Goal: Communication & Community: Answer question/provide support

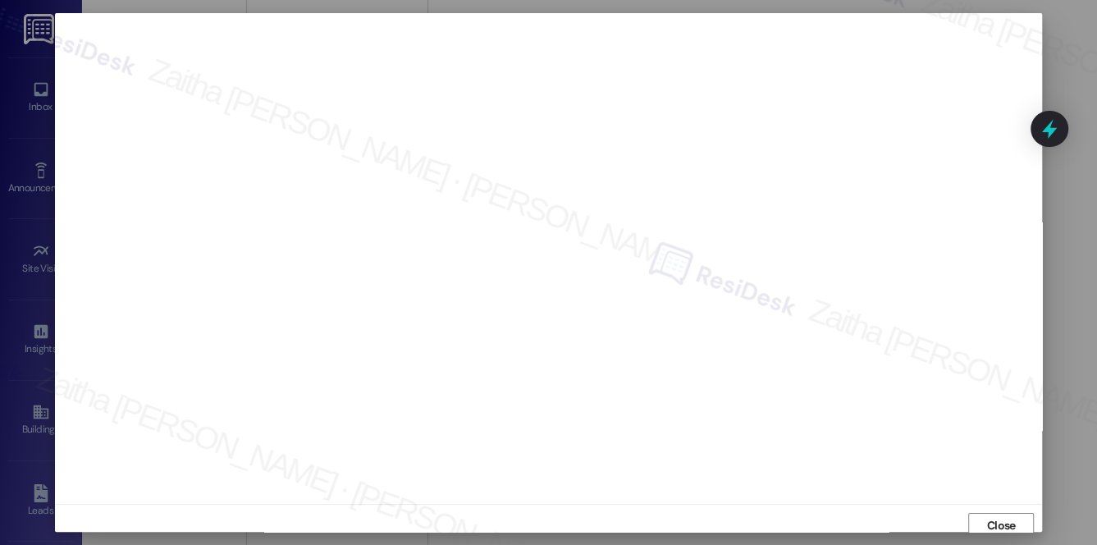
scroll to position [15, 0]
click at [987, 514] on span "Close" at bounding box center [1001, 510] width 29 height 17
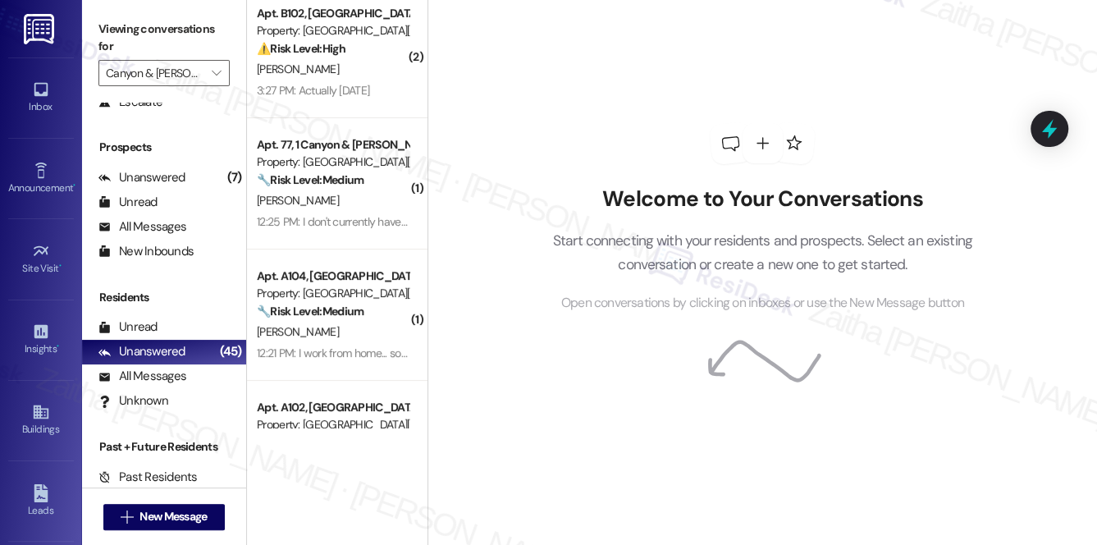
scroll to position [0, 0]
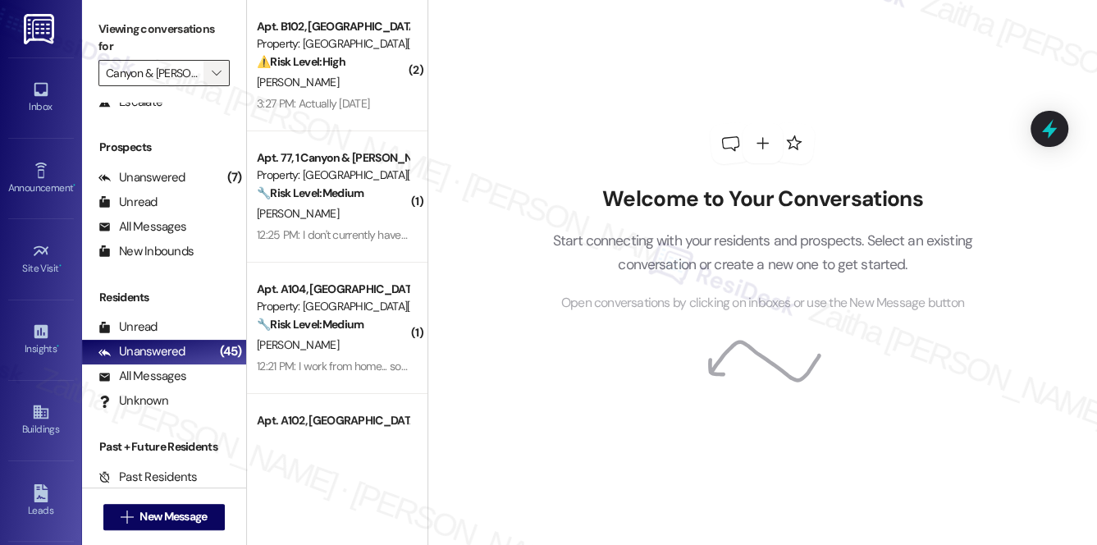
click at [205, 75] on button "" at bounding box center [216, 73] width 26 height 26
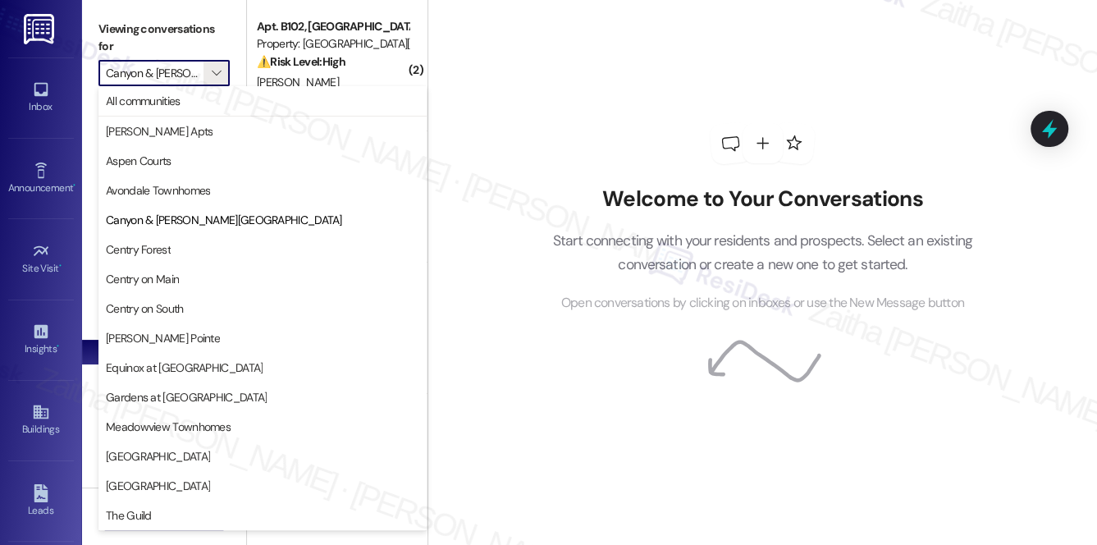
click at [551, 70] on div "Welcome to Your Conversations Start connecting with your residents and prospect…" at bounding box center [762, 218] width 492 height 436
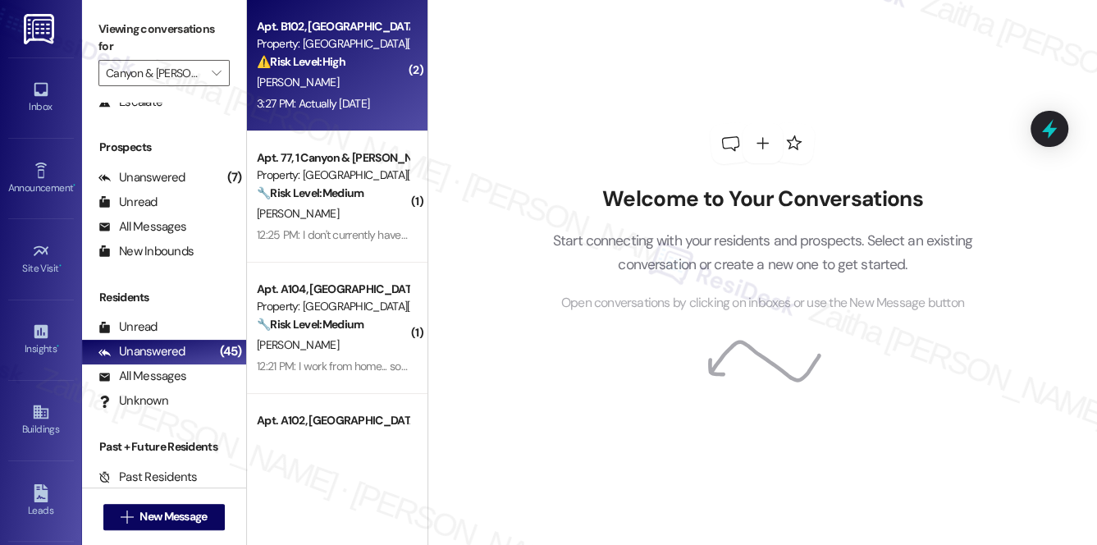
click at [374, 77] on div "S. Sligh" at bounding box center [332, 82] width 155 height 21
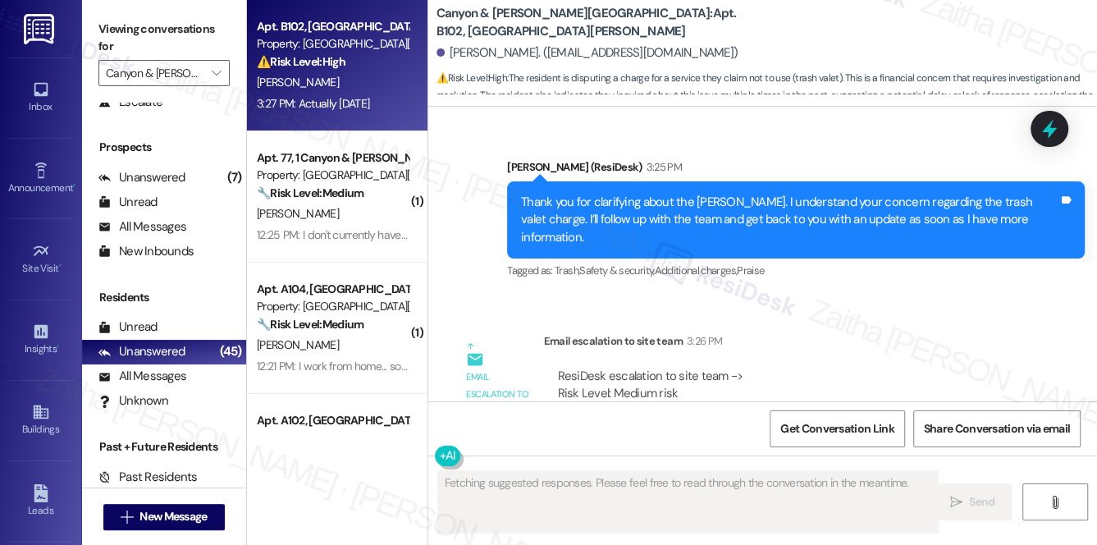
scroll to position [9098, 0]
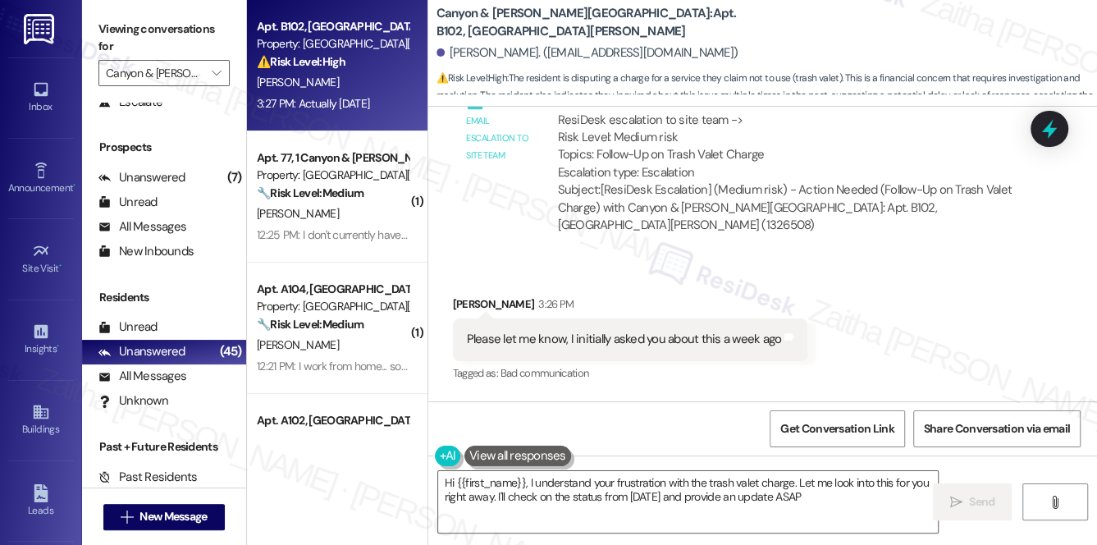
type textarea "Hi {{first_name}}, I understand your frustration with the trash valet charge. L…"
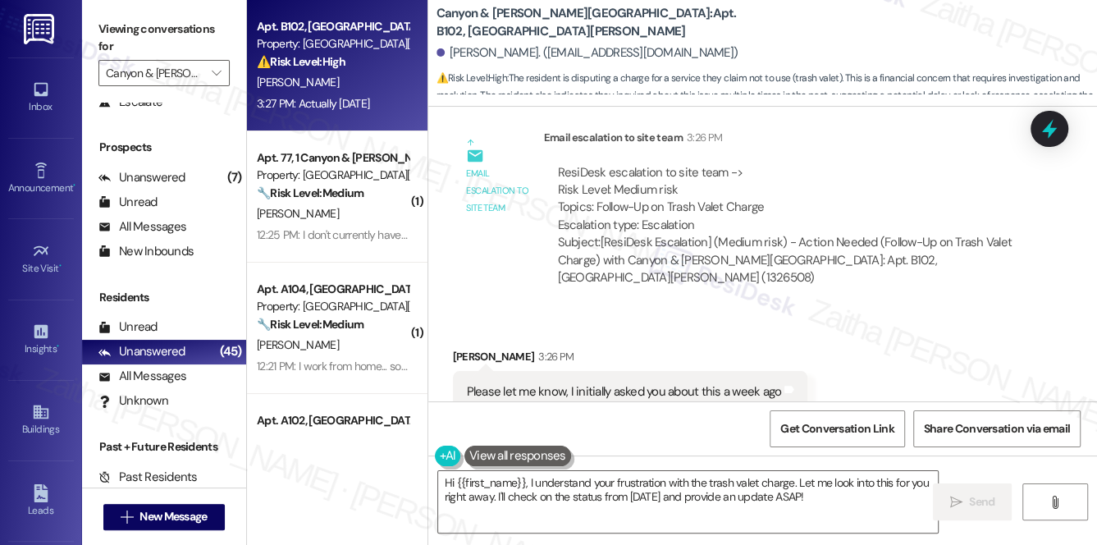
scroll to position [9099, 0]
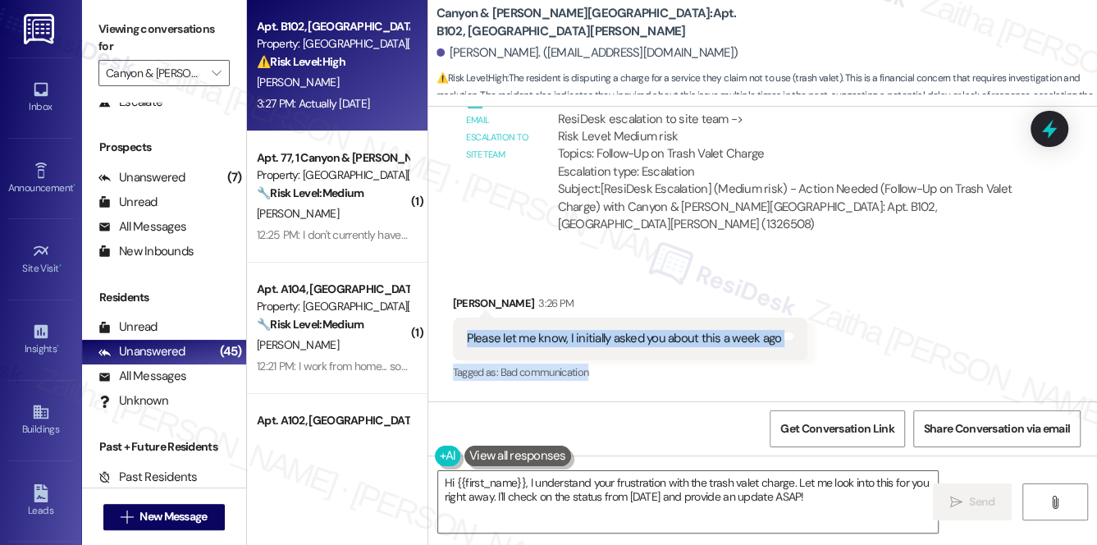
drag, startPoint x: 459, startPoint y: 250, endPoint x: 779, endPoint y: 281, distance: 321.5
click at [779, 295] on div "Shannon Sligh 3:26 PM Please let me know, I initially asked you about this a we…" at bounding box center [630, 339] width 355 height 89
copy div "Please let me know, I initially asked you about this a week ago Tags and notes …"
click at [711, 307] on div "Received via SMS Shannon Sligh 3:26 PM Please let me know, I initially asked yo…" at bounding box center [631, 339] width 380 height 114
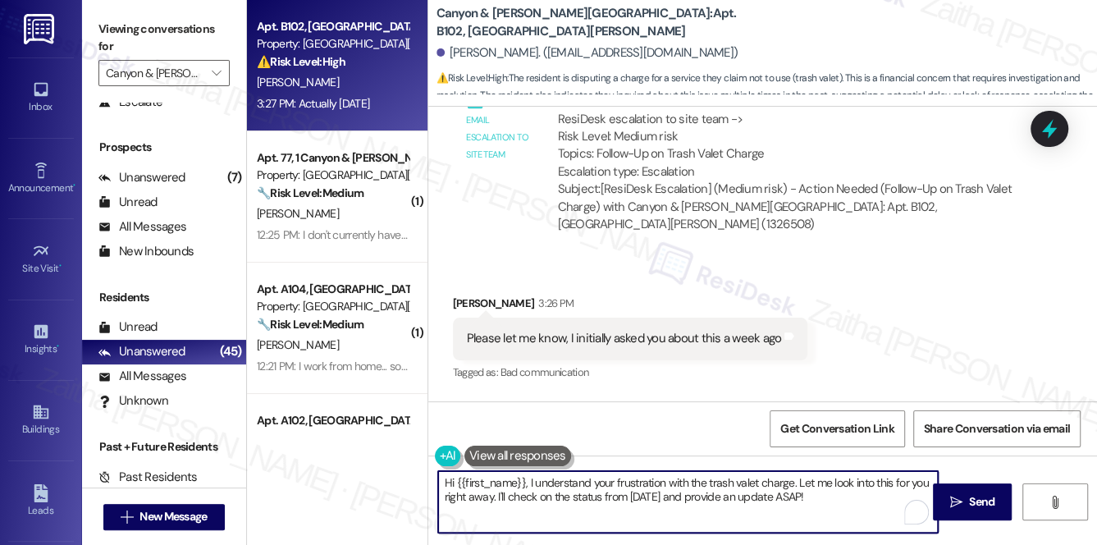
drag, startPoint x: 440, startPoint y: 482, endPoint x: 853, endPoint y: 514, distance: 414.8
click at [853, 514] on textarea "Hi {{first_name}}, I understand your frustration with the trash valet charge. L…" at bounding box center [688, 502] width 500 height 62
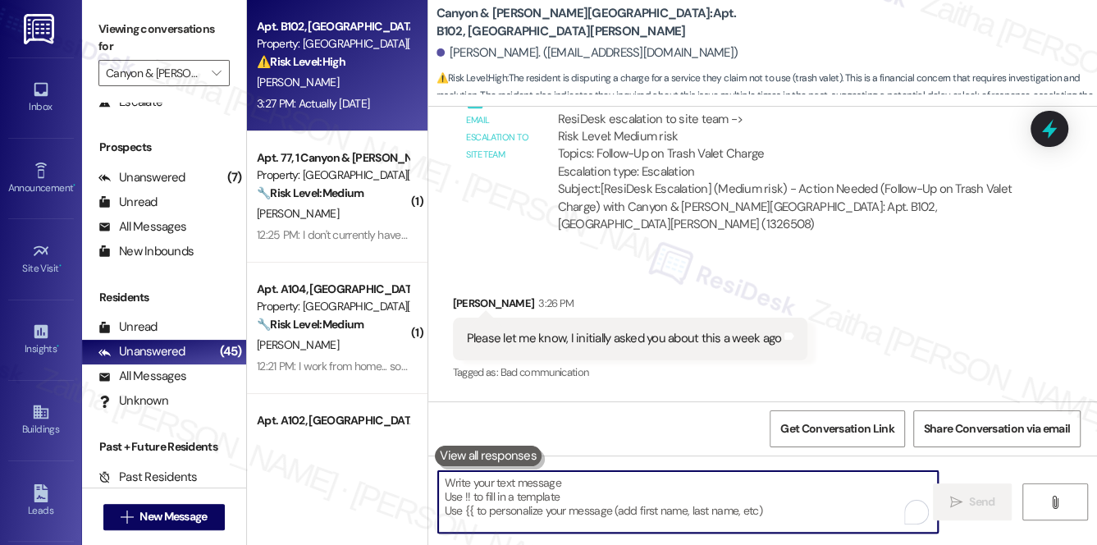
paste textarea "I’m sorry for the delay. I’ve already followed up with the team regarding your …"
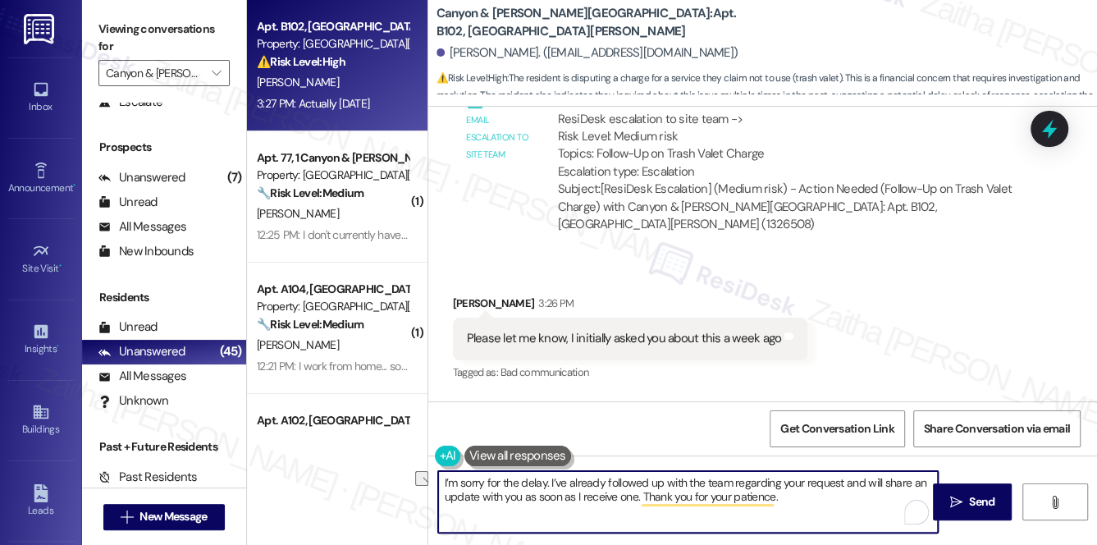
drag, startPoint x: 843, startPoint y: 484, endPoint x: 733, endPoint y: 481, distance: 109.2
click at [733, 481] on textarea "I’m sorry for the delay. I’ve already followed up with the team regarding your …" at bounding box center [688, 502] width 500 height 62
click at [715, 500] on textarea "I’m sorry for the delay. I’ve already followed up with the team and will share …" at bounding box center [688, 502] width 500 height 62
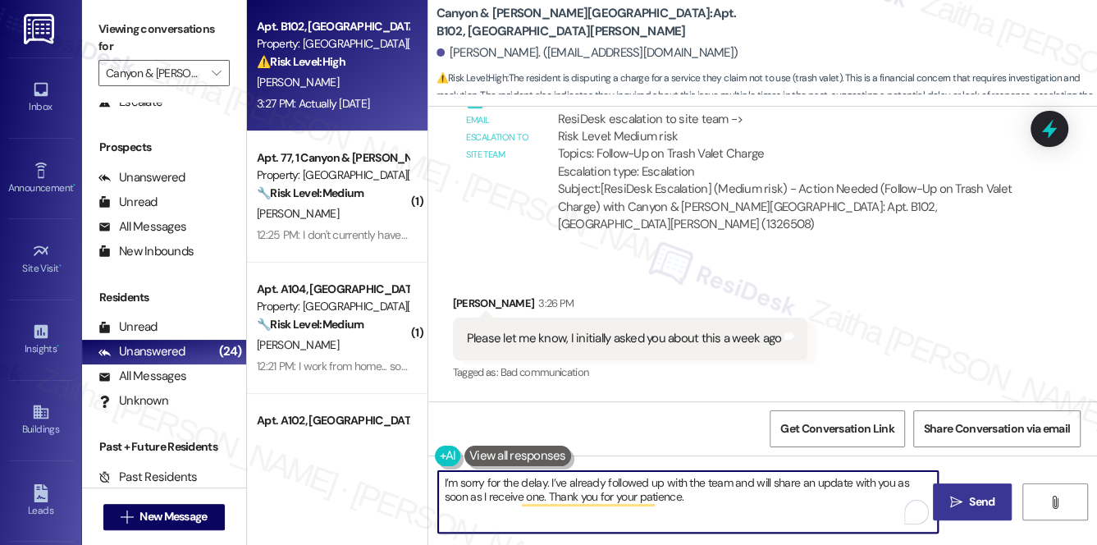
type textarea "I’m sorry for the delay. I’ve already followed up with the team and will share …"
drag, startPoint x: 975, startPoint y: 505, endPoint x: 967, endPoint y: 503, distance: 8.4
click at [975, 505] on span "Send" at bounding box center [981, 501] width 25 height 17
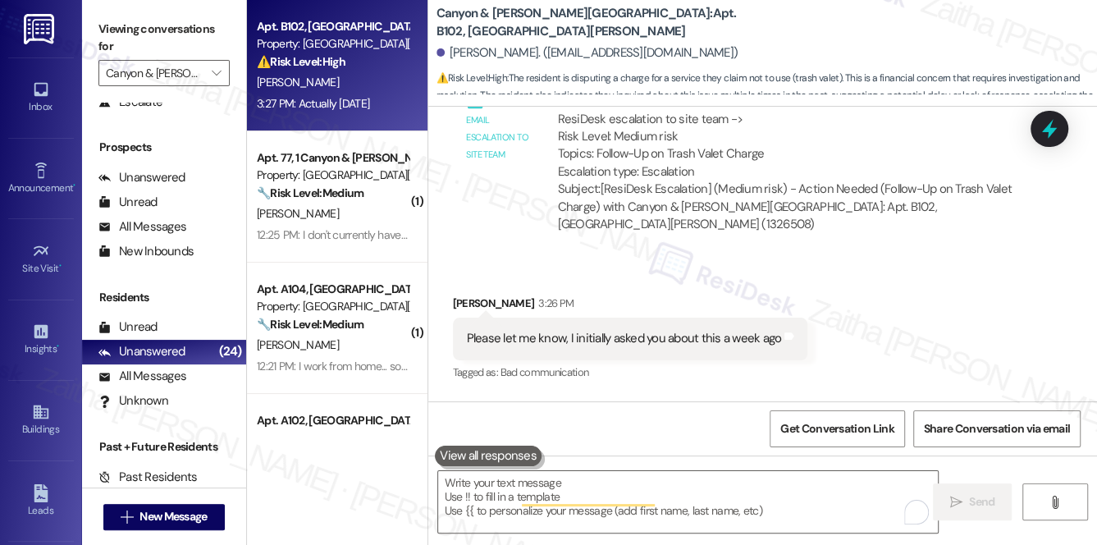
scroll to position [9098, 0]
click at [373, 80] on div "A. Canfield" at bounding box center [332, 82] width 155 height 21
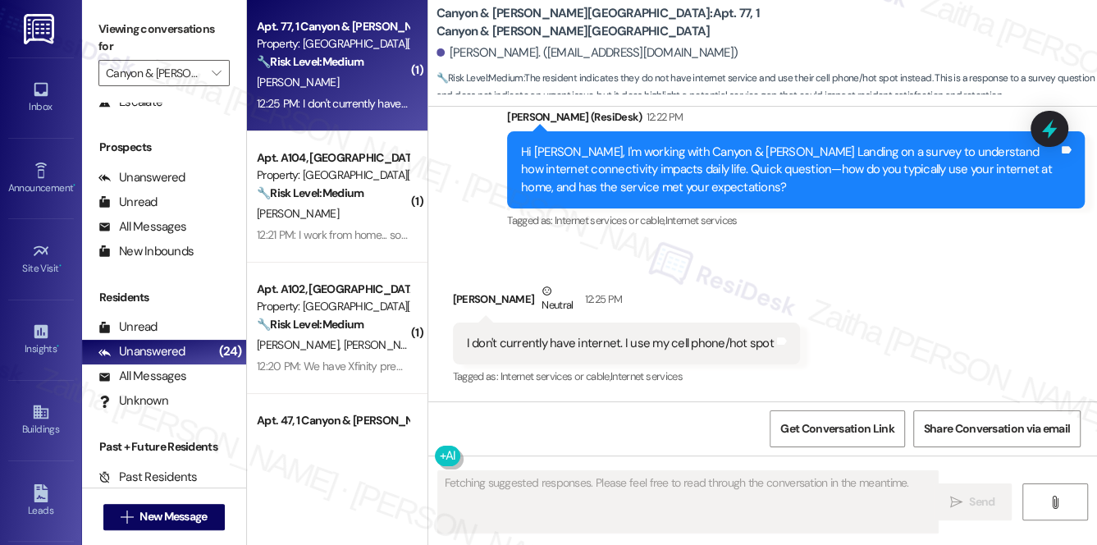
scroll to position [2433, 0]
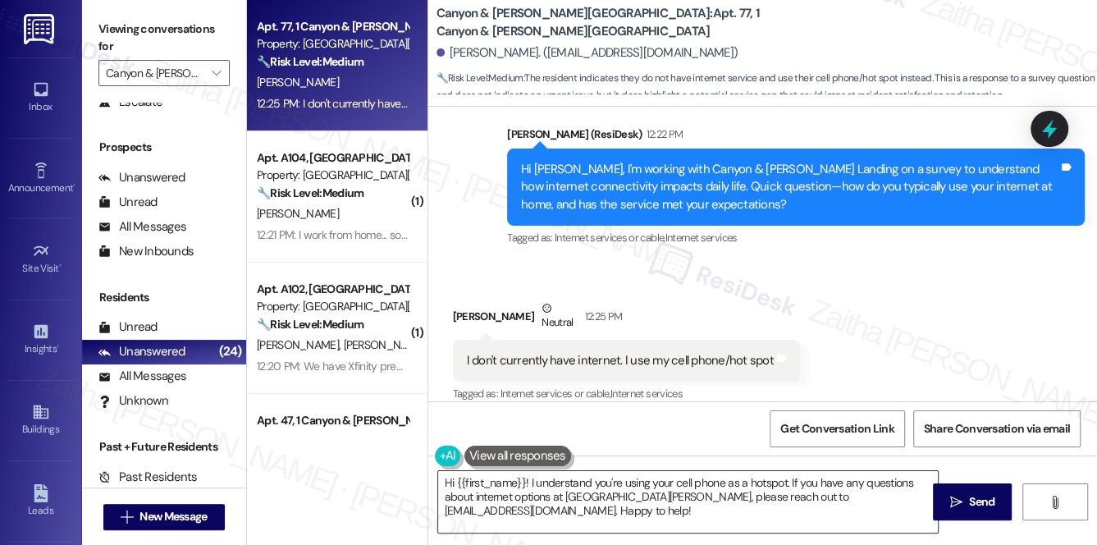
click at [450, 480] on textarea "Hi {{first_name}}! I understand you're using your cell phone as a hotspot. If y…" at bounding box center [688, 502] width 500 height 62
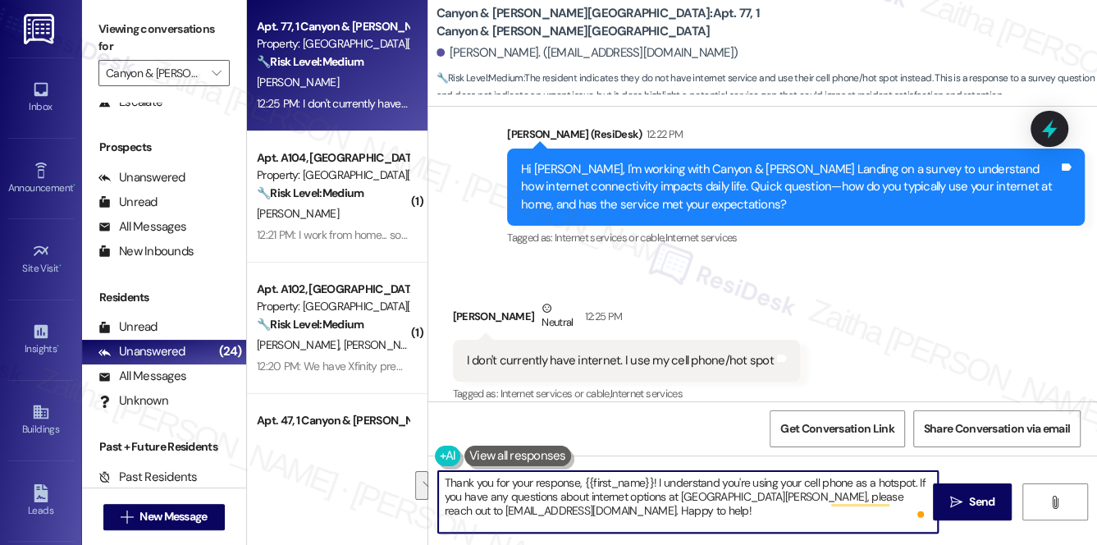
drag, startPoint x: 915, startPoint y: 482, endPoint x: 913, endPoint y: 502, distance: 20.6
click at [913, 502] on textarea "Thank you for your response, {{first_name}}! I understand you're using your cel…" at bounding box center [688, 502] width 500 height 62
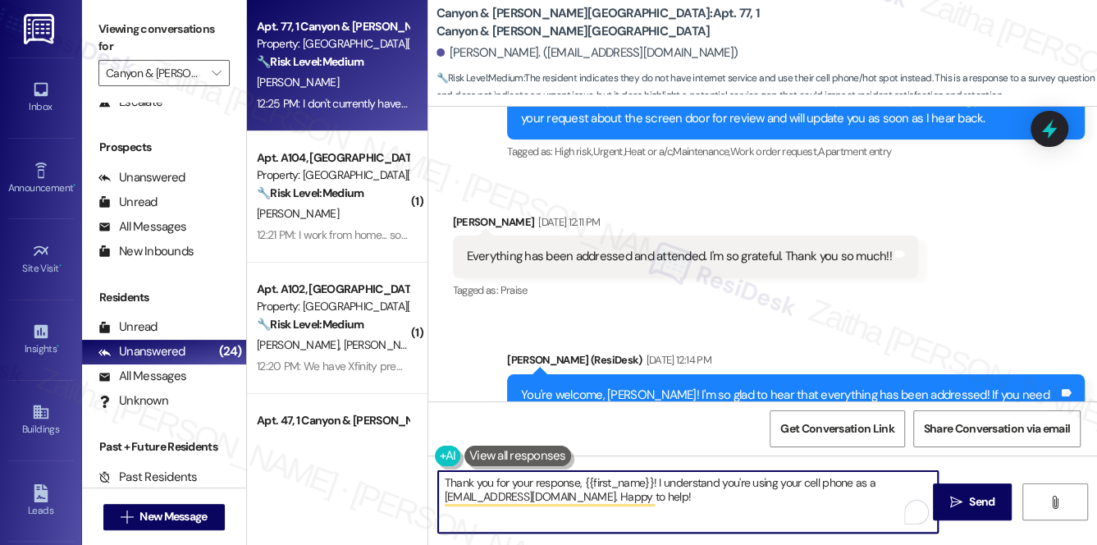
scroll to position [1761, 0]
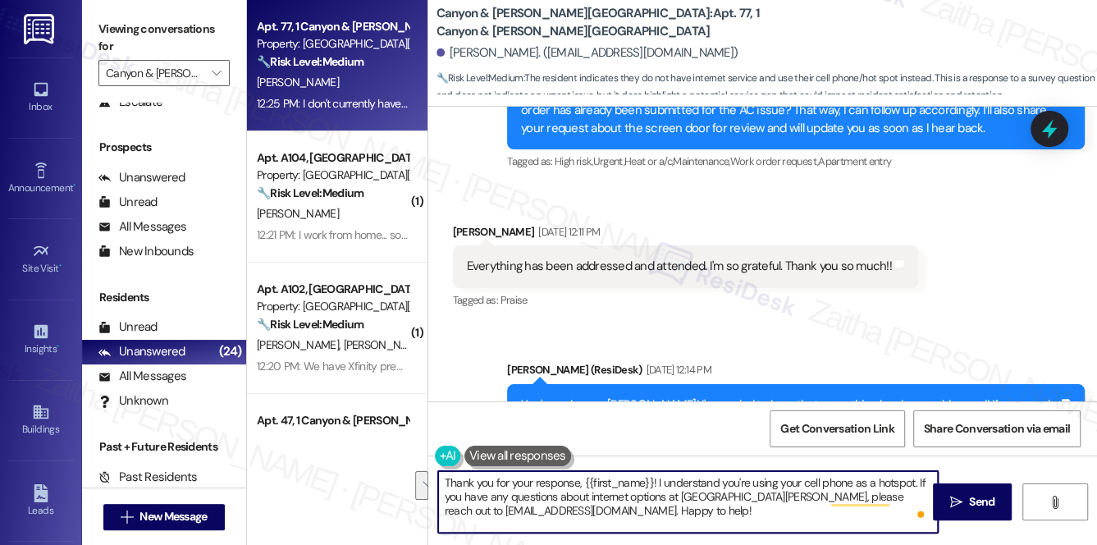
click at [779, 491] on textarea "Thank you for your response, {{first_name}}! I understand you're using your cel…" at bounding box center [688, 502] width 500 height 62
drag, startPoint x: 916, startPoint y: 479, endPoint x: 910, endPoint y: 514, distance: 35.1
click at [910, 514] on textarea "Thank you for your response, {{first_name}}! I understand you're using your cel…" at bounding box center [688, 502] width 500 height 62
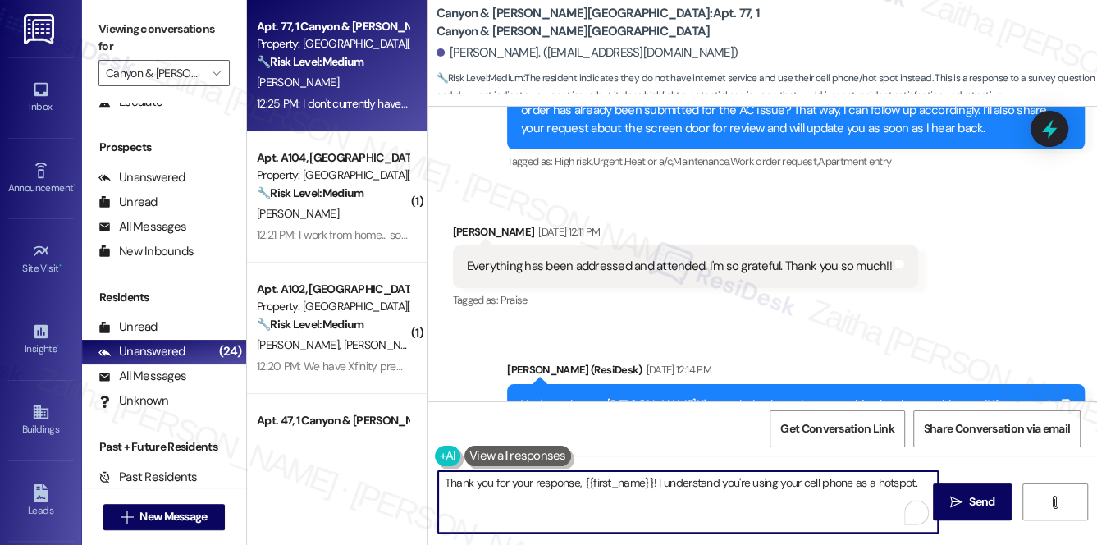
type textarea "Thank you for your response, {{first_name}}! I understand you're using your cel…"
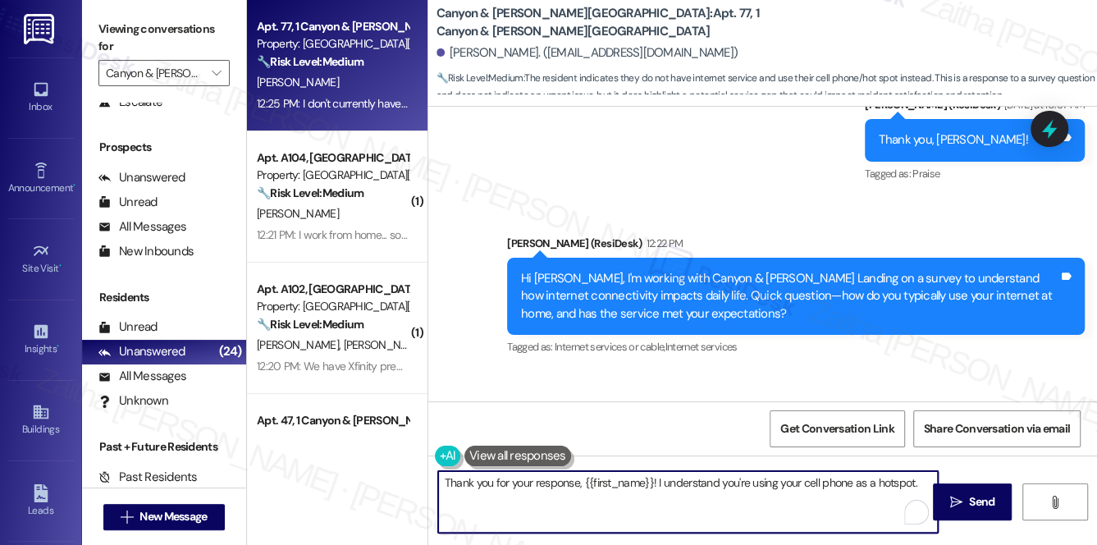
scroll to position [2433, 0]
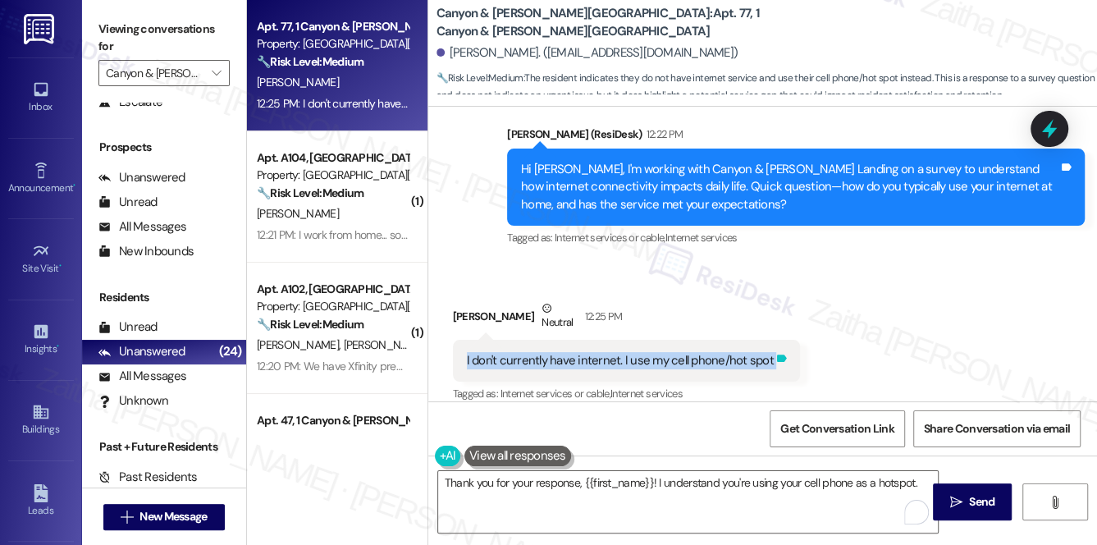
drag, startPoint x: 459, startPoint y: 345, endPoint x: 766, endPoint y: 351, distance: 307.7
click at [766, 351] on div "I don't currently have internet. I use my cell phone/hot spot Tags and notes" at bounding box center [626, 361] width 347 height 42
copy div "I don't currently have internet. I use my cell phone/hot spot Tags and notes"
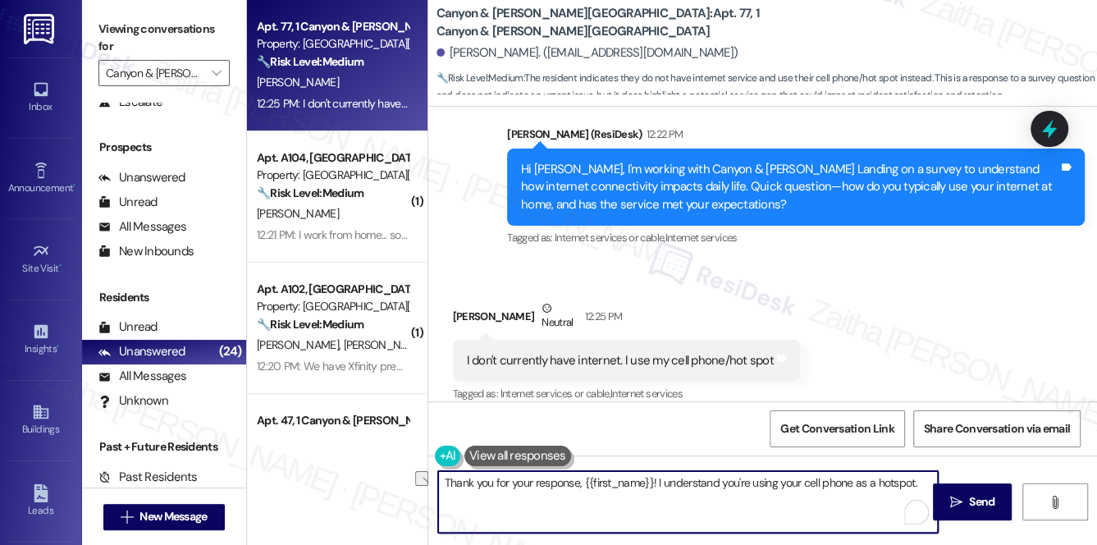
drag, startPoint x: 441, startPoint y: 484, endPoint x: 917, endPoint y: 497, distance: 476.0
click at [917, 497] on textarea "Thank you for your response, {{first_name}}! I understand you're using your cel…" at bounding box center [688, 502] width 500 height 62
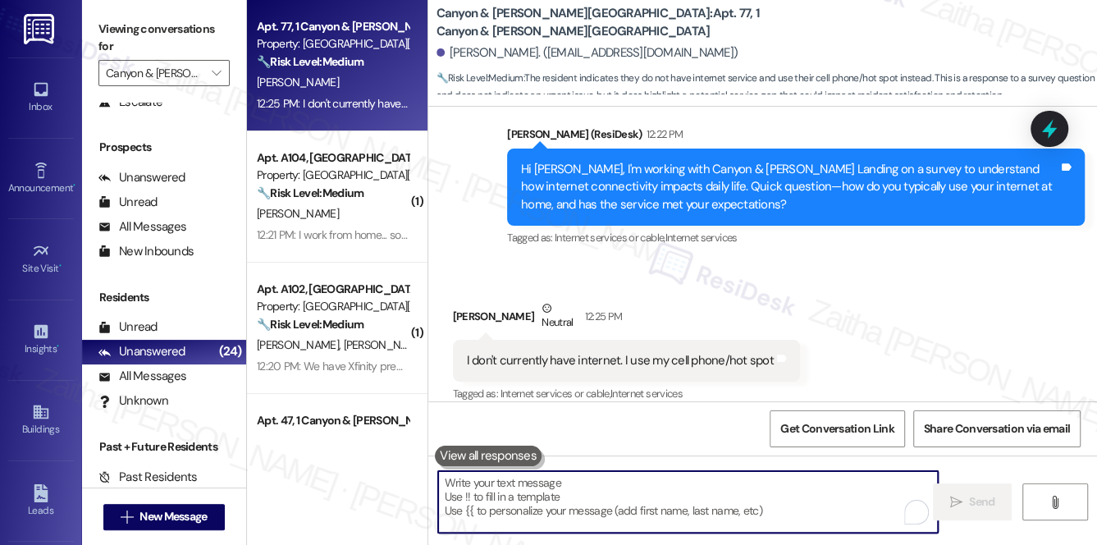
paste textarea "Thank you for sharing that, {{first_name}}. Do you prefer using your hotspot in…"
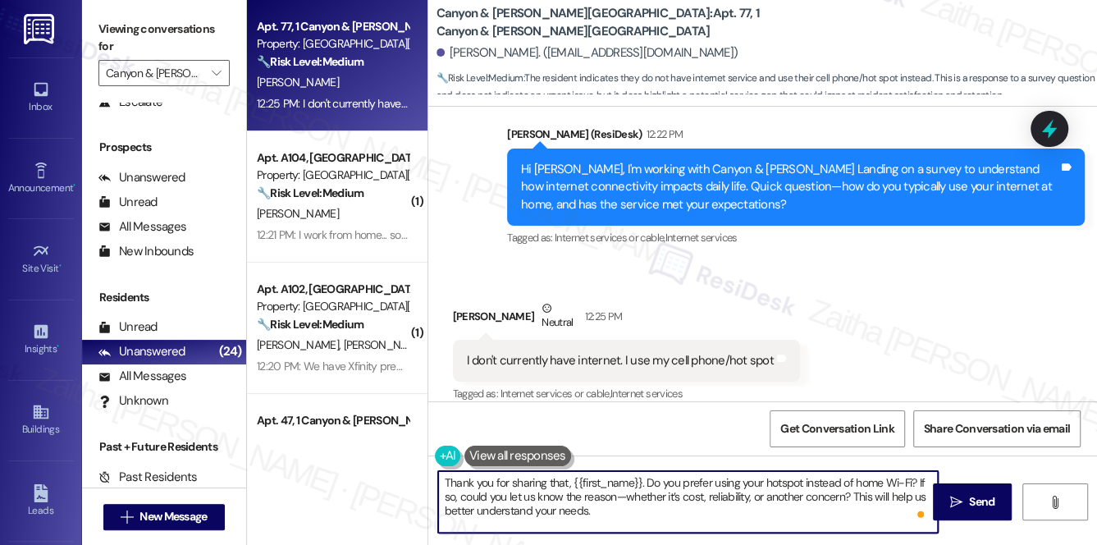
type textarea "Thank you for sharing that, {{first_name}}. Do you prefer using your hotspot in…"
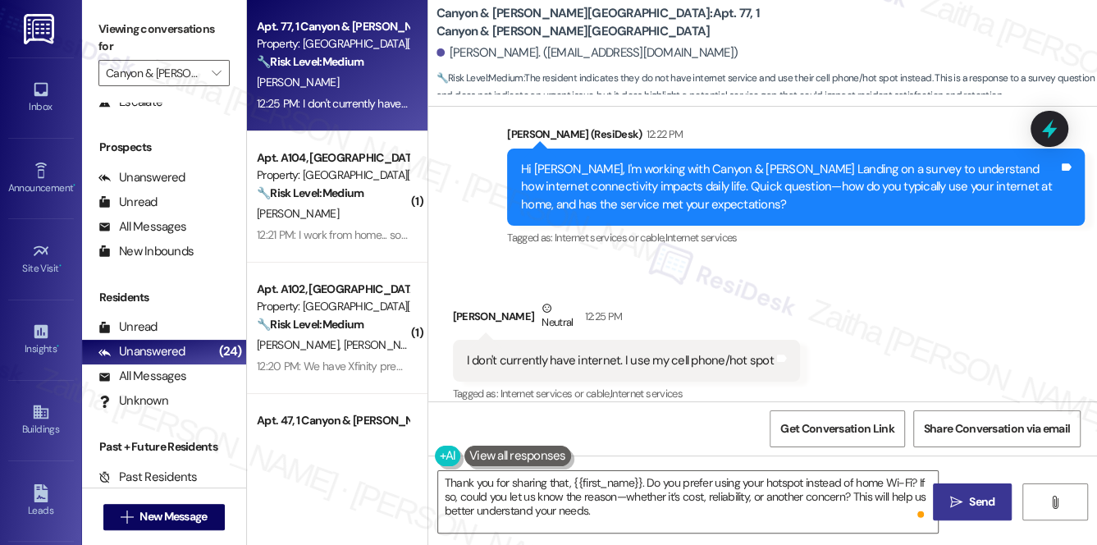
click at [980, 501] on span "Send" at bounding box center [981, 501] width 25 height 17
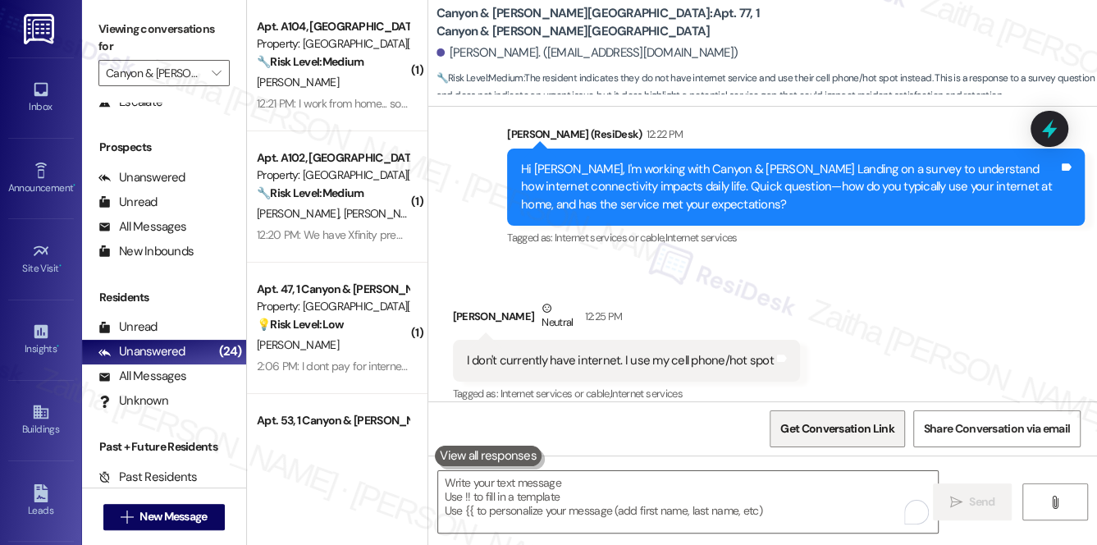
click at [802, 432] on span "Get Conversation Link" at bounding box center [836, 428] width 113 height 17
drag, startPoint x: 447, startPoint y: 298, endPoint x: 532, endPoint y: 299, distance: 85.3
click at [532, 299] on div "Received via SMS Amanda Canfield Neutral 12:25 PM I don't currently have intern…" at bounding box center [627, 352] width 372 height 131
copy div "Amanda Canfield"
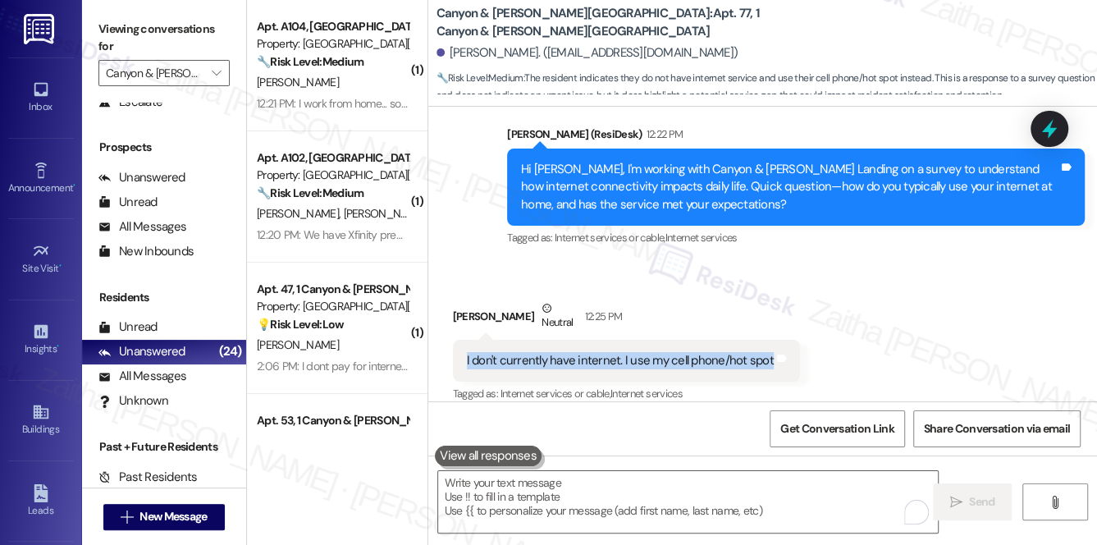
drag, startPoint x: 464, startPoint y: 344, endPoint x: 763, endPoint y: 356, distance: 299.7
click at [763, 356] on div "I don't currently have internet. I use my cell phone/hot spot Tags and notes" at bounding box center [626, 361] width 347 height 42
copy div "I don't currently have internet. I use my cell phone/hot spot"
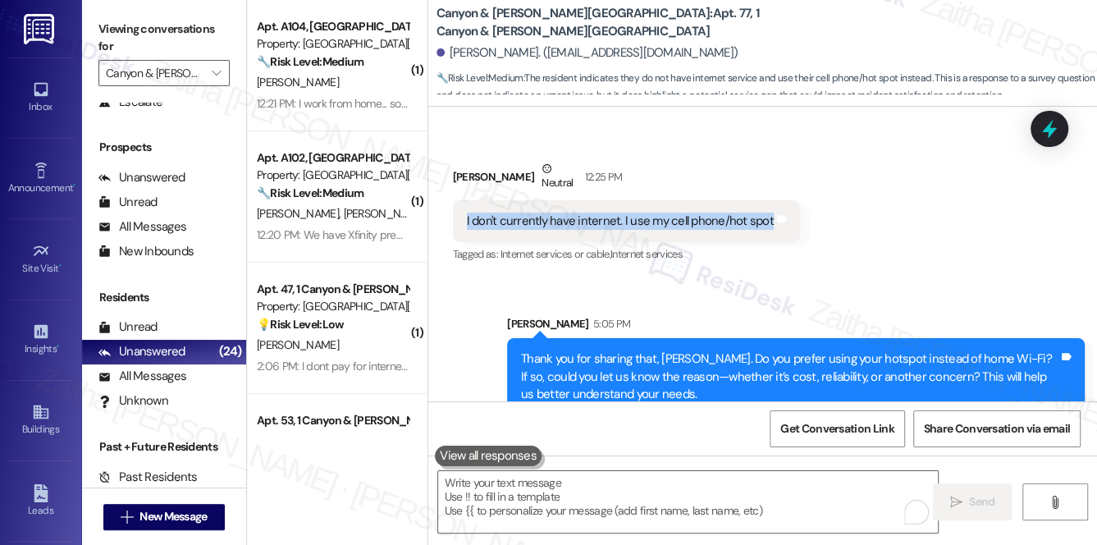
scroll to position [2581, 0]
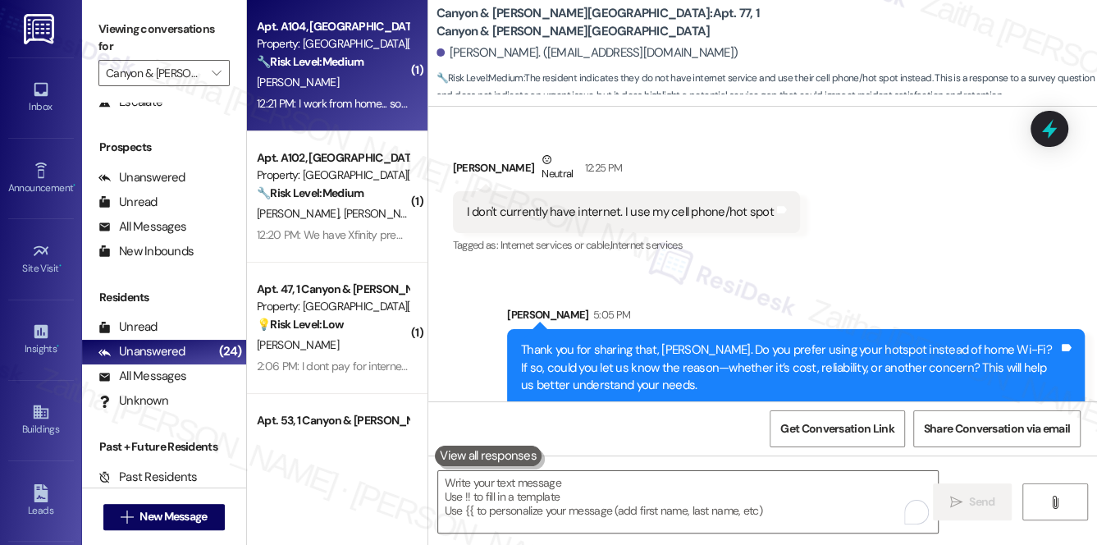
click at [369, 80] on div "S. Jones" at bounding box center [332, 82] width 155 height 21
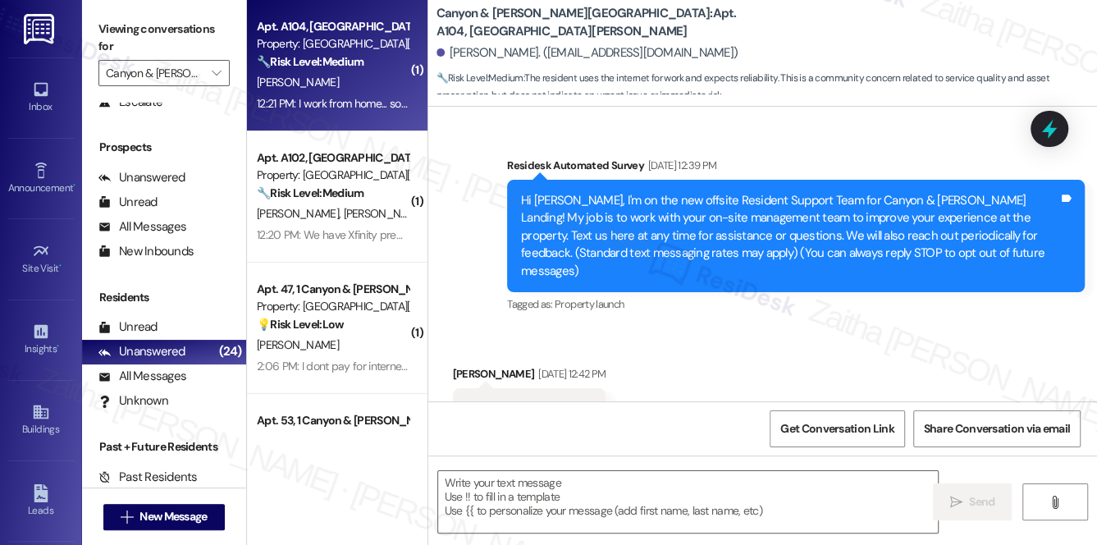
scroll to position [11195, 0]
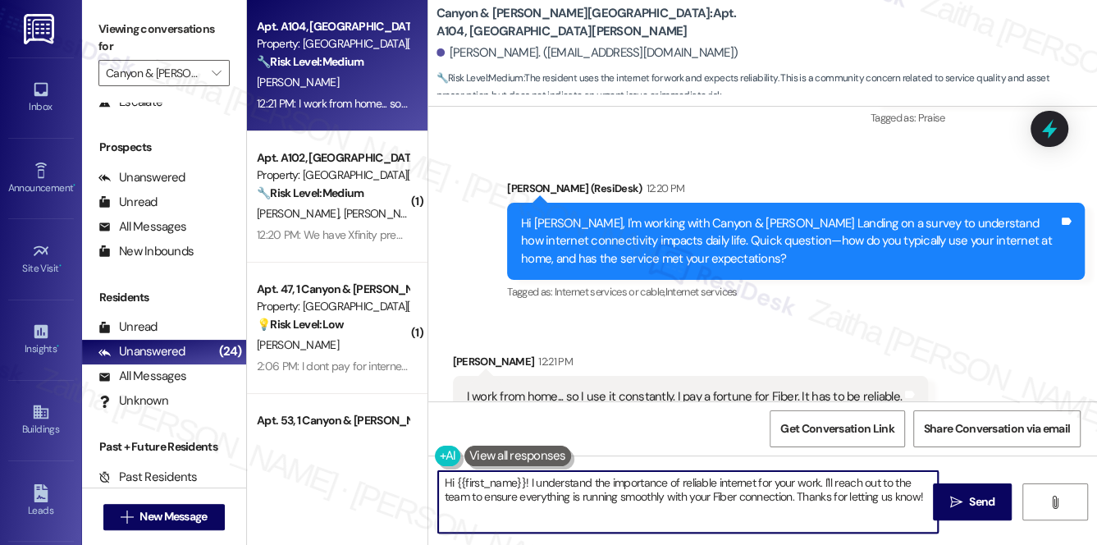
click at [448, 479] on textarea "Hi {{first_name}}! I understand the importance of reliable internet for your wo…" at bounding box center [688, 502] width 500 height 62
type textarea "Thank you {{first_name}}! I understand the importance of reliable internet for …"
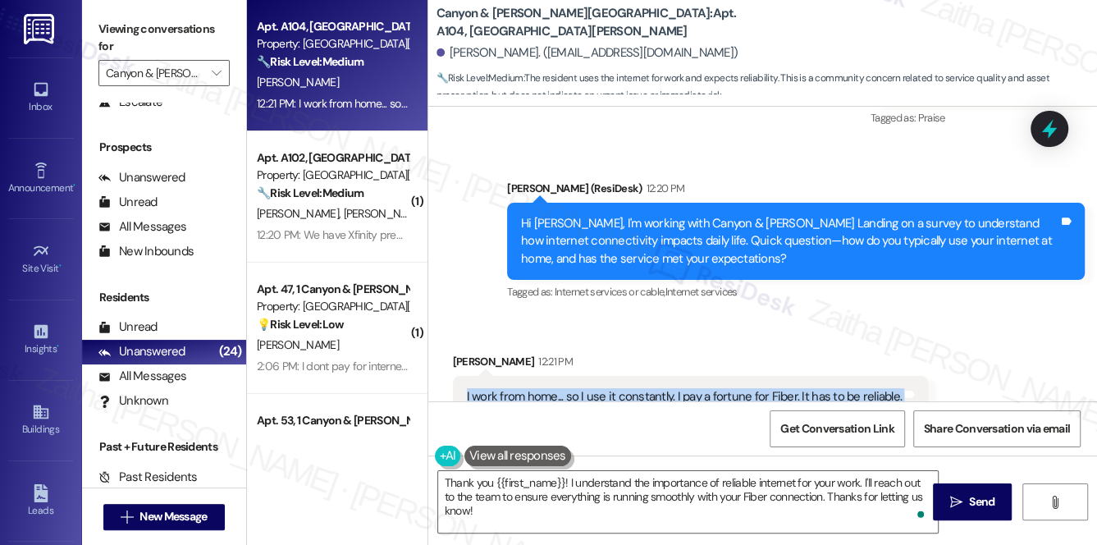
drag, startPoint x: 460, startPoint y: 345, endPoint x: 900, endPoint y: 354, distance: 439.8
click at [900, 376] on div "I work from home... so I use it constantly. I pay a fortune for Fiber. It has t…" at bounding box center [690, 397] width 475 height 42
copy div "I work from home... so I use it constantly. I pay a fortune for Fiber. It has t…"
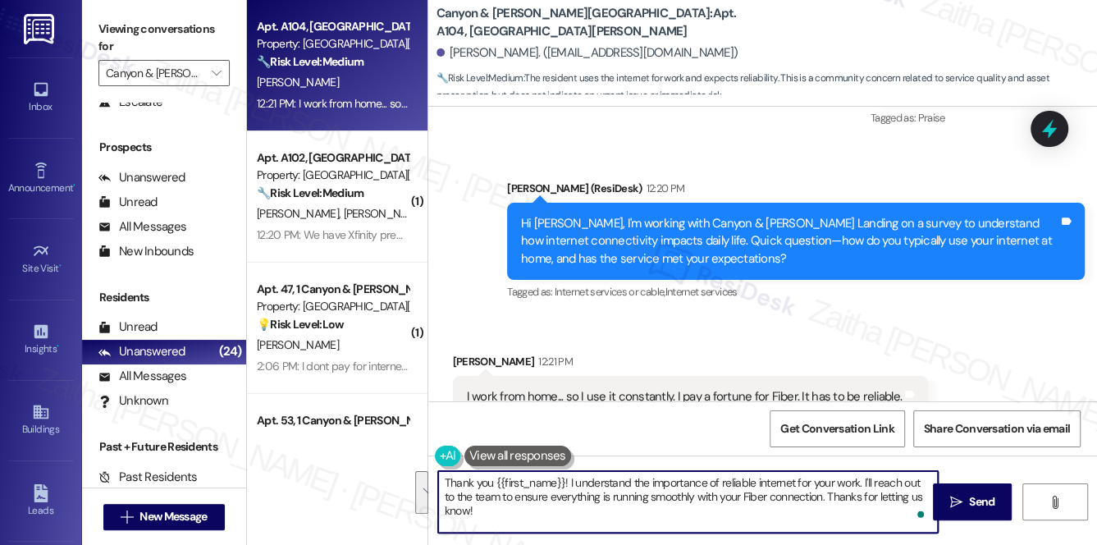
drag, startPoint x: 444, startPoint y: 479, endPoint x: 502, endPoint y: 514, distance: 68.1
click at [500, 516] on textarea "Thank you {{first_name}}! I understand the importance of reliable internet for …" at bounding box center [688, 502] width 500 height 62
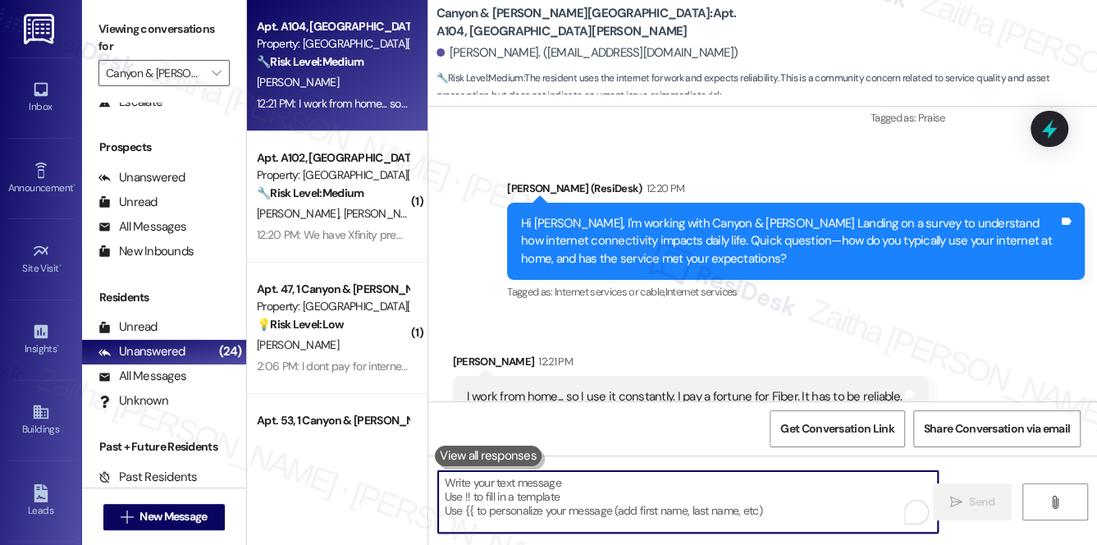
paste textarea "Thanks for sharing, {{first_name}}. I understand how important reliable interne…"
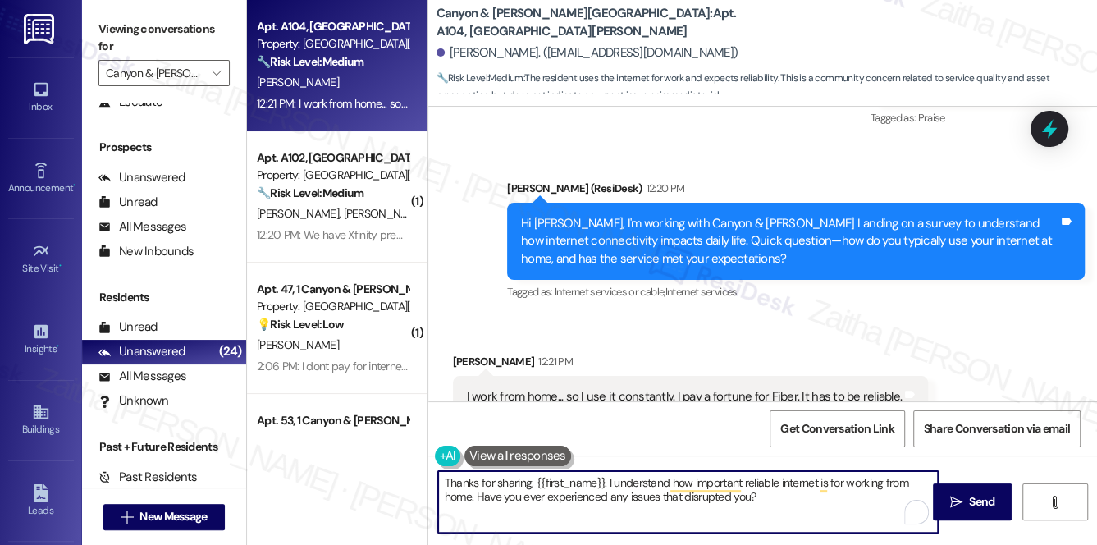
click at [790, 491] on textarea "Thanks for sharing, {{first_name}}. I understand how important reliable interne…" at bounding box center [688, 502] width 500 height 62
type textarea "Thanks for sharing, {{first_name}}. I understand how important reliable interne…"
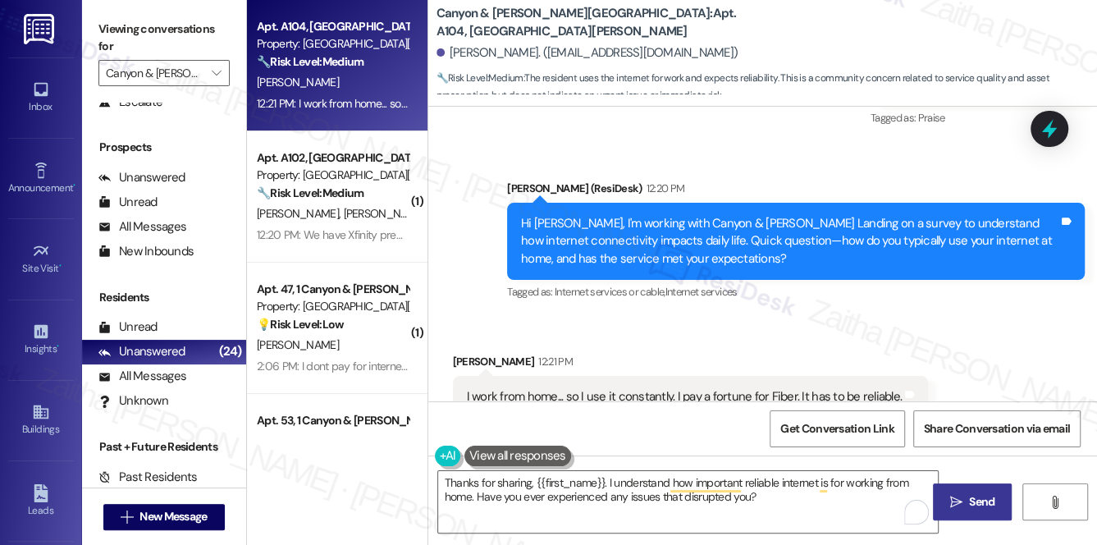
click at [981, 497] on span "Send" at bounding box center [981, 501] width 25 height 17
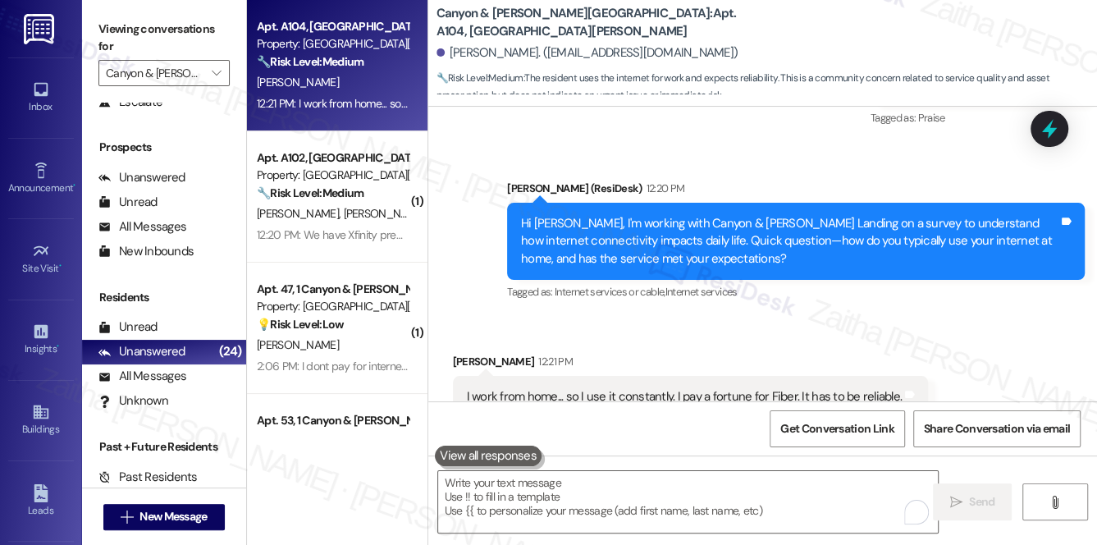
scroll to position [11195, 0]
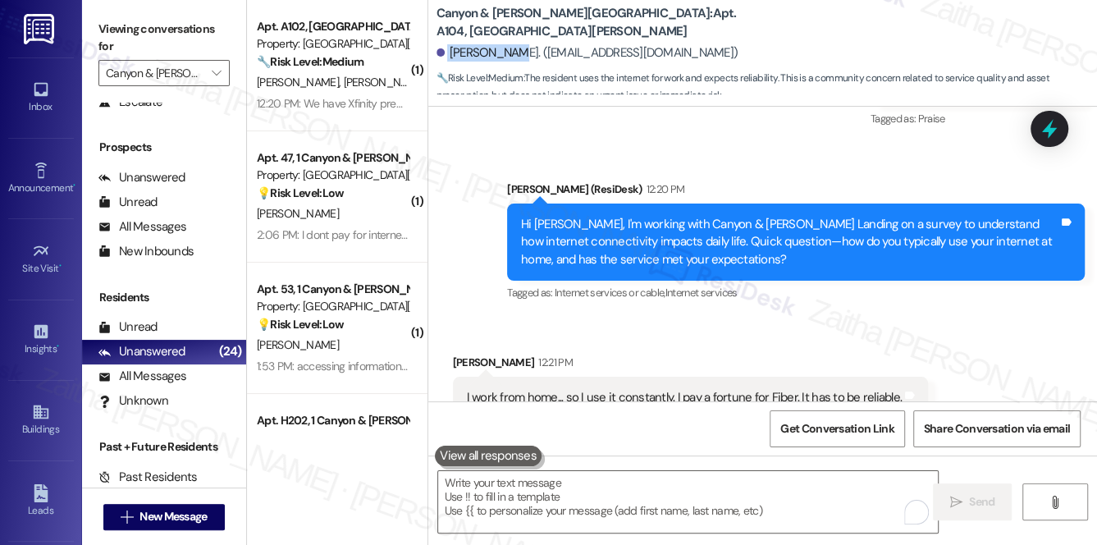
drag, startPoint x: 445, startPoint y: 48, endPoint x: 509, endPoint y: 51, distance: 64.9
click at [509, 51] on div "Sonja Jones. (country8790@yahoo.com)" at bounding box center [587, 52] width 302 height 17
copy div "Sonja Jones"
click at [608, 21] on b "Canyon & Knox Landing: Apt. A104, 1 Canyon & Knox Landing" at bounding box center [600, 22] width 328 height 35
click at [610, 21] on b "Canyon & Knox Landing: Apt. A104, 1 Canyon & Knox Landing" at bounding box center [600, 22] width 328 height 35
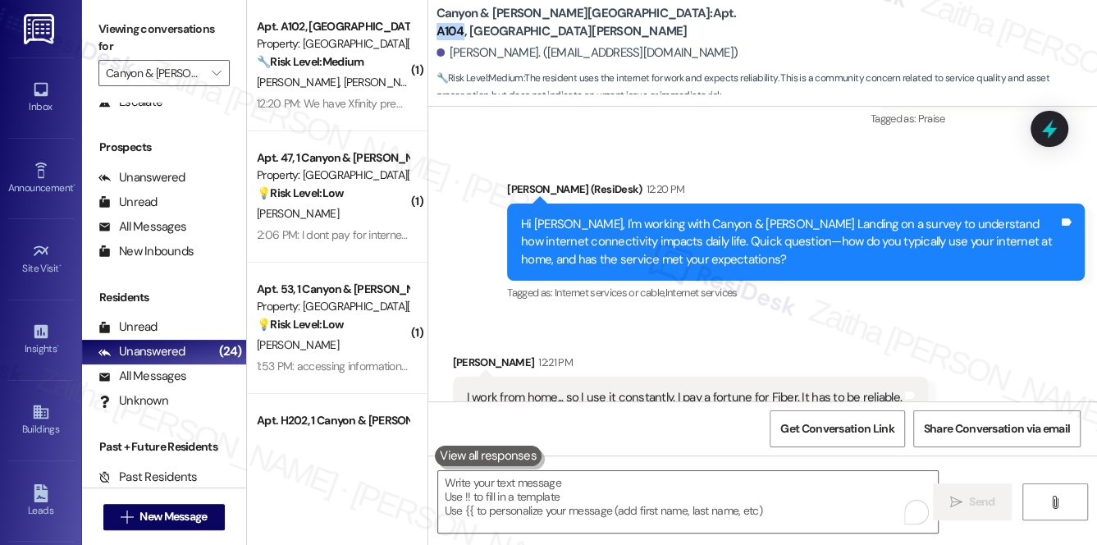
copy b "A104"
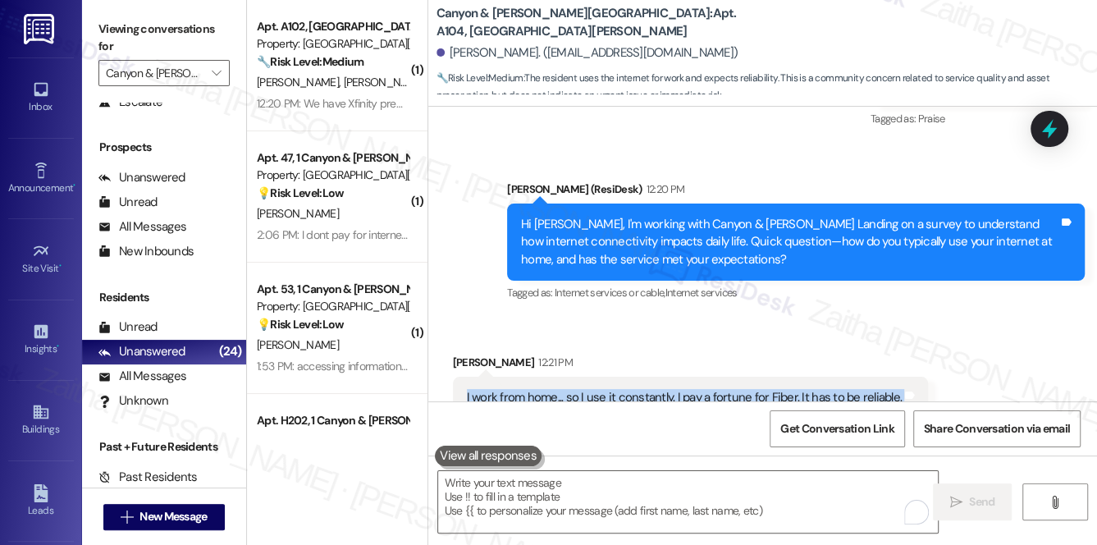
drag, startPoint x: 458, startPoint y: 336, endPoint x: 930, endPoint y: 349, distance: 471.9
click at [930, 349] on div "Received via SMS Sonja Jones 12:21 PM I work from home... so I use it constantl…" at bounding box center [762, 386] width 669 height 139
copy div "I work from home... so I use it constantly. I pay a fortune for Fiber. It has t…"
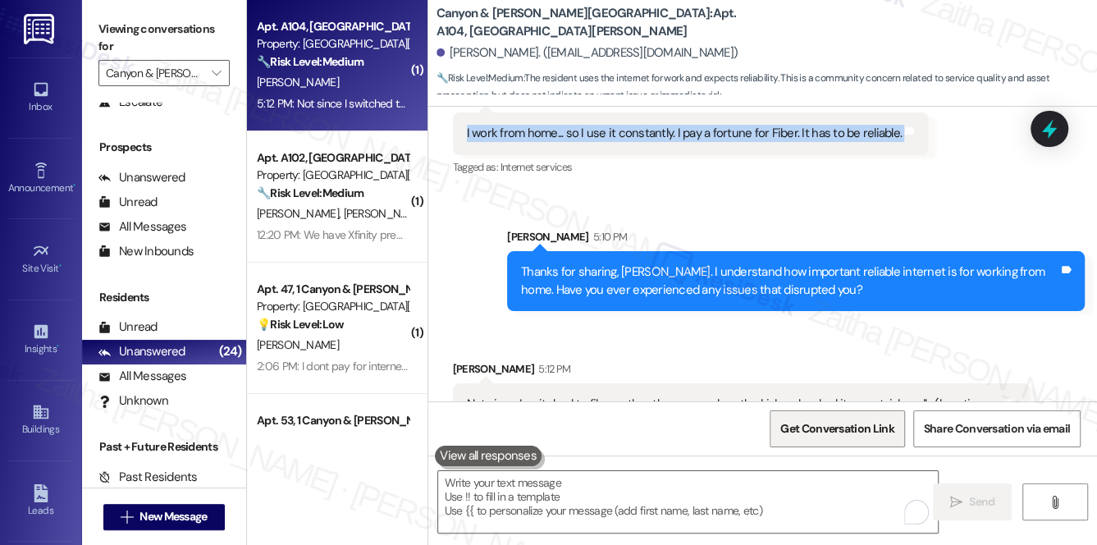
scroll to position [11460, 0]
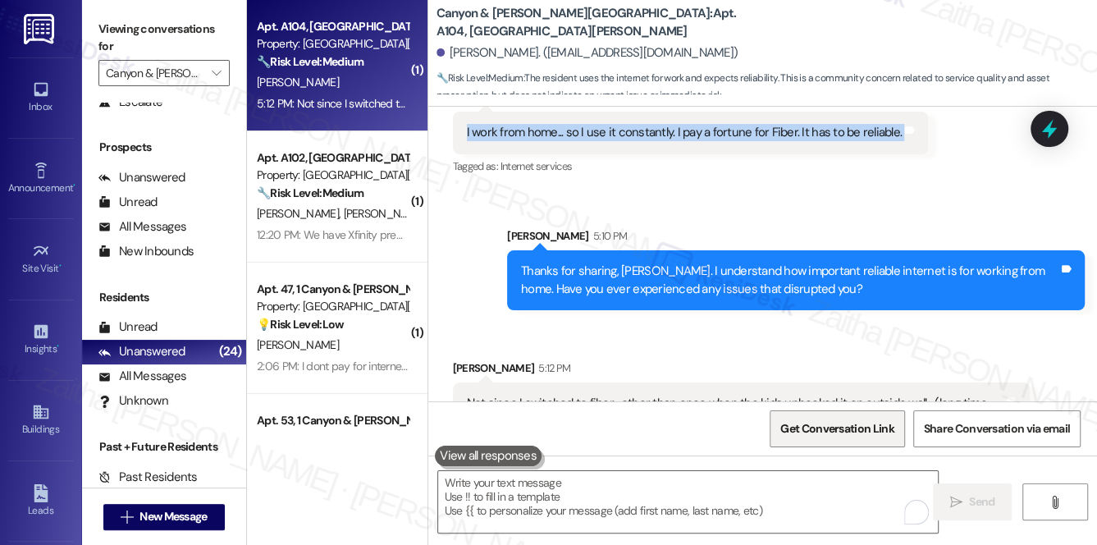
click at [843, 435] on span "Get Conversation Link" at bounding box center [836, 428] width 113 height 17
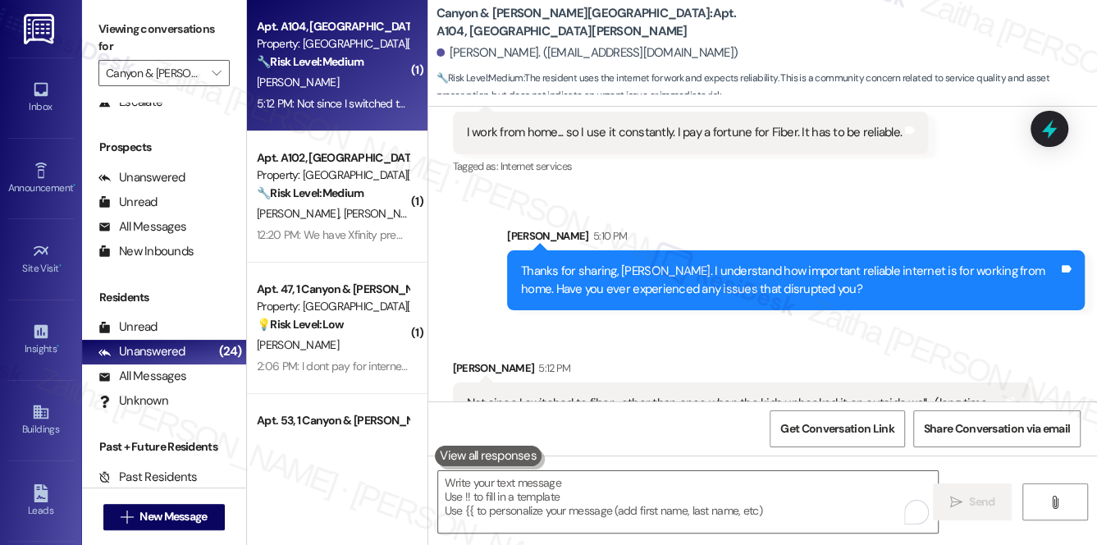
click at [689, 322] on div "Received via SMS Sonja Jones 5:12 PM Not since I switched to fiber... other tha…" at bounding box center [762, 388] width 669 height 132
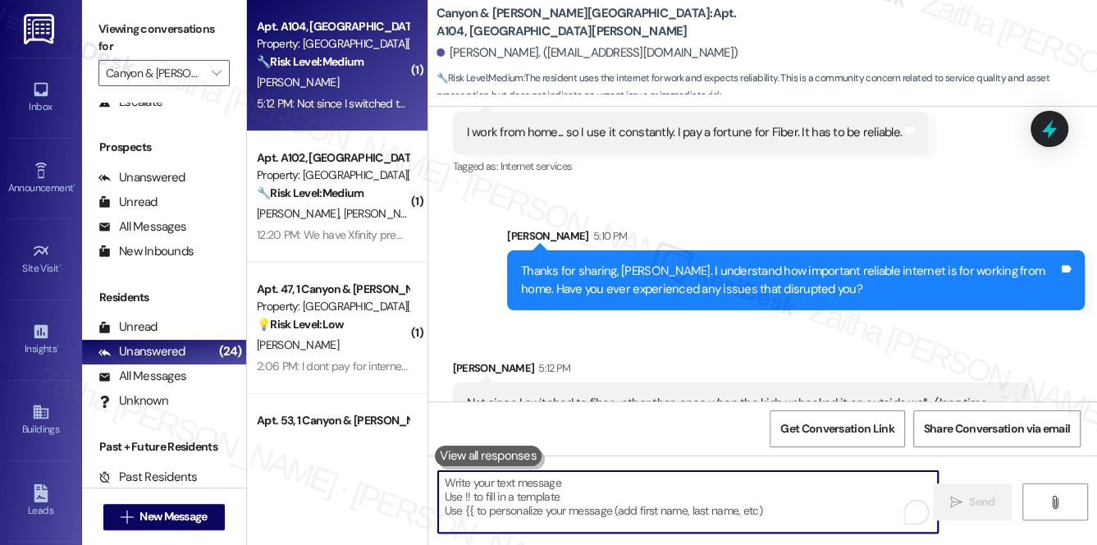
click at [571, 487] on textarea "To enrich screen reader interactions, please activate Accessibility in Grammarl…" at bounding box center [688, 502] width 500 height 62
paste textarea "Thanks so much for sharing your experience—it really helps us understand what m…"
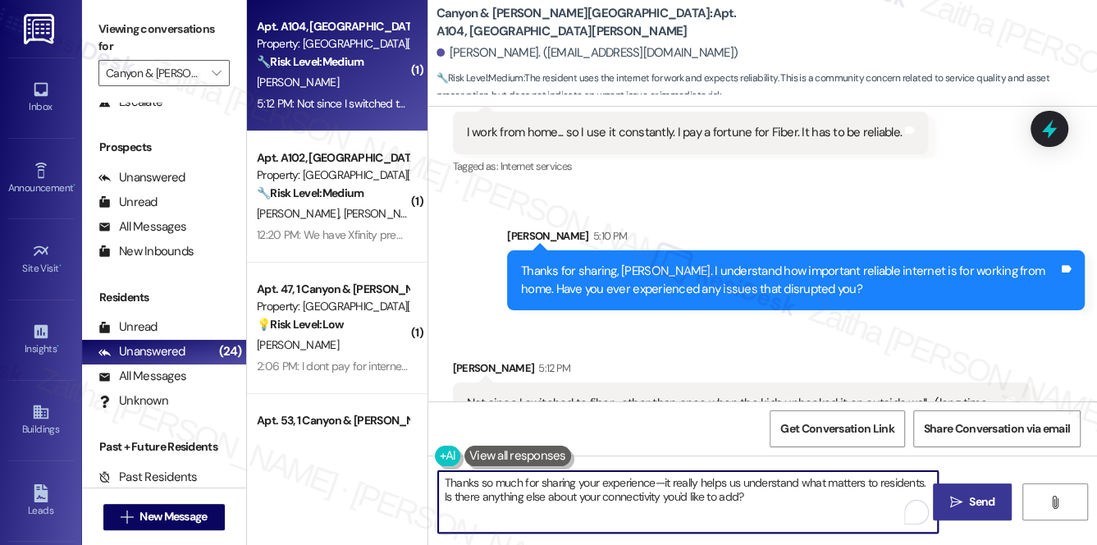
type textarea "Thanks so much for sharing your experience—it really helps us understand what m…"
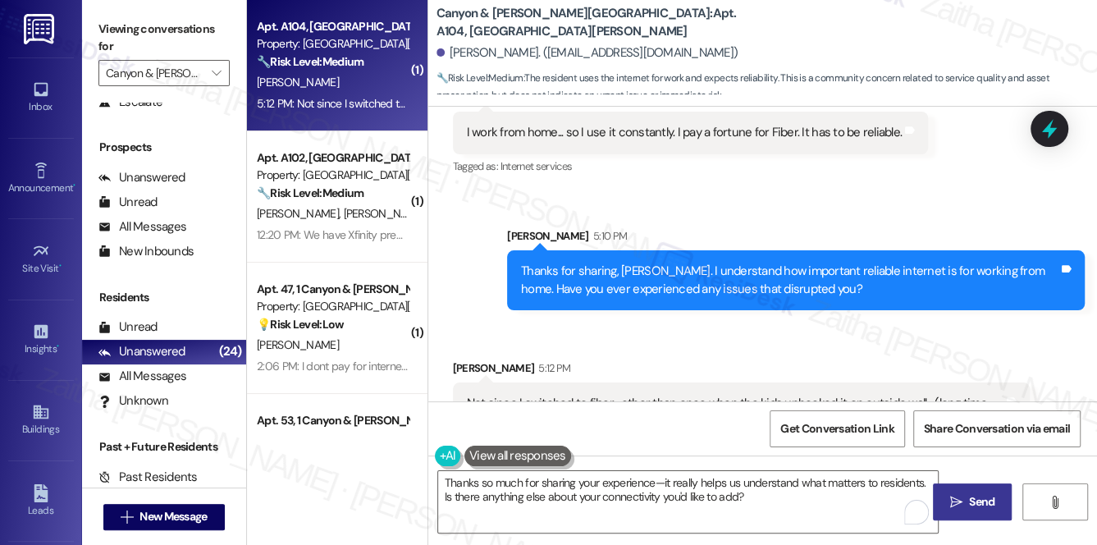
click at [972, 505] on span "Send" at bounding box center [981, 501] width 25 height 17
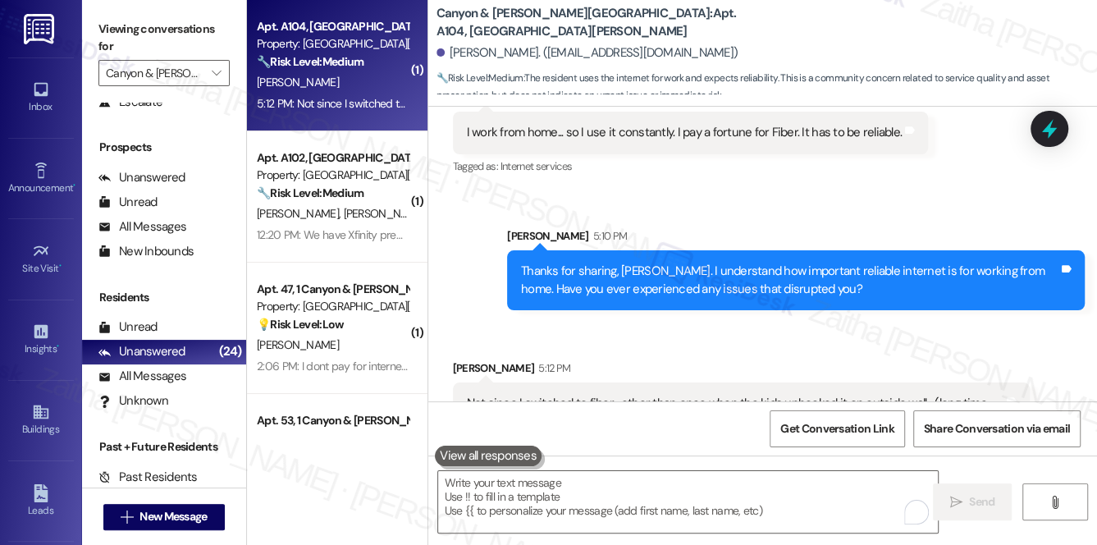
scroll to position [11459, 0]
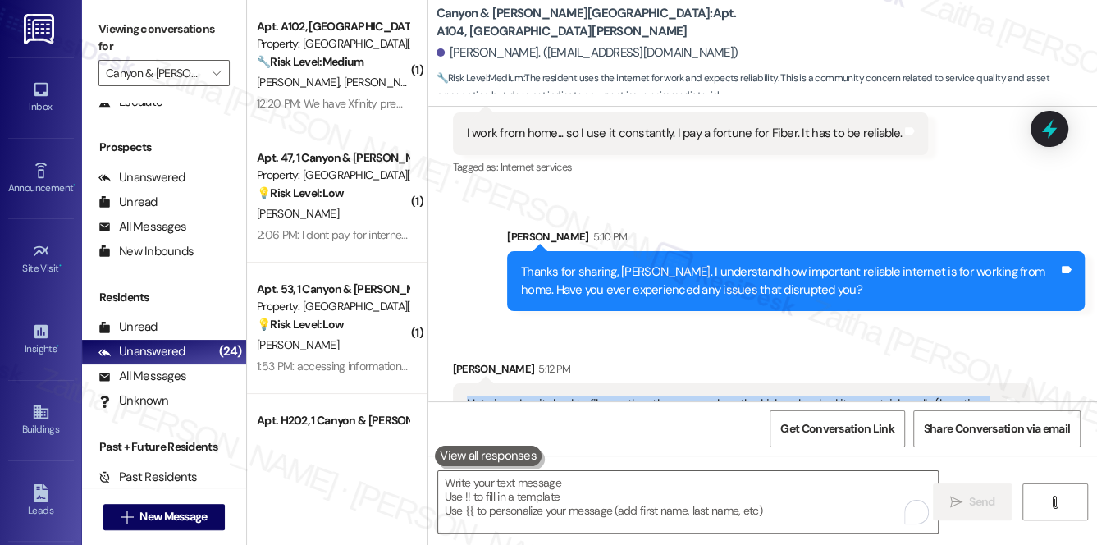
drag, startPoint x: 463, startPoint y: 345, endPoint x: 897, endPoint y: 374, distance: 435.0
click at [897, 383] on div "Not since I switched to fiber... other than once when the kids unhooked it on o…" at bounding box center [742, 413] width 578 height 60
copy div "Not since I switched to fiber... other than once when the kids unhooked it on o…"
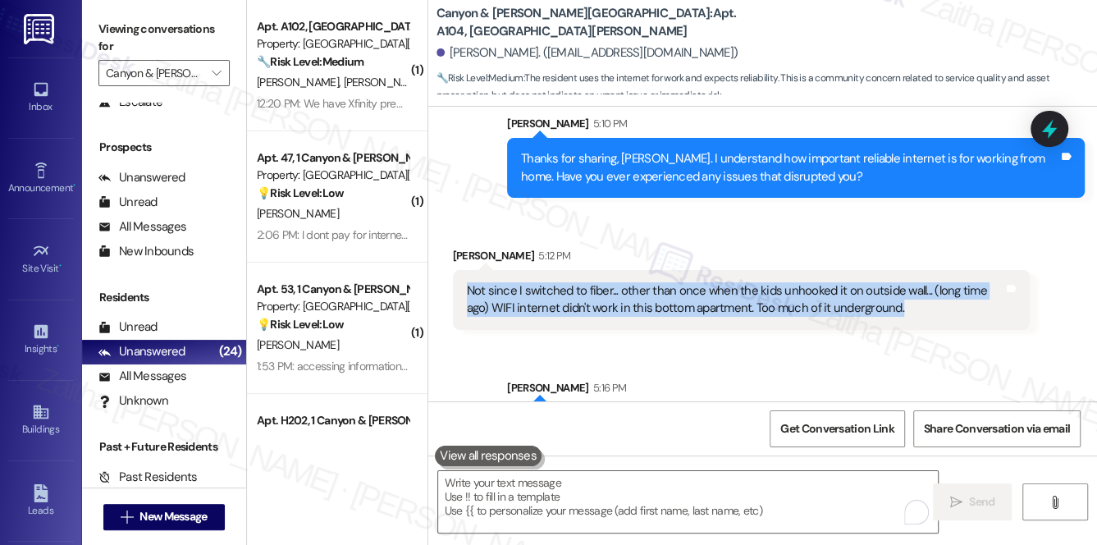
scroll to position [11591, 0]
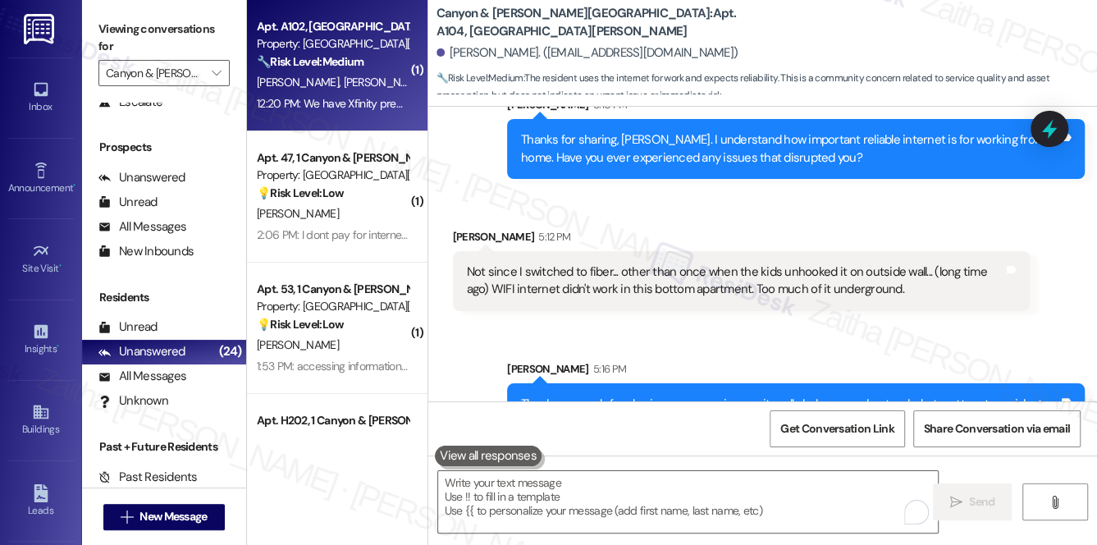
click at [374, 82] on div "D. Lawson T. Lawson" at bounding box center [332, 82] width 155 height 21
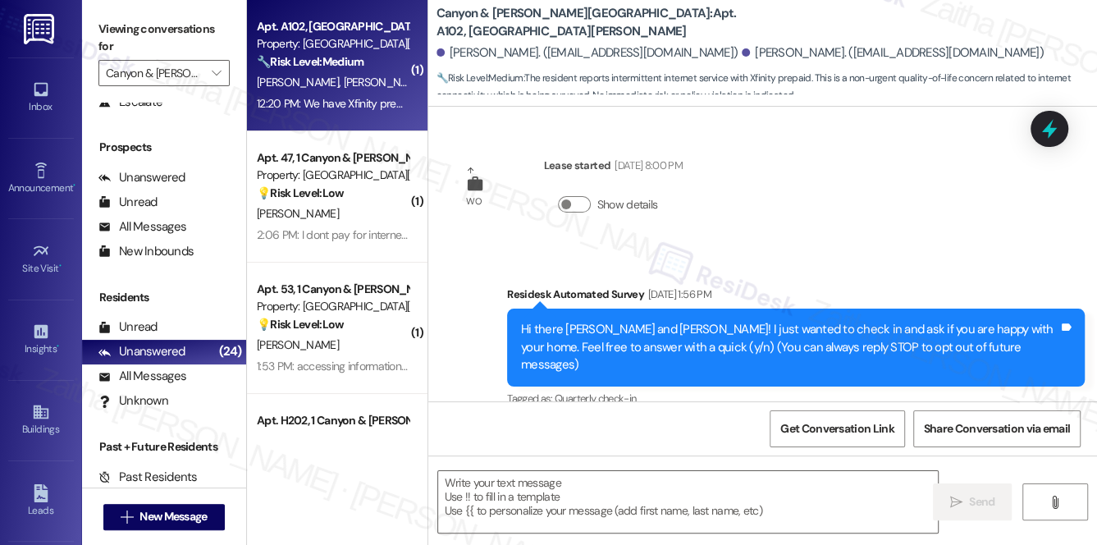
scroll to position [12225, 0]
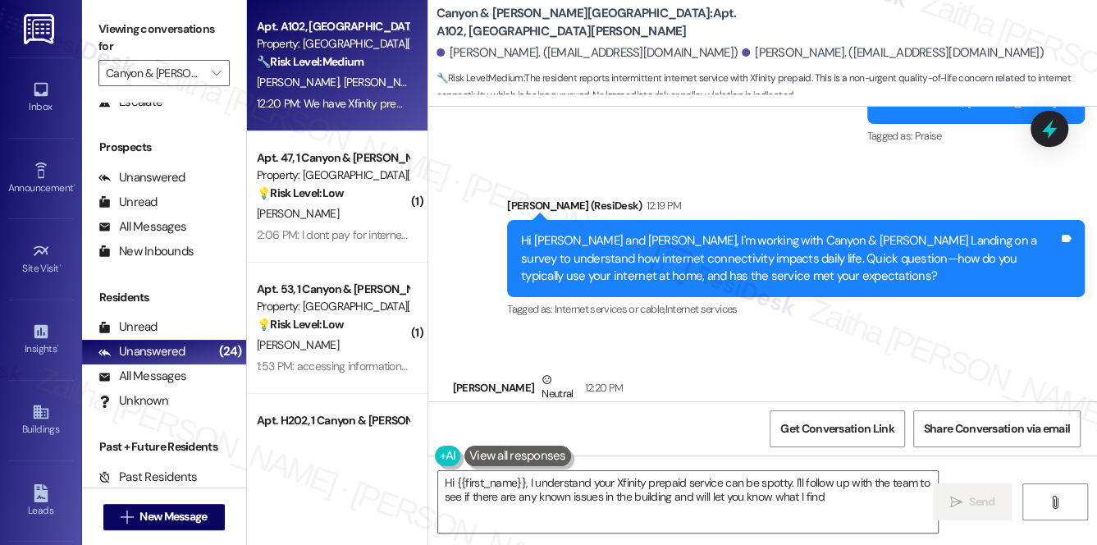
type textarea "Hi {{first_name}}, I understand your Xfinity prepaid service can be spotty. I'l…"
click at [179, 79] on input "Canyon & Knox Landing" at bounding box center [155, 73] width 98 height 26
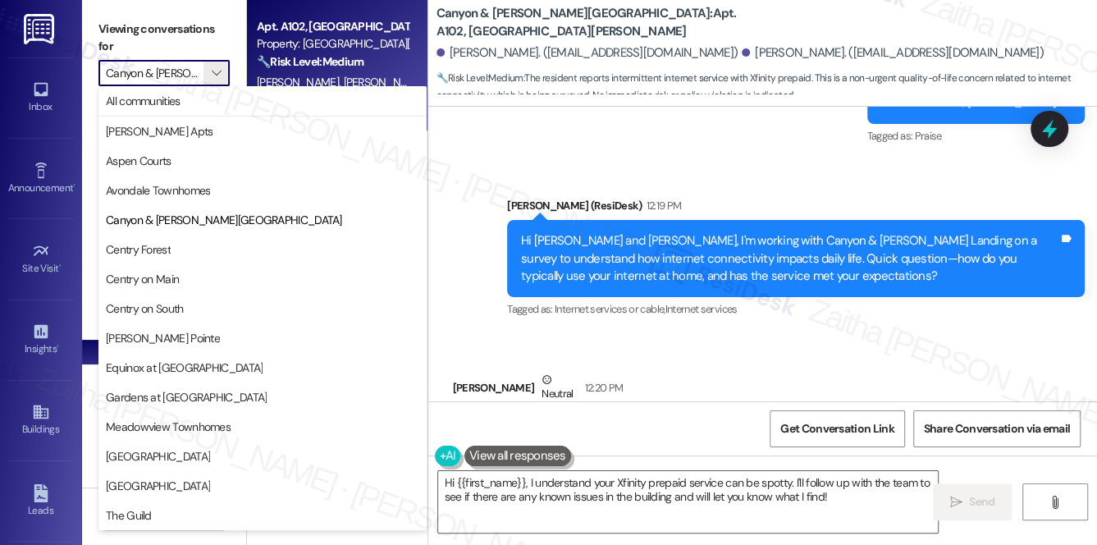
click at [197, 75] on input "Canyon & Knox Landing" at bounding box center [155, 73] width 98 height 26
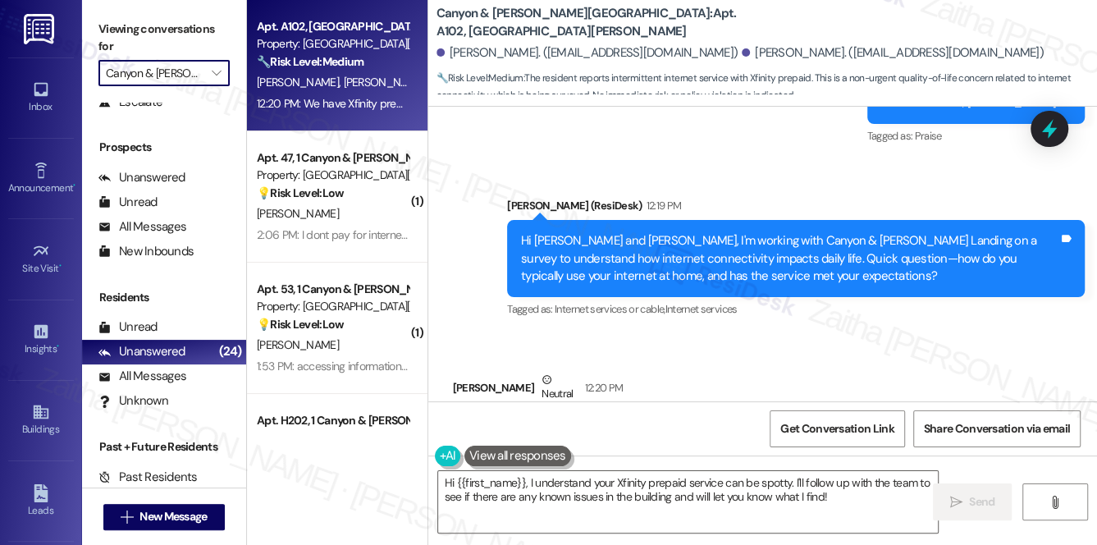
click at [180, 73] on input "Canyon & Knox Landing" at bounding box center [155, 73] width 98 height 26
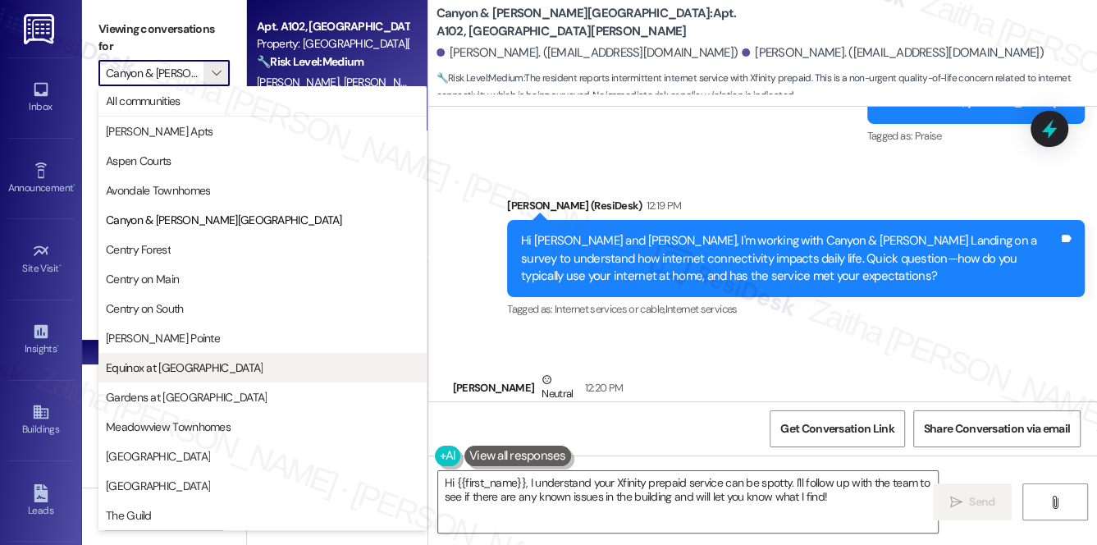
click at [202, 372] on span "Equinox at Midtown" at bounding box center [262, 367] width 313 height 16
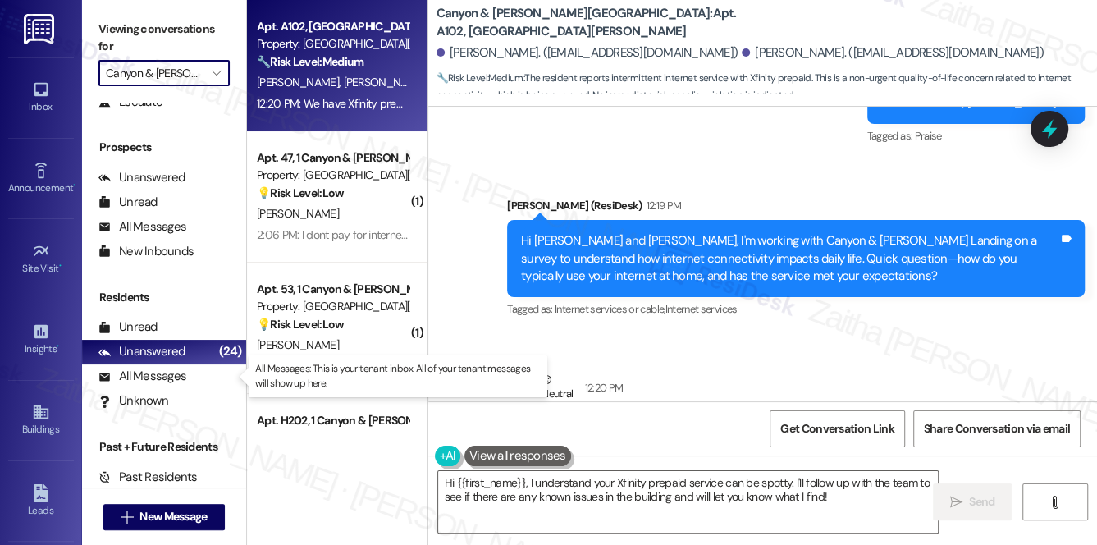
type input "Equinox at Midtown"
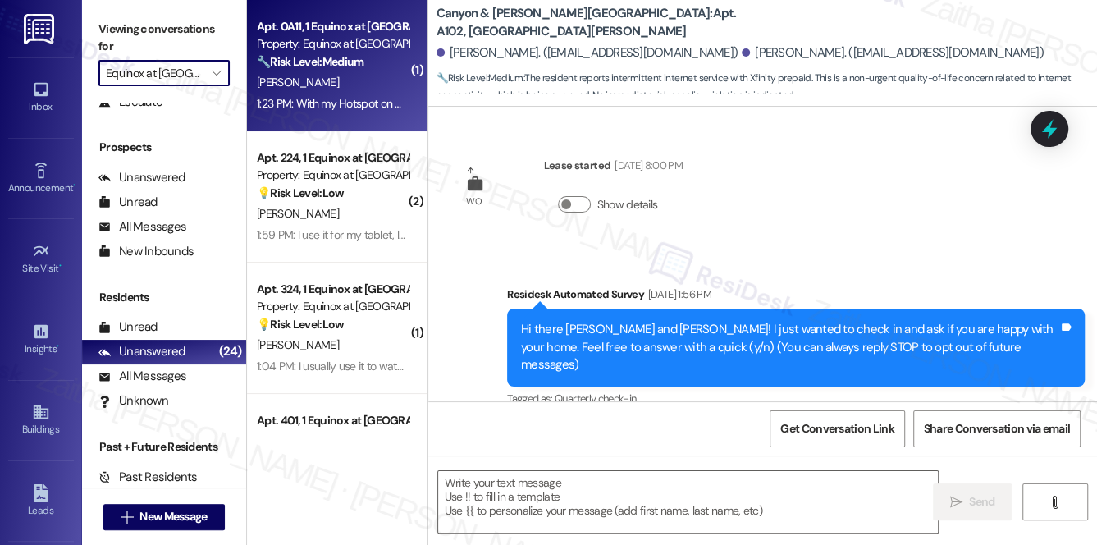
scroll to position [12224, 0]
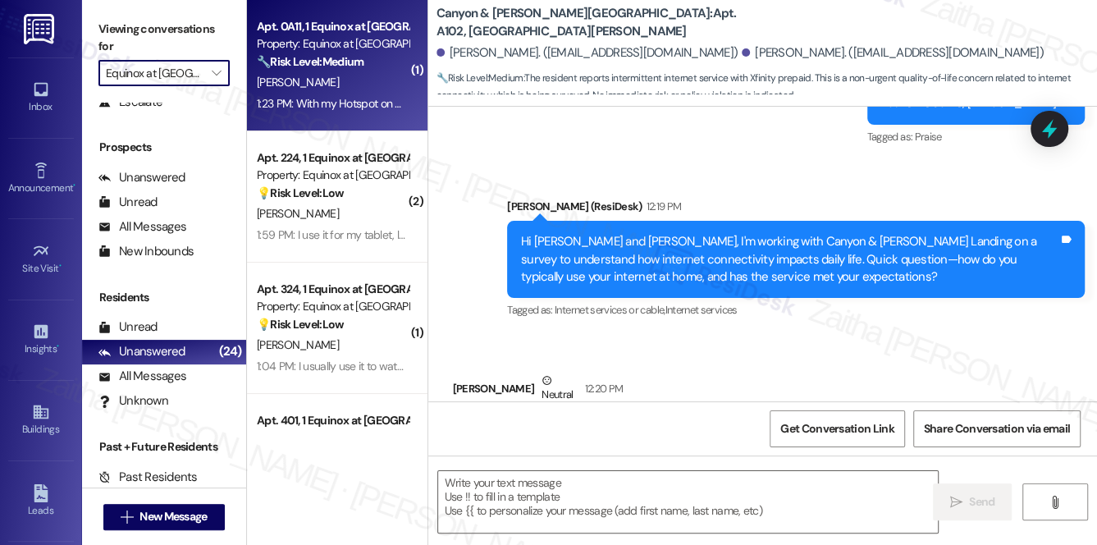
type textarea "Fetching suggested responses. Please feel free to read through the conversation…"
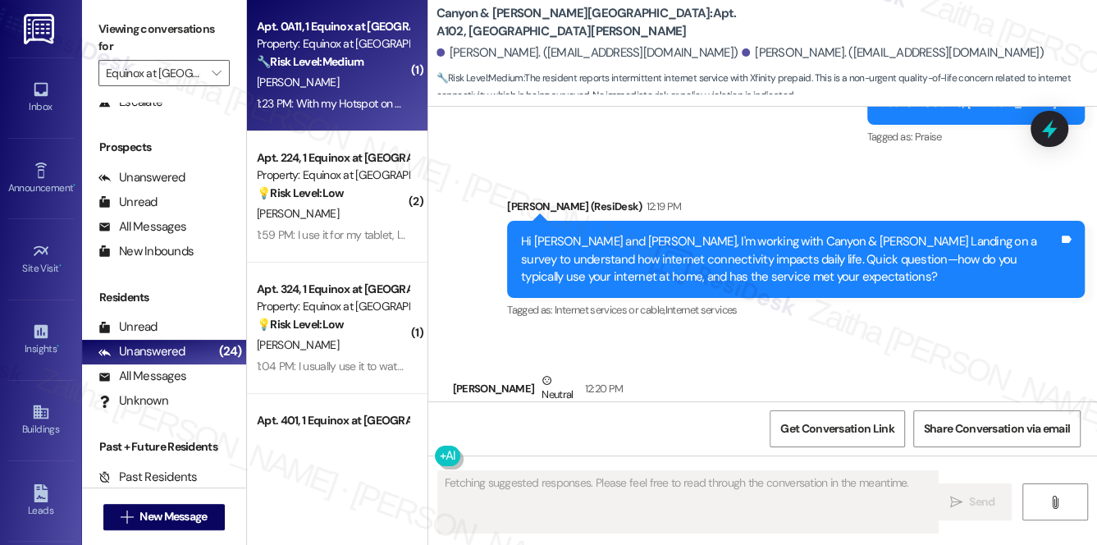
click at [357, 74] on div "O. Thomas" at bounding box center [332, 82] width 155 height 21
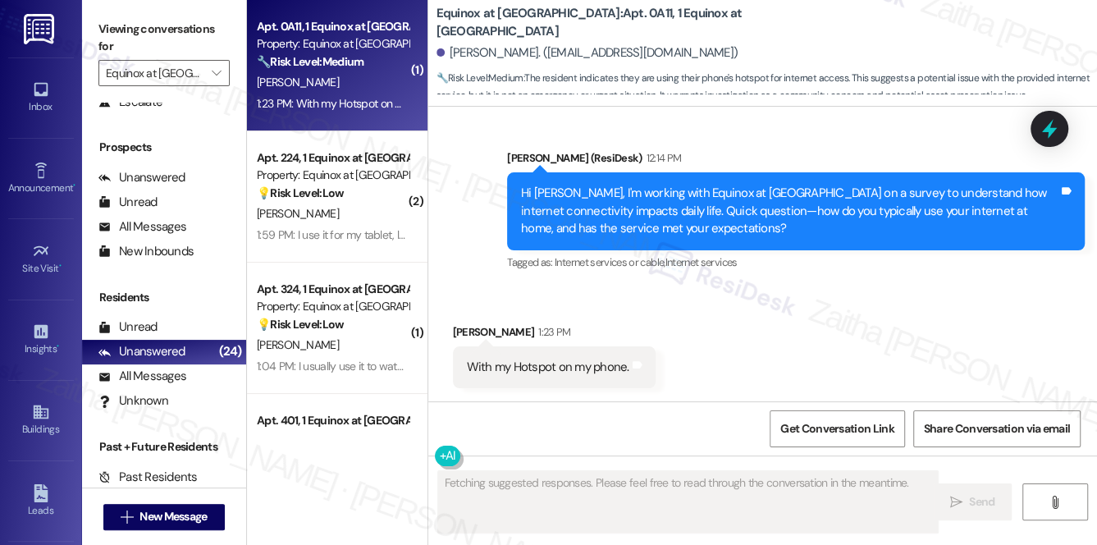
scroll to position [3181, 0]
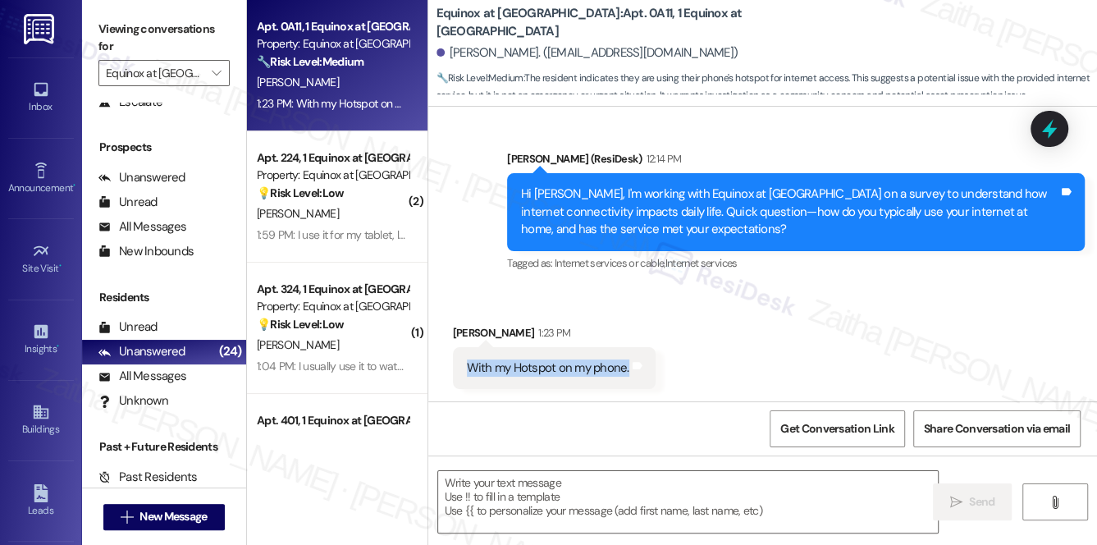
drag, startPoint x: 464, startPoint y: 365, endPoint x: 625, endPoint y: 367, distance: 161.6
click at [625, 367] on div "With my Hotspot on my phone." at bounding box center [548, 367] width 166 height 17
click at [733, 368] on div "Received via SMS Oretha Thomas 1:23 PM With my Hotspot on my phone. Tags and no…" at bounding box center [762, 344] width 669 height 114
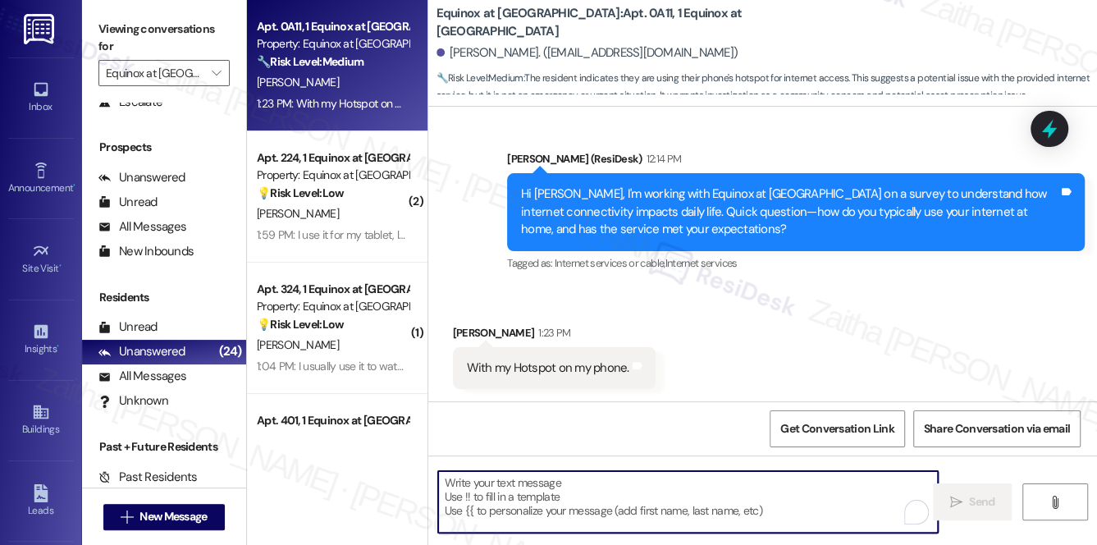
click at [540, 504] on textarea "To enrich screen reader interactions, please activate Accessibility in Grammarl…" at bounding box center [688, 502] width 500 height 62
paste textarea "Thank you for sharing that, {{first_name}}. Do you prefer using your hotspot in…"
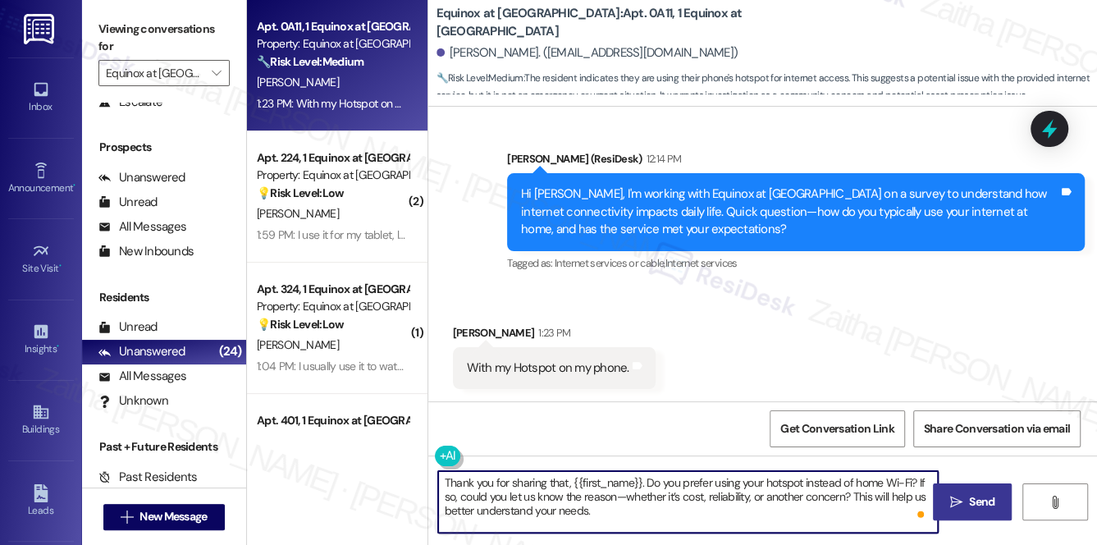
type textarea "Thank you for sharing that, {{first_name}}. Do you prefer using your hotspot in…"
click at [949, 494] on span " Send" at bounding box center [973, 501] width 52 height 17
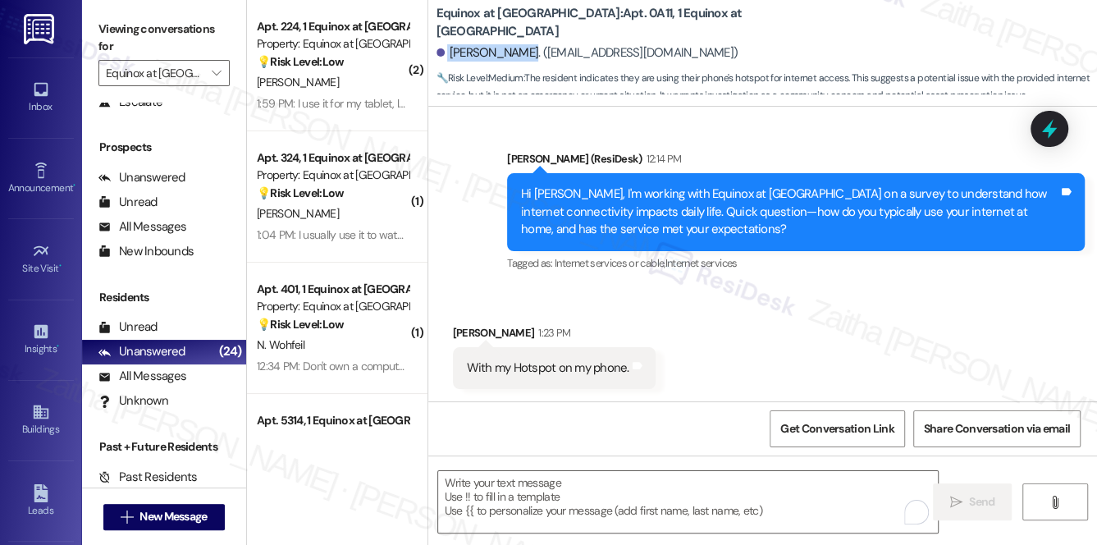
drag, startPoint x: 446, startPoint y: 52, endPoint x: 527, endPoint y: 44, distance: 80.7
click at [527, 44] on div "Oretha Thomas. (oth9040606@aol.com)" at bounding box center [587, 52] width 302 height 17
copy div "Oretha Thomas"
click at [737, 322] on div "Received via SMS Oretha Thomas 1:23 PM With my Hotspot on my phone. Tags and no…" at bounding box center [762, 344] width 669 height 114
drag, startPoint x: 448, startPoint y: 49, endPoint x: 527, endPoint y: 44, distance: 78.9
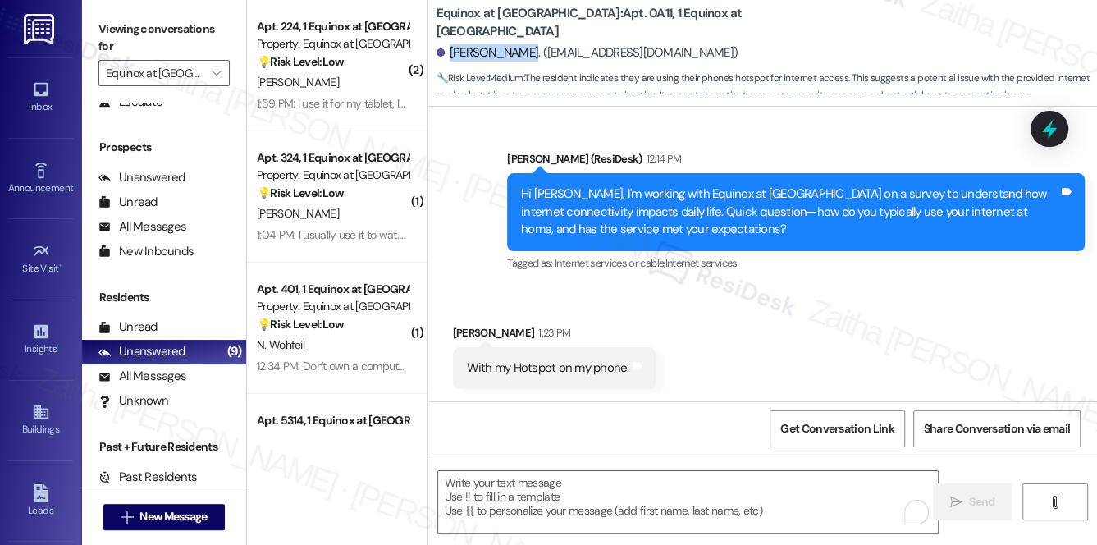
click at [527, 44] on div "Oretha Thomas. (oth9040606@aol.com)" at bounding box center [587, 52] width 302 height 17
click at [579, 20] on b "Equinox at Midtown: Apt. 0A11, 1 Equinox at Midtown" at bounding box center [600, 22] width 328 height 35
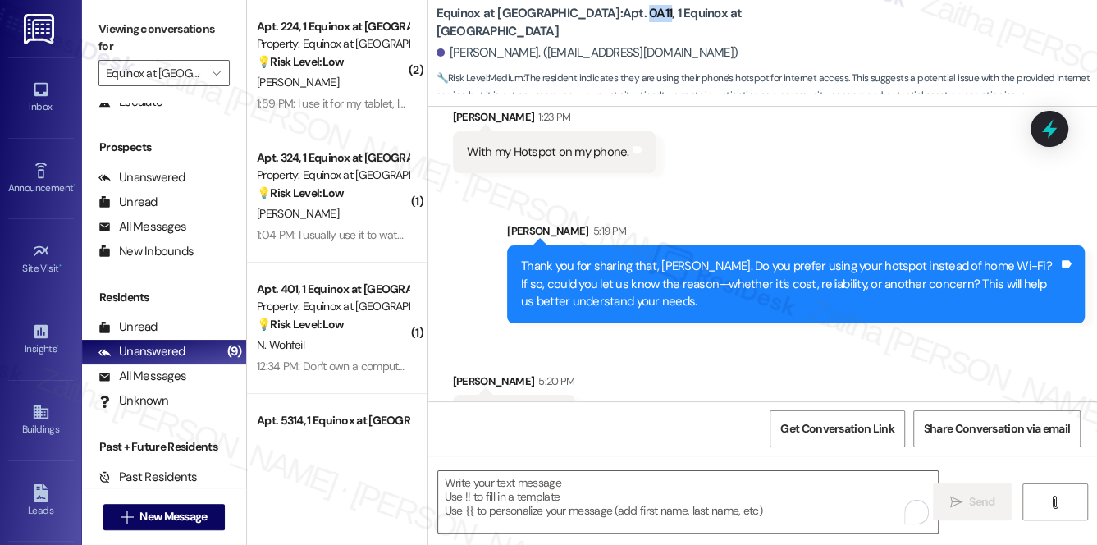
scroll to position [3296, 0]
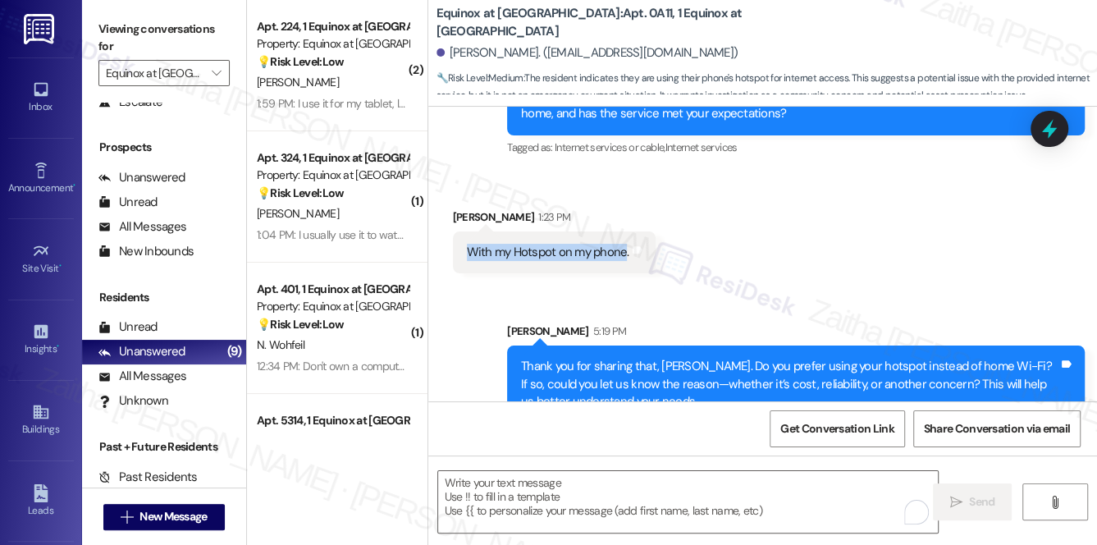
drag, startPoint x: 464, startPoint y: 251, endPoint x: 624, endPoint y: 260, distance: 159.4
click at [624, 260] on div "With my Hotspot on my phone." at bounding box center [548, 252] width 166 height 17
click at [770, 262] on div "Received via SMS Oretha Thomas 1:23 PM With my Hotspot on my phone. Tags and no…" at bounding box center [762, 228] width 669 height 114
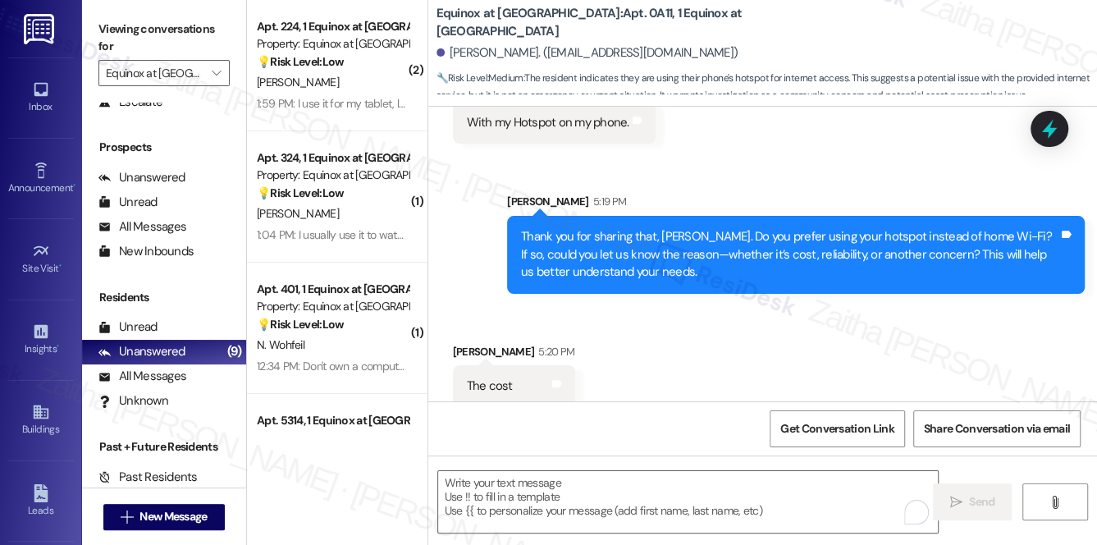
scroll to position [3446, 0]
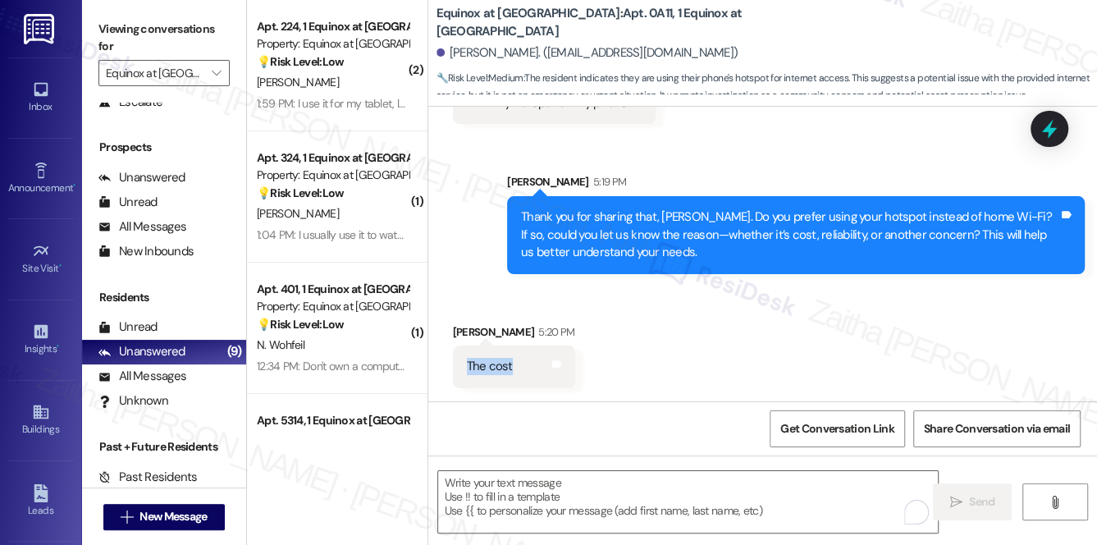
drag, startPoint x: 459, startPoint y: 370, endPoint x: 537, endPoint y: 369, distance: 77.9
click at [537, 369] on div "The cost Tags and notes" at bounding box center [514, 366] width 122 height 42
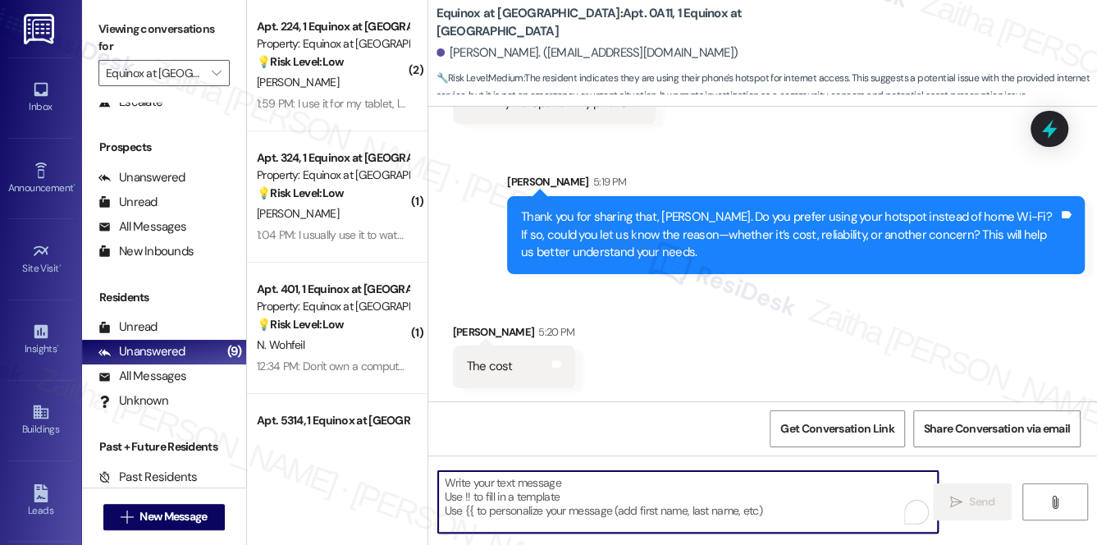
click at [451, 505] on textarea "To enrich screen reader interactions, please activate Accessibility in Grammarl…" at bounding box center [688, 502] width 500 height 62
paste textarea "Thank you for letting me know"
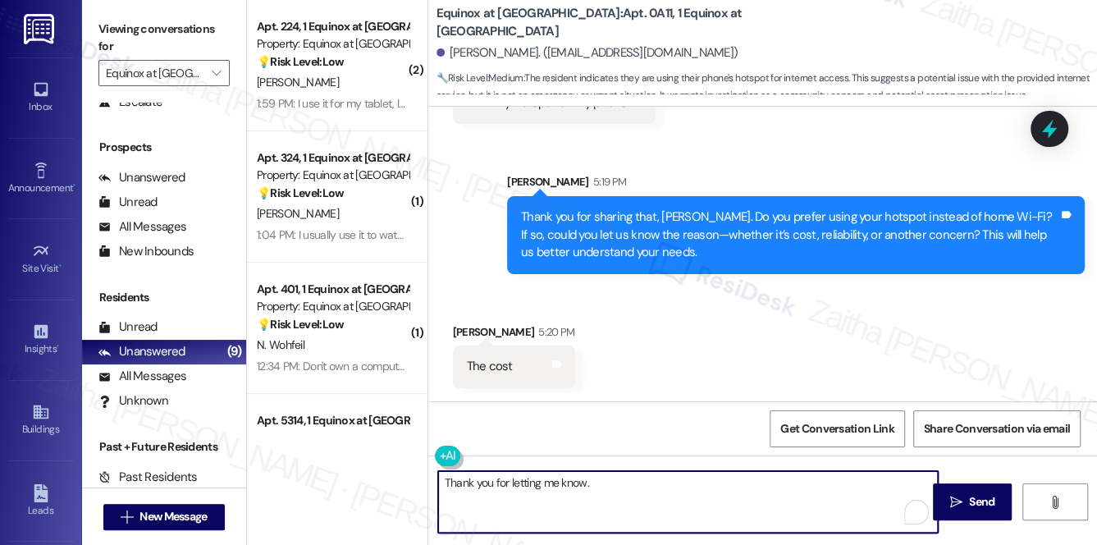
paste textarea "cost can definitely be a big factor when deciding on internet service."
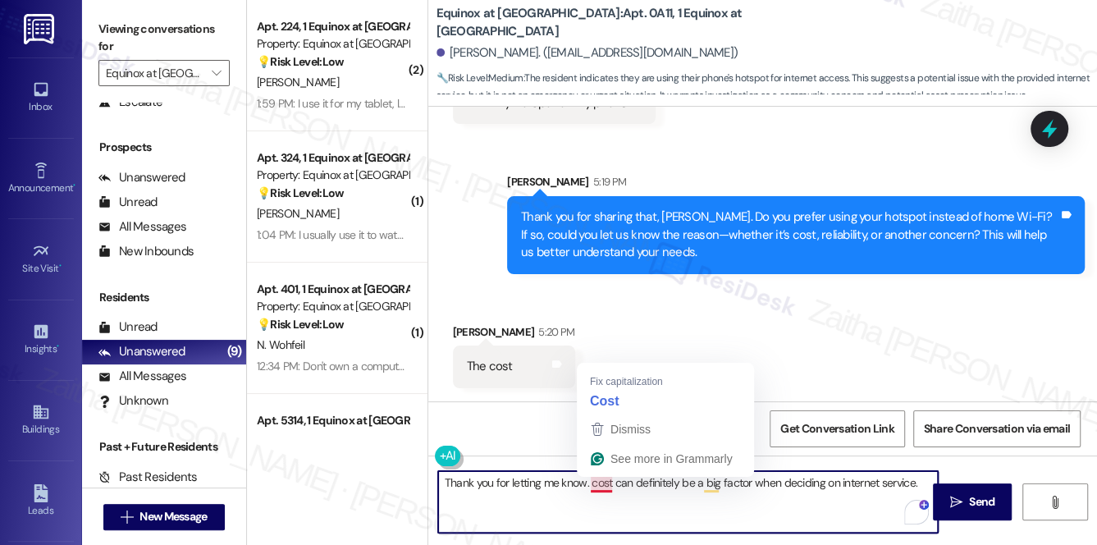
click at [592, 482] on textarea "Thank you for letting me know. cost can definitely be a big factor when decidin…" at bounding box center [688, 502] width 500 height 62
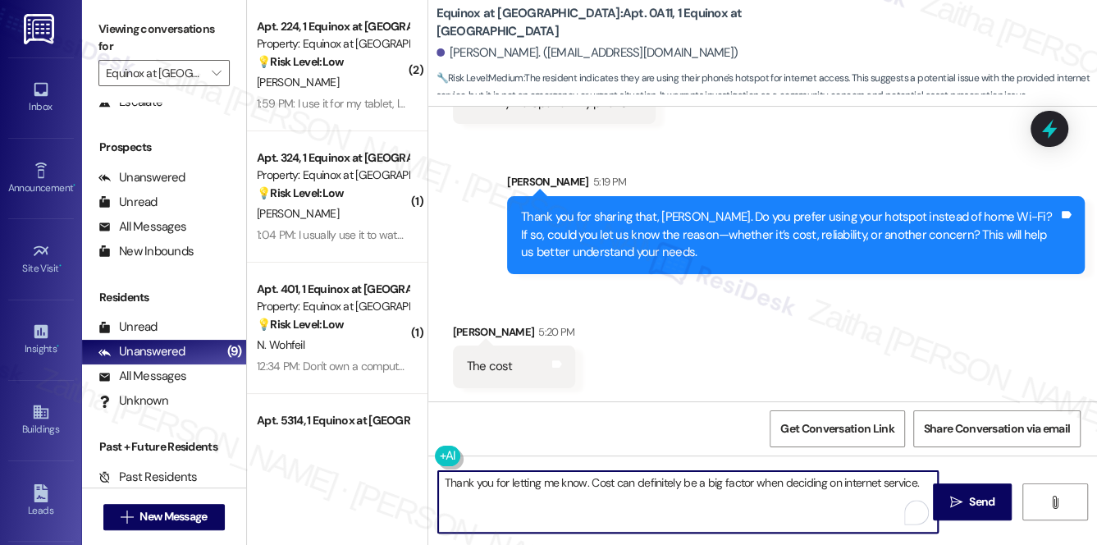
type textarea "Thank you for letting me know. Cost can definitely be a big factor when decidin…"
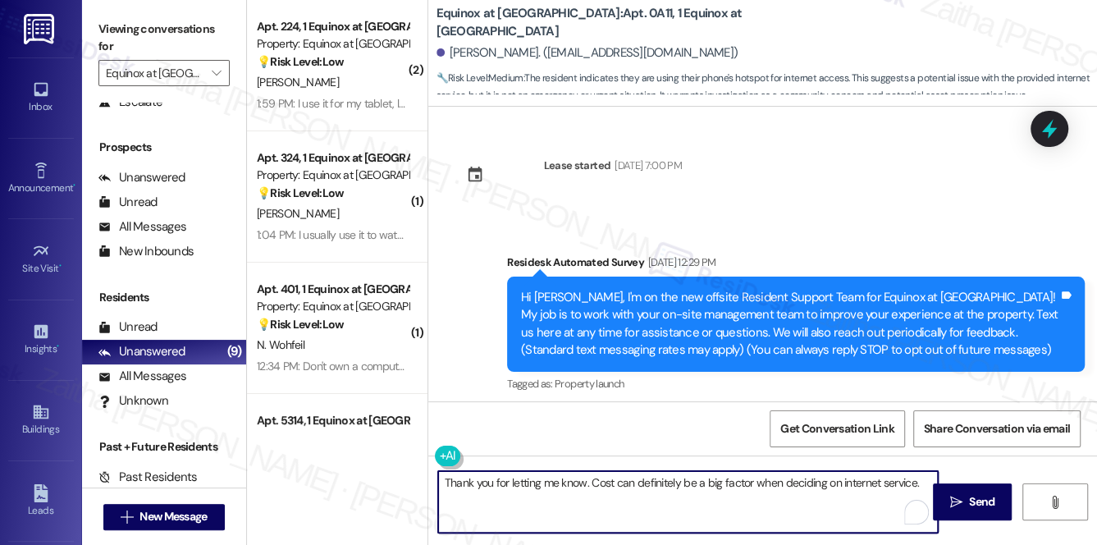
scroll to position [3446, 0]
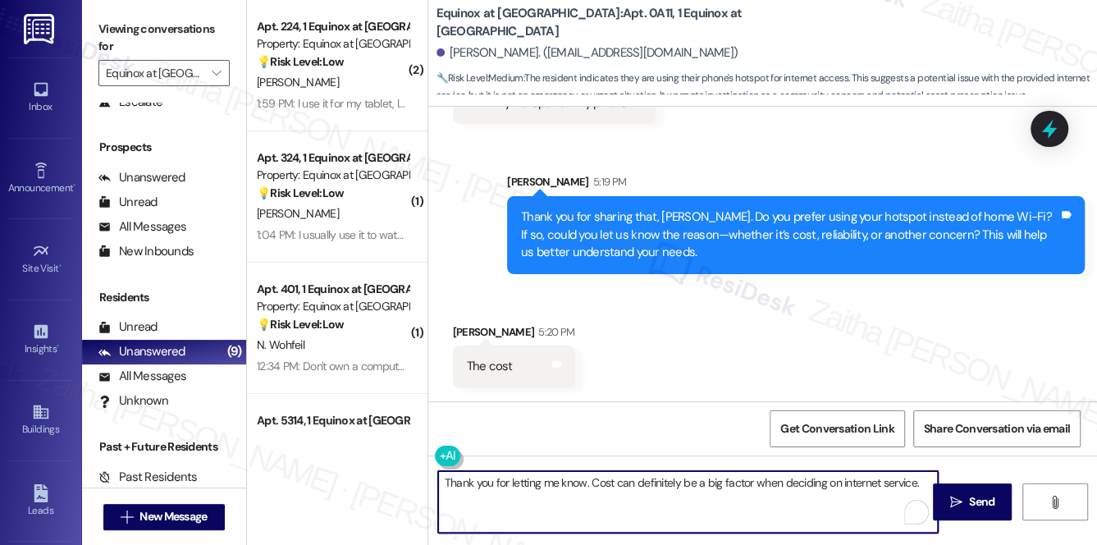
click at [916, 480] on textarea "Thank you for letting me know. Cost can definitely be a big factor when decidin…" at bounding box center [688, 502] width 500 height 62
paste textarea "If you don’t mind me asking, has your hotspot been working well for your needs,…"
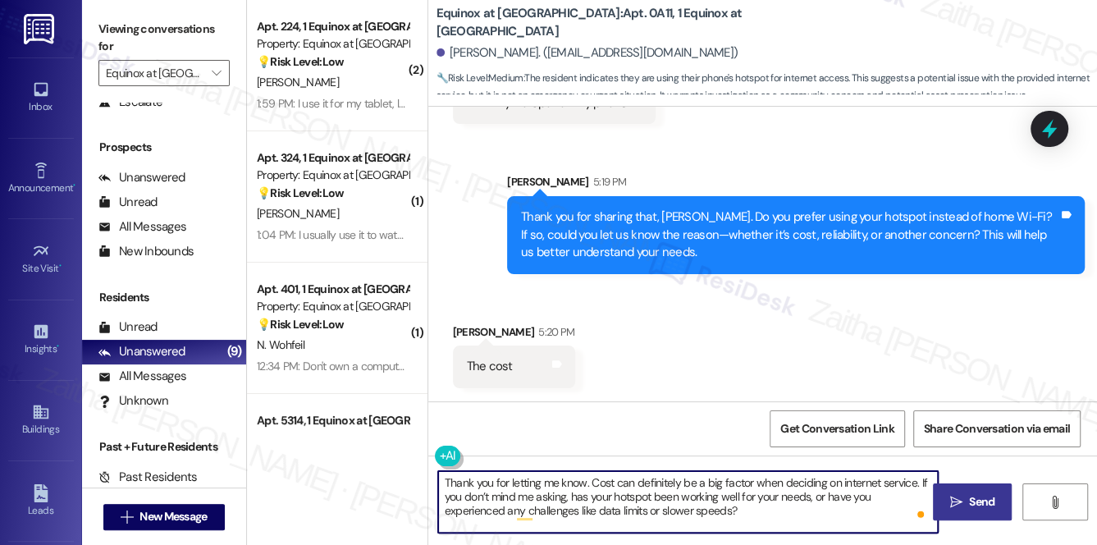
type textarea "Thank you for letting me know. Cost can definitely be a big factor when decidin…"
click at [969, 497] on span "Send" at bounding box center [981, 501] width 25 height 17
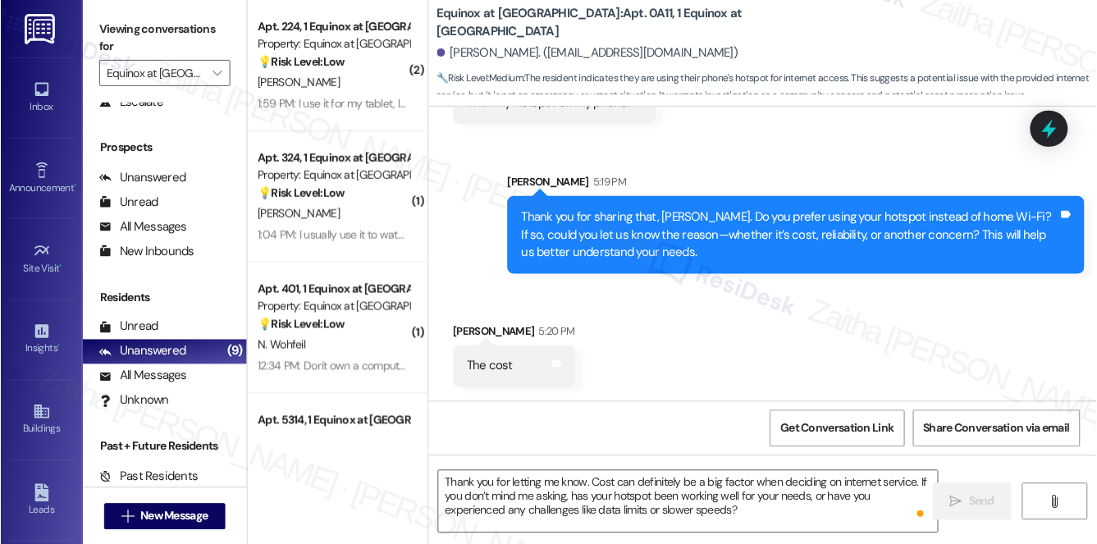
scroll to position [3445, 0]
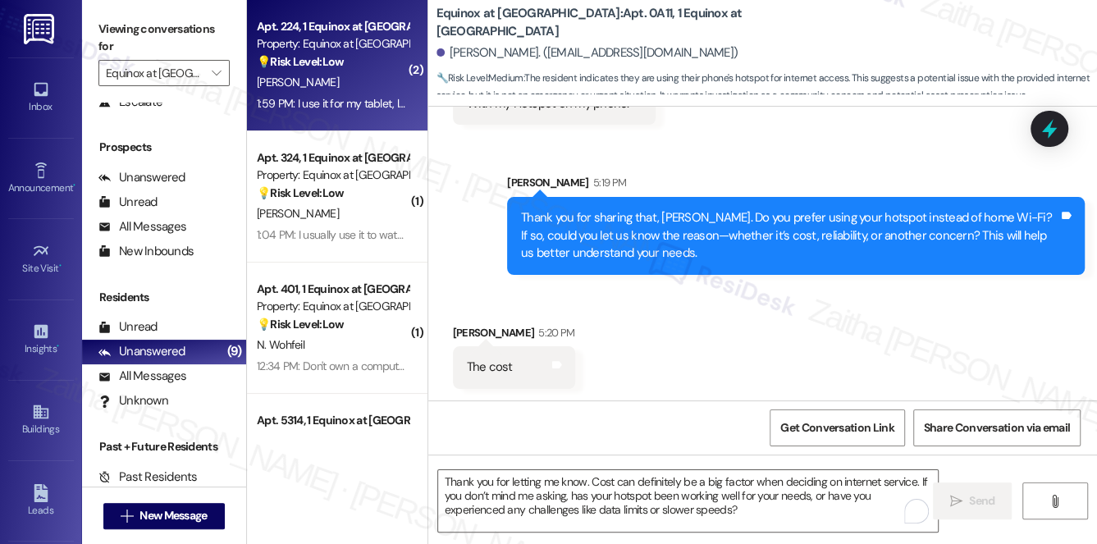
click at [371, 85] on div "J. Fletcher" at bounding box center [332, 82] width 155 height 21
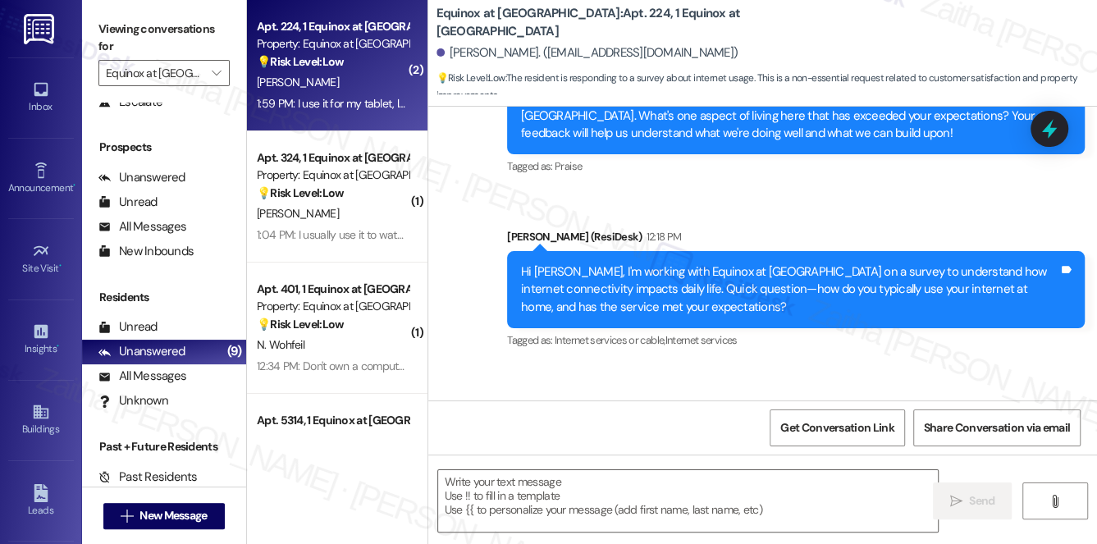
scroll to position [3671, 0]
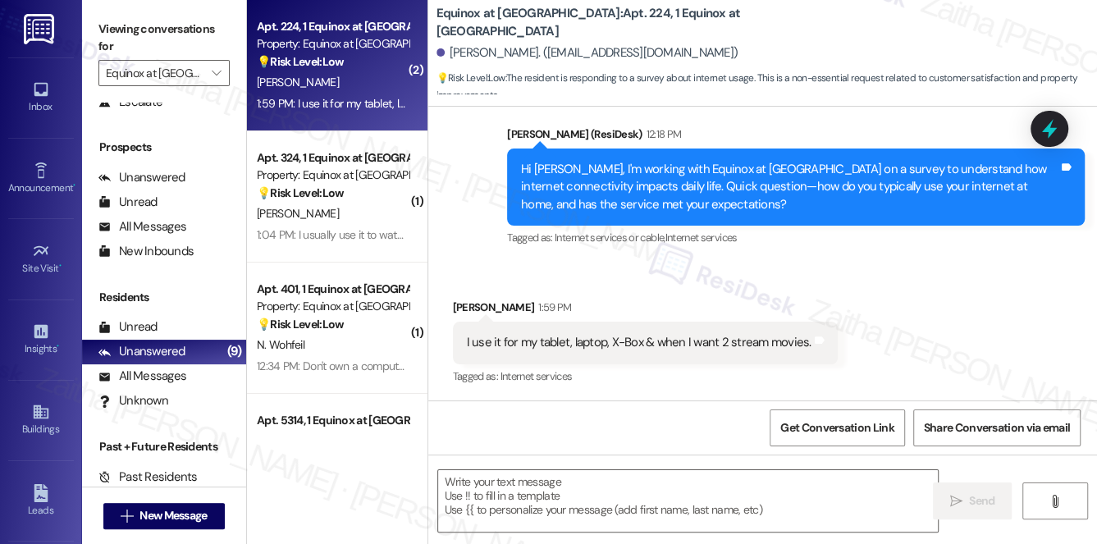
type textarea "Fetching suggested responses. Please feel free to read through the conversation…"
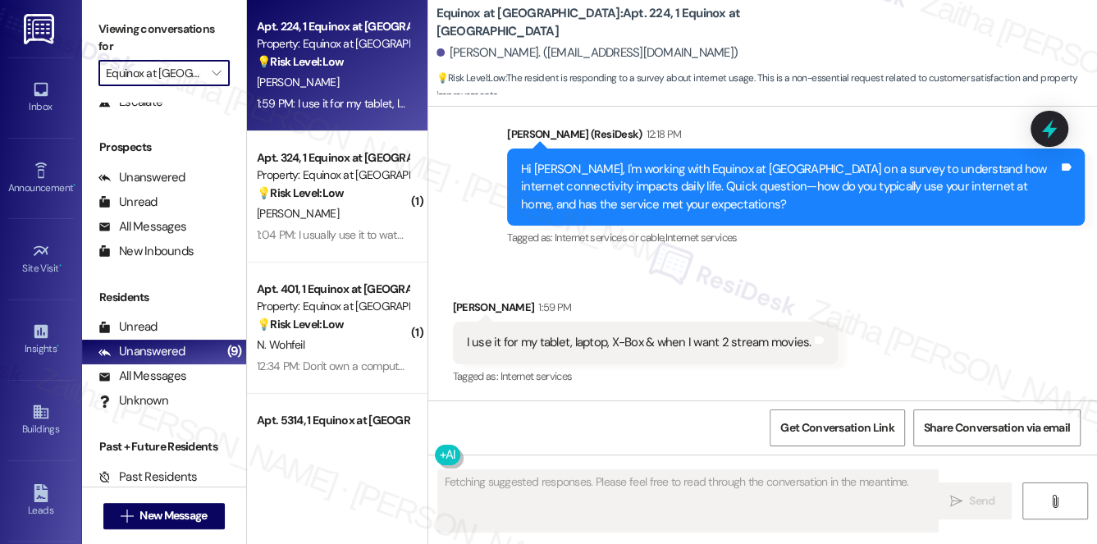
click at [180, 76] on input "Equinox at Midtown" at bounding box center [155, 73] width 98 height 26
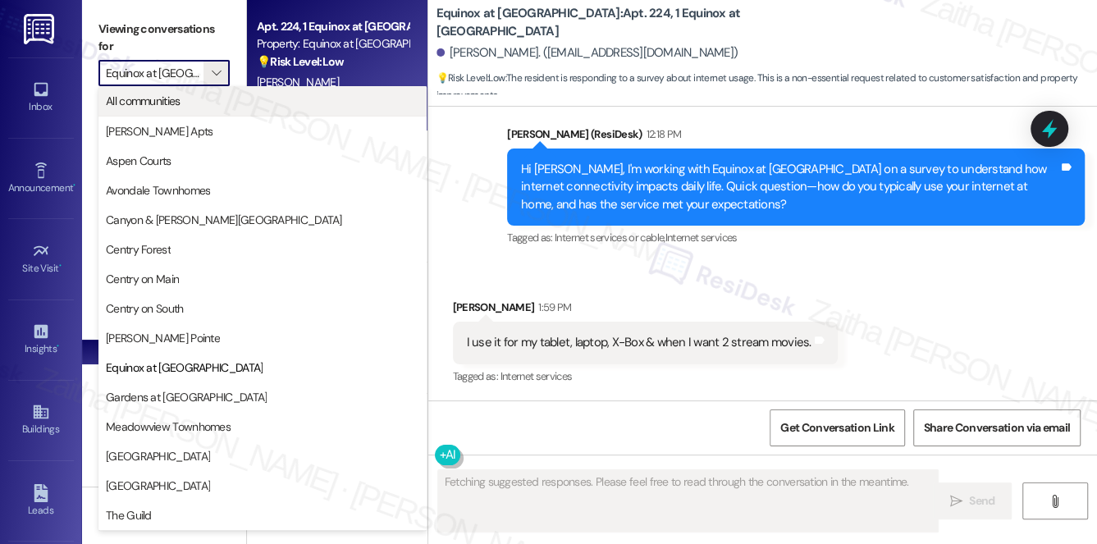
click at [171, 105] on span "All communities" at bounding box center [143, 101] width 75 height 16
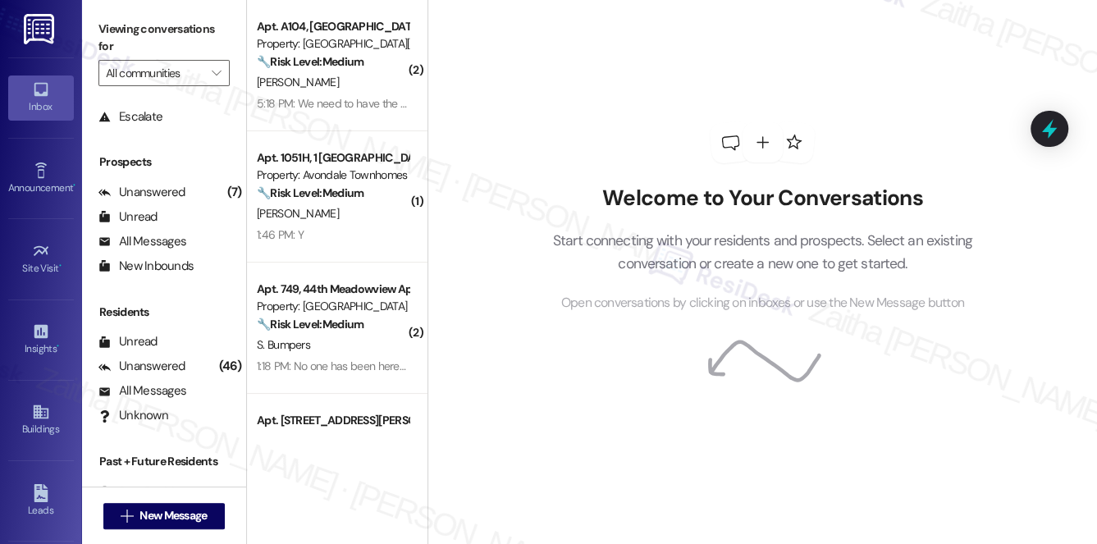
scroll to position [195, 0]
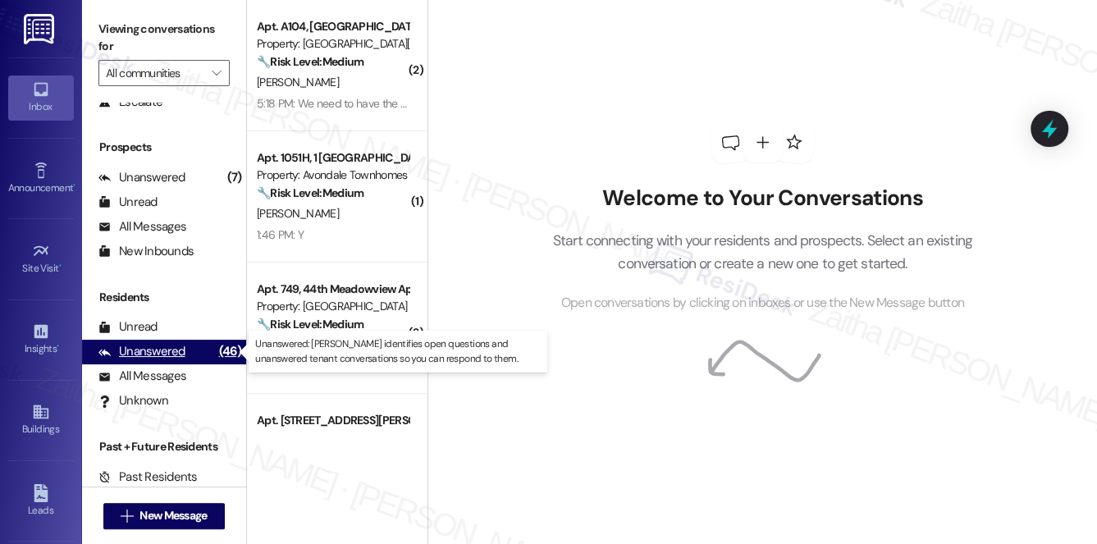
click at [148, 354] on div "Unanswered" at bounding box center [141, 351] width 87 height 17
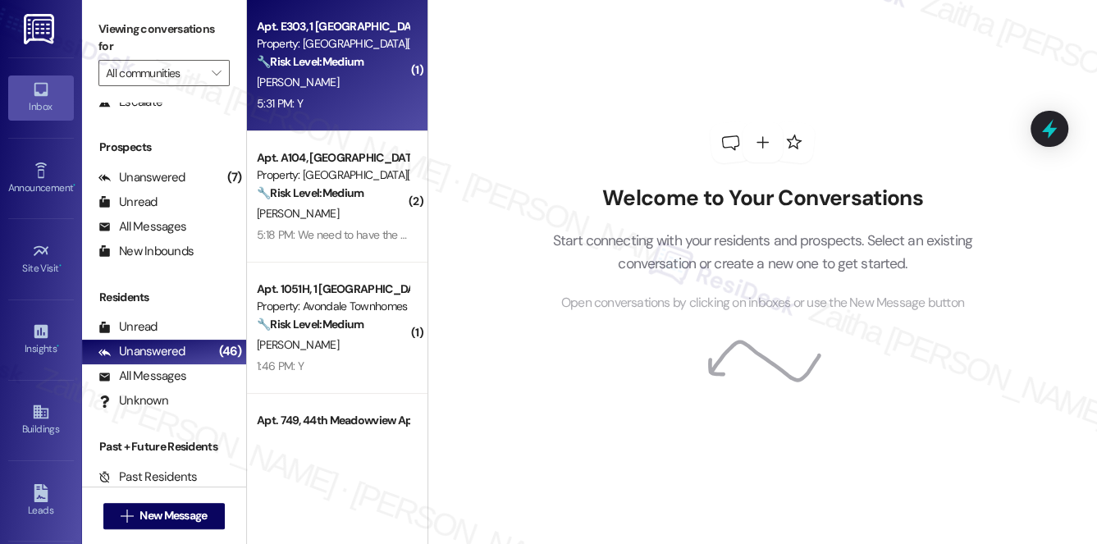
click at [363, 106] on div "5:31 PM: Y 5:31 PM: Y" at bounding box center [332, 104] width 155 height 21
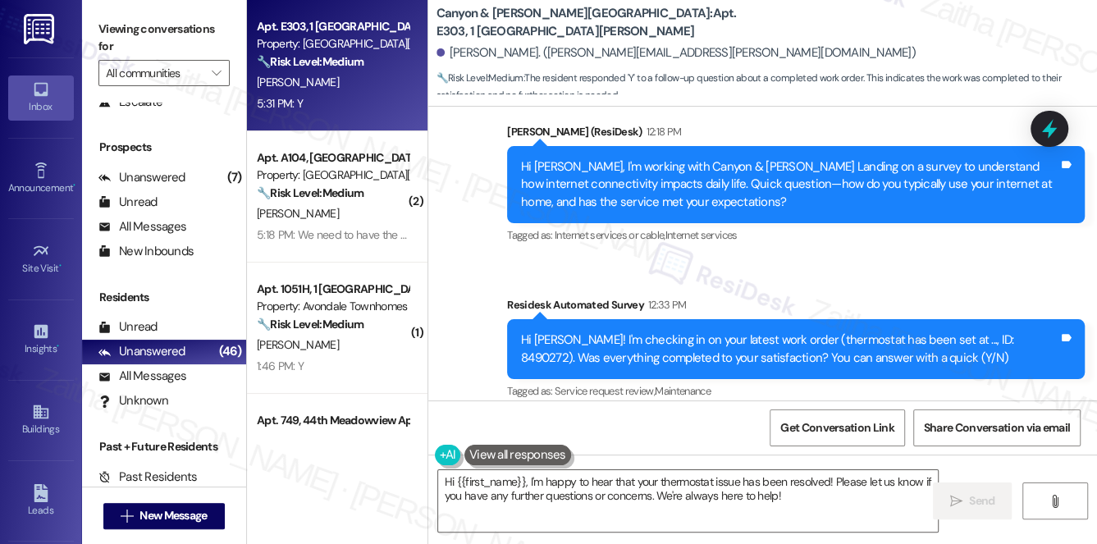
scroll to position [11489, 0]
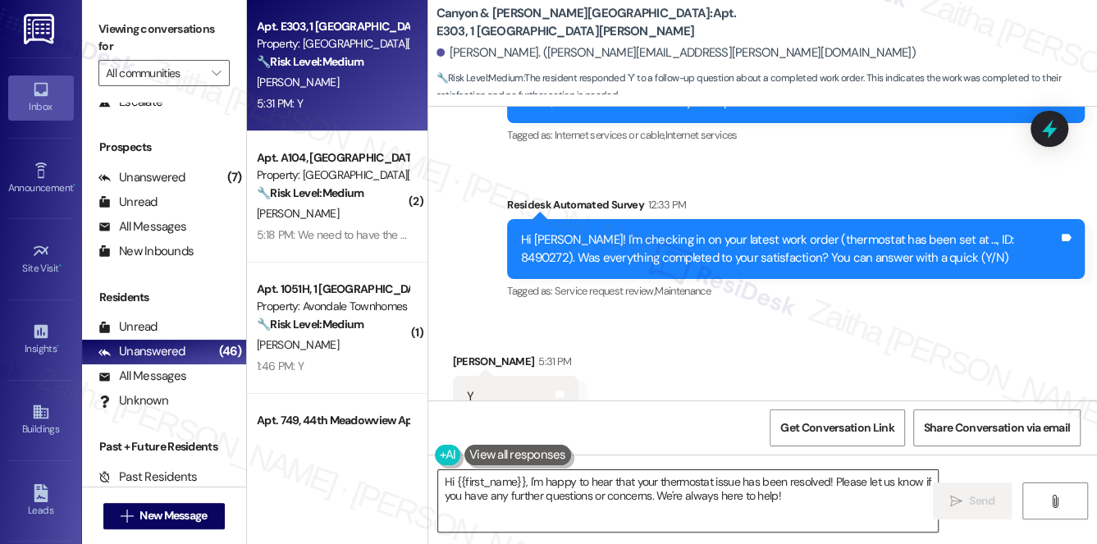
click at [446, 478] on textarea "Hi {{first_name}}, I'm happy to hear that your thermostat issue has been resolv…" at bounding box center [688, 501] width 500 height 62
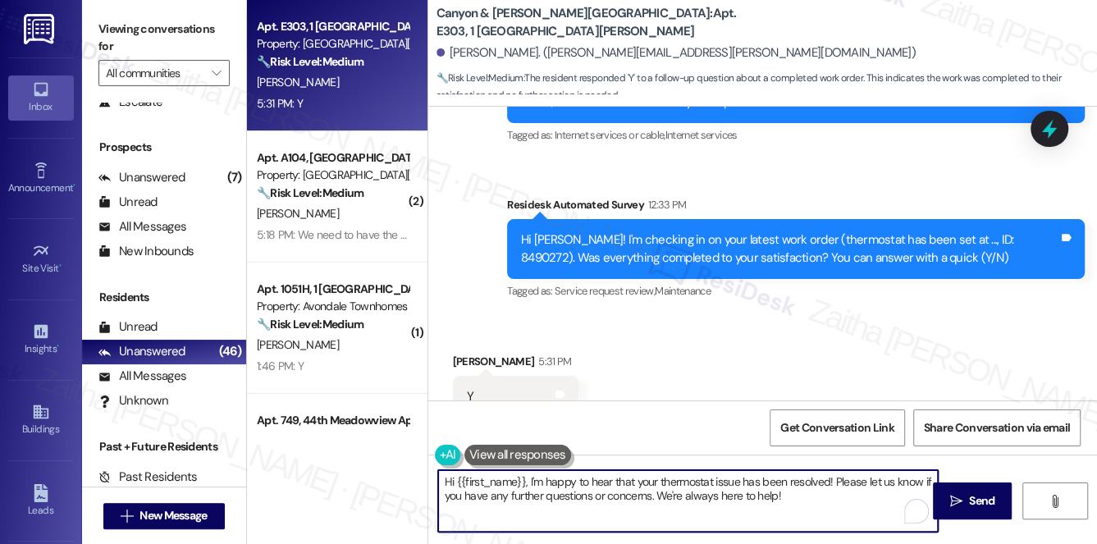
click at [446, 479] on textarea "Hi {{first_name}}, I'm happy to hear that your thermostat issue has been resolv…" at bounding box center [688, 501] width 500 height 62
click at [637, 482] on textarea "Thank you for confirming, {{first_name}}, I'm happy to hear that your thermosta…" at bounding box center [688, 501] width 500 height 62
click at [912, 506] on html "Inbox Go to Inbox Announcement • Send A Text Announcement Site Visit • Go to Si…" at bounding box center [548, 272] width 1097 height 544
paste textarea "We'd also love to hear your thoughts. Has {{property}} lived up to your expecta…"
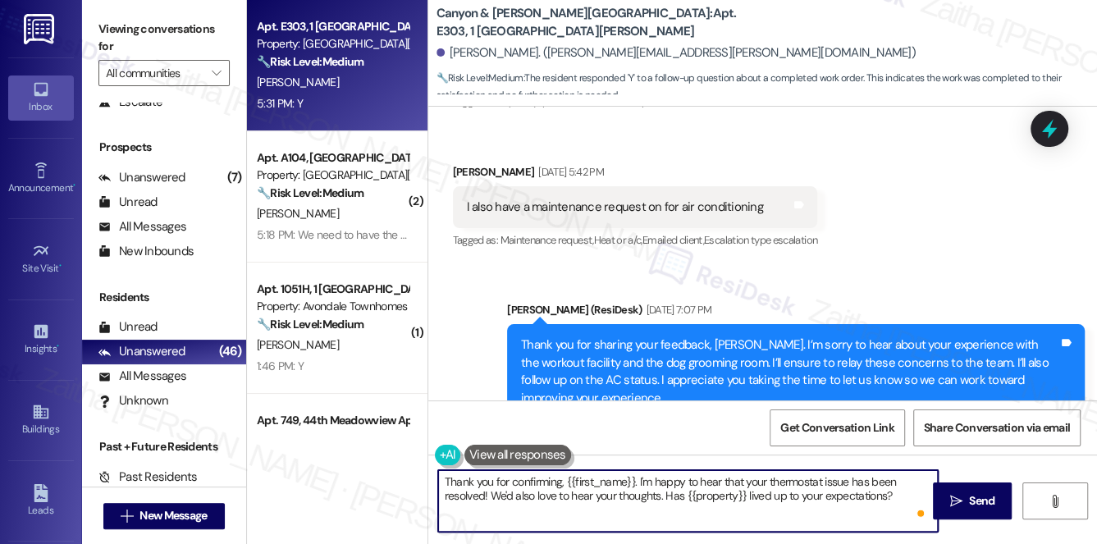
scroll to position [10893, 0]
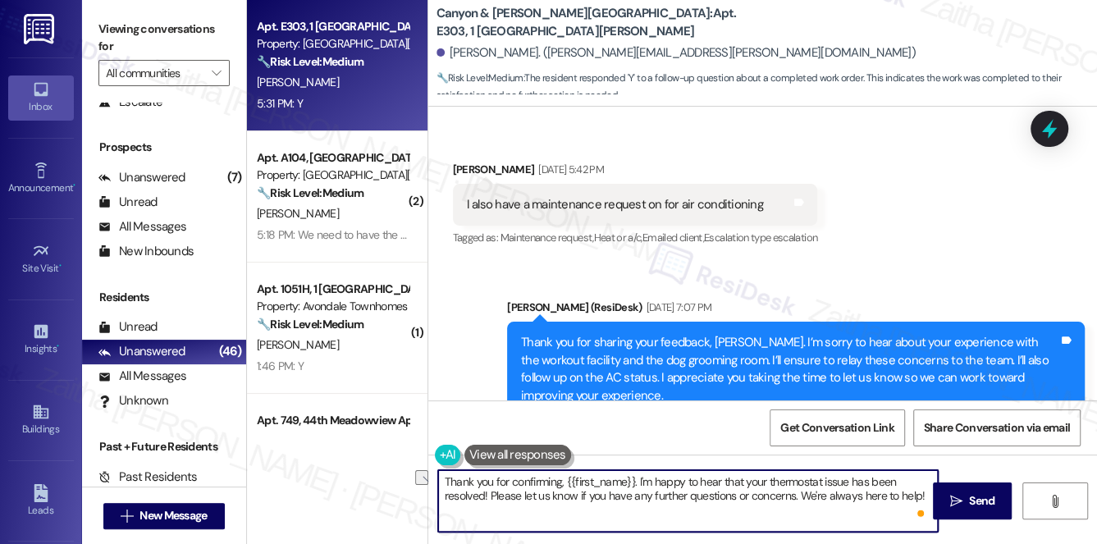
click at [665, 505] on textarea "Thank you for confirming, {{first_name}}. I'm happy to hear that your thermosta…" at bounding box center [688, 501] width 500 height 62
click at [777, 503] on textarea "Thank you for confirming, {{first_name}}. I'm happy to hear that your thermosta…" at bounding box center [688, 501] width 500 height 62
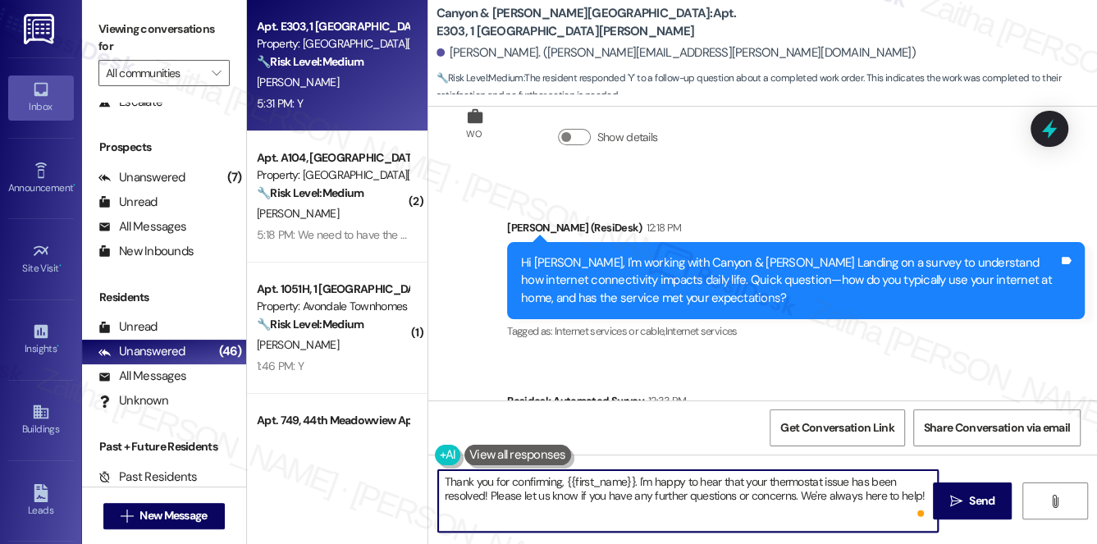
scroll to position [11265, 0]
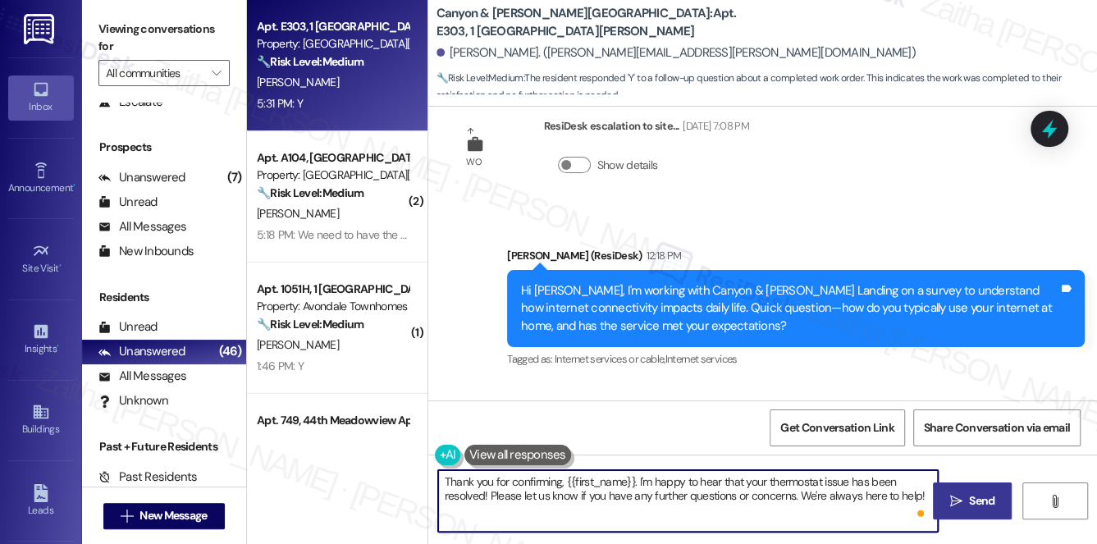
type textarea "Thank you for confirming, {{first_name}}. I'm happy to hear that your thermosta…"
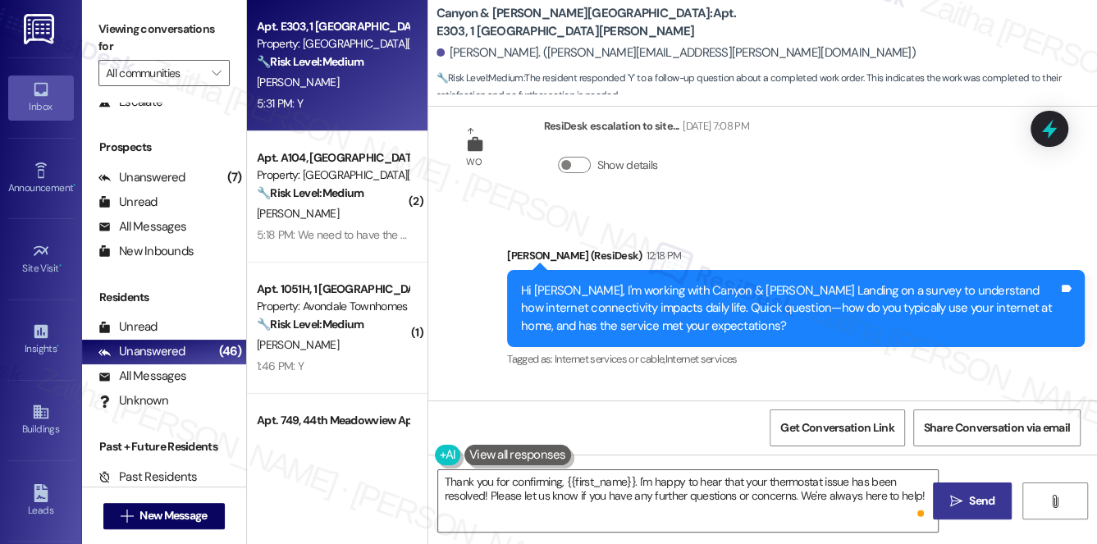
click at [975, 500] on span "Send" at bounding box center [981, 500] width 25 height 17
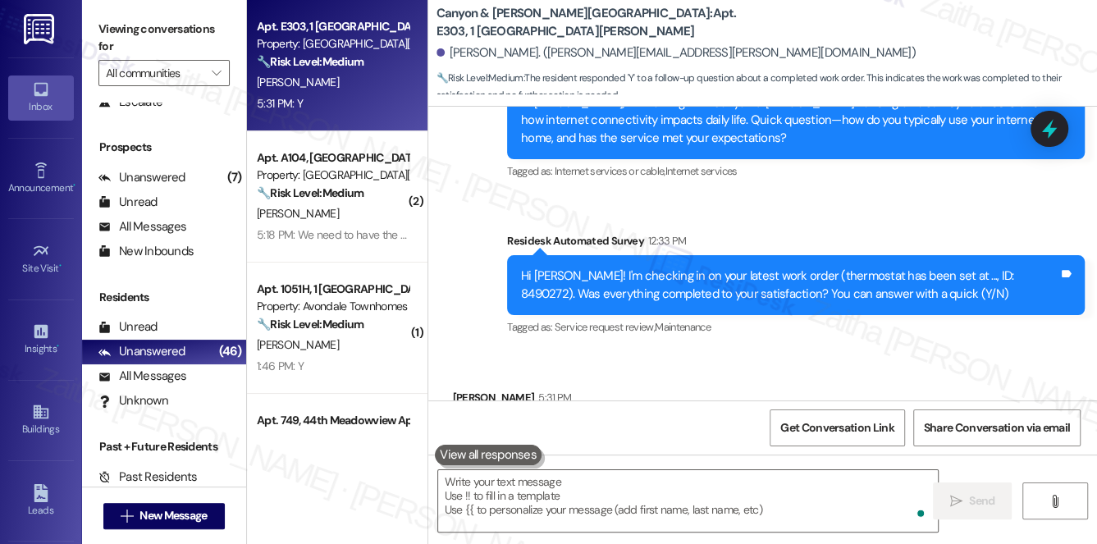
scroll to position [11488, 0]
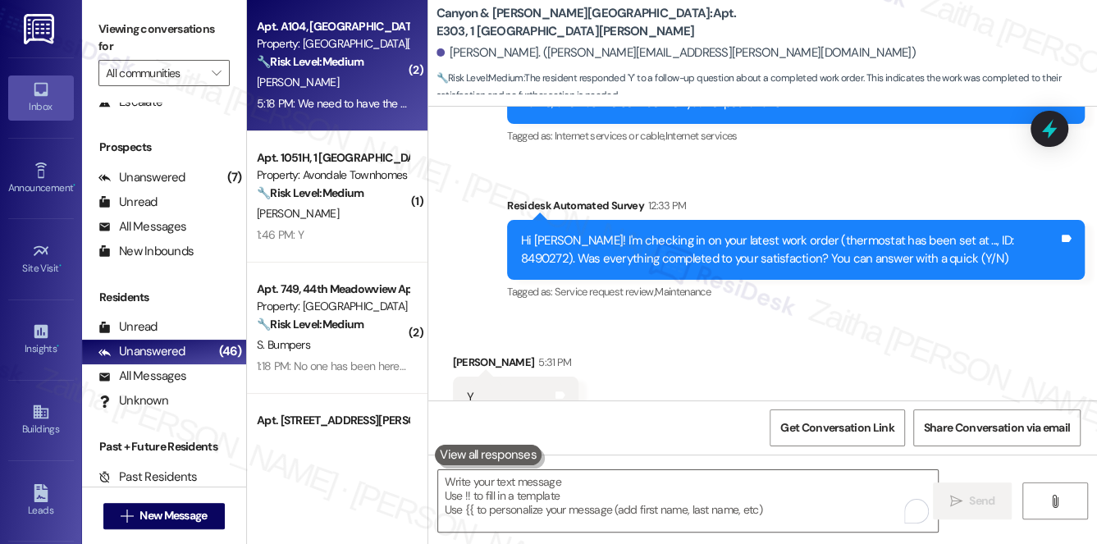
click at [379, 70] on div "🔧 Risk Level: Medium The resident is expressing a desire for more internet opti…" at bounding box center [333, 61] width 152 height 17
type textarea "Fetching suggested responses. Please feel free to read through the conversation…"
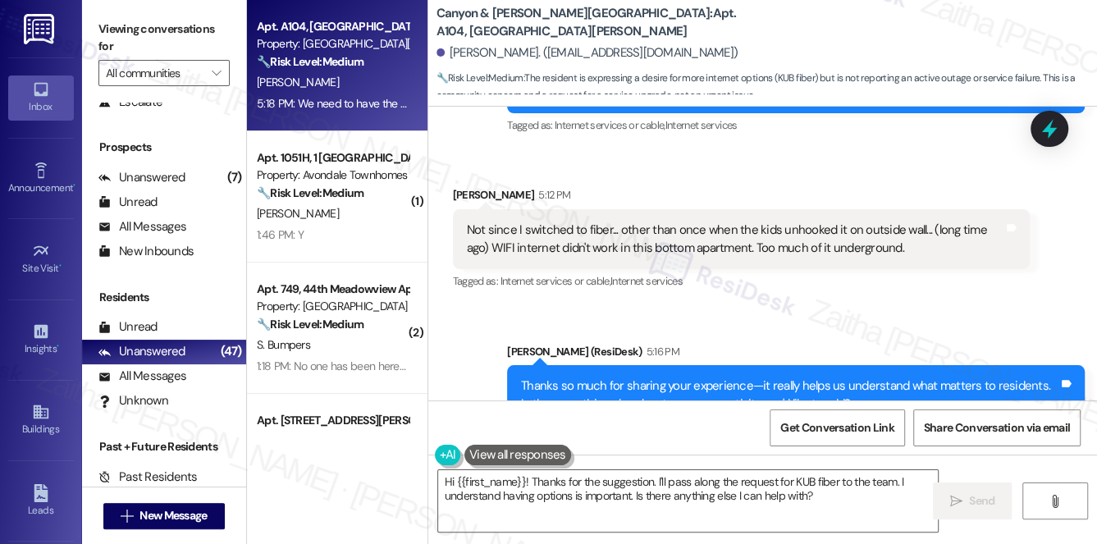
scroll to position [11806, 0]
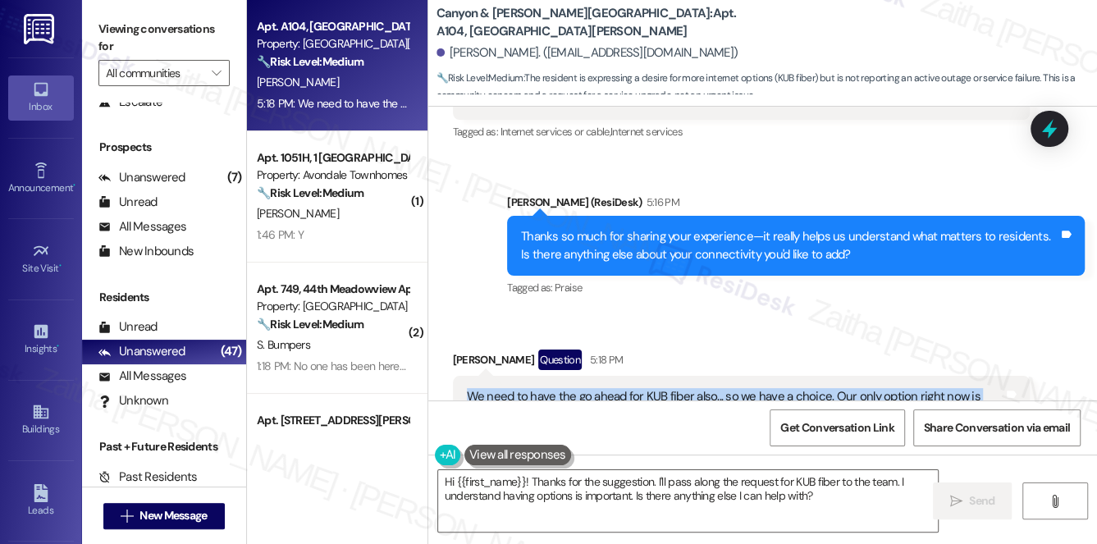
drag, startPoint x: 468, startPoint y: 341, endPoint x: 994, endPoint y: 361, distance: 526.3
click at [994, 376] on div "We need to have the go ahead for KUB fiber also... so we have a choice. Our onl…" at bounding box center [742, 406] width 578 height 60
copy div "We need to have the go ahead for KUB fiber also... so we have a choice. Our onl…"
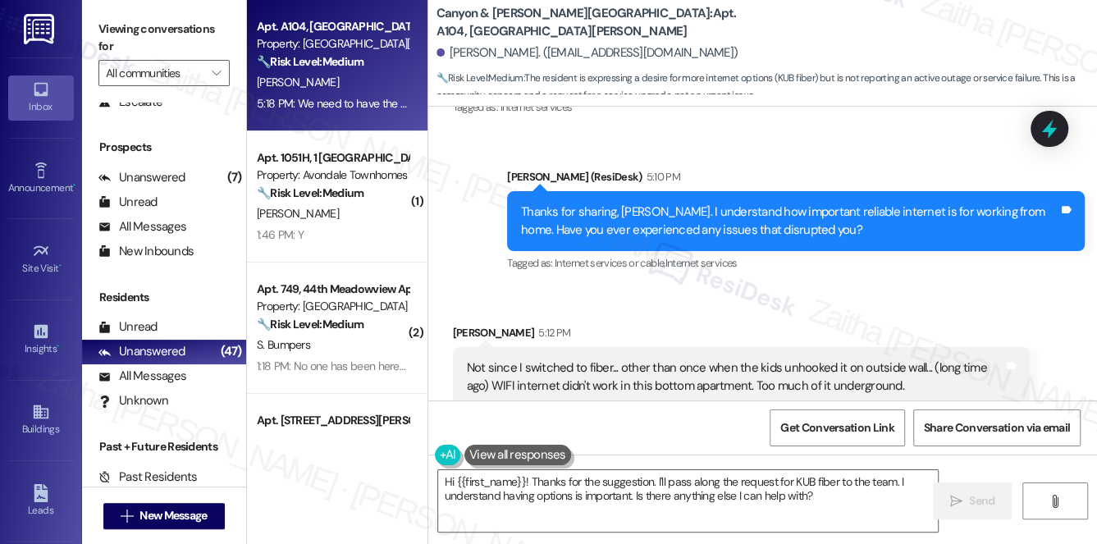
scroll to position [11507, 0]
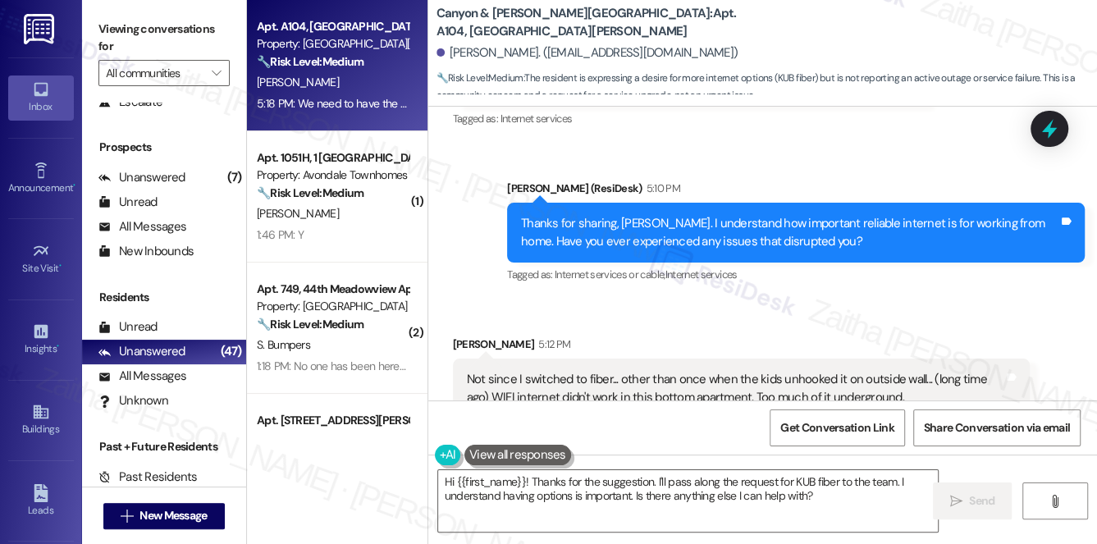
click at [651, 323] on div "Received via SMS Sonja Jones 5:12 PM Not since I switched to fiber... other tha…" at bounding box center [742, 388] width 602 height 131
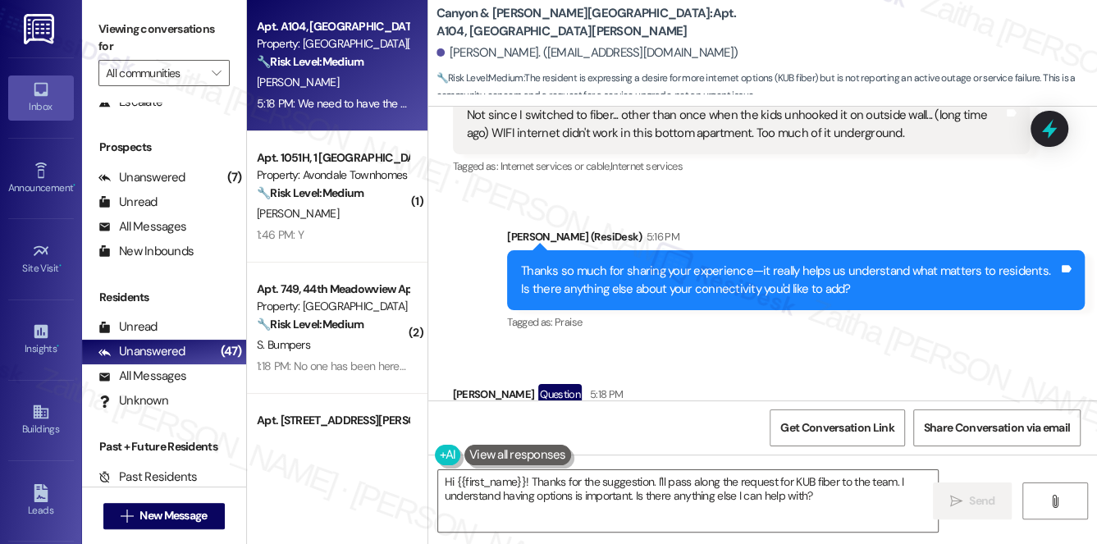
scroll to position [11806, 0]
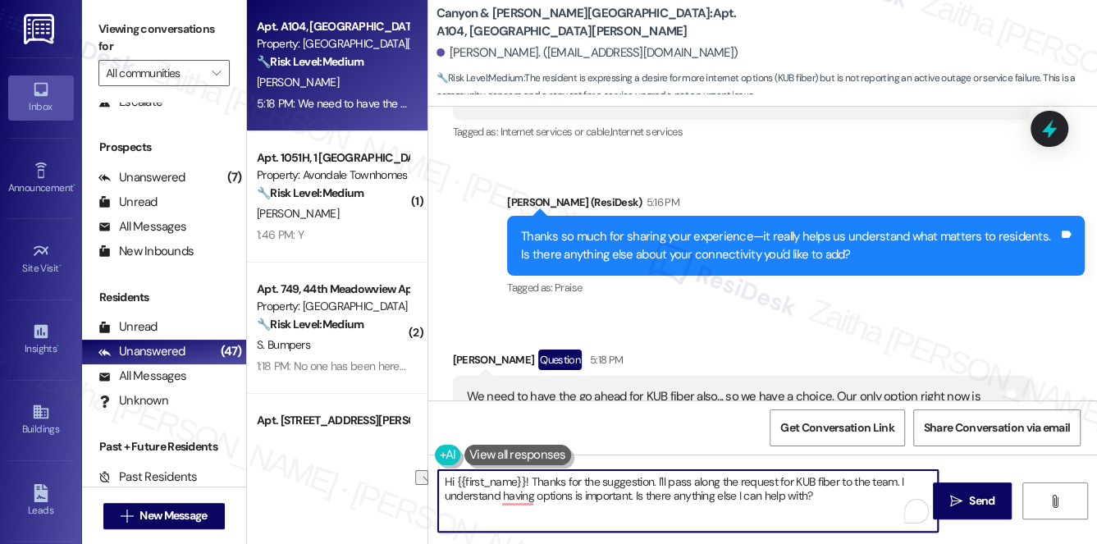
drag, startPoint x: 441, startPoint y: 482, endPoint x: 528, endPoint y: 480, distance: 87.0
click at [528, 480] on textarea "Hi {{first_name}}! Thanks for the suggestion. I'll pass along the request for K…" at bounding box center [688, 501] width 500 height 62
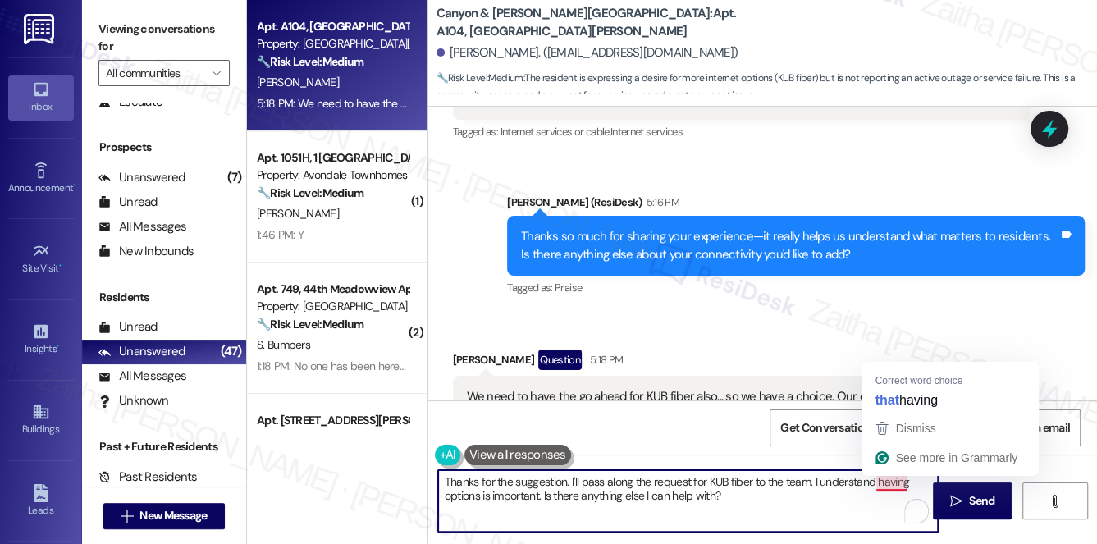
click at [886, 479] on textarea "Thanks for the suggestion. I'll pass along the request for KUB fiber to the tea…" at bounding box center [688, 501] width 500 height 62
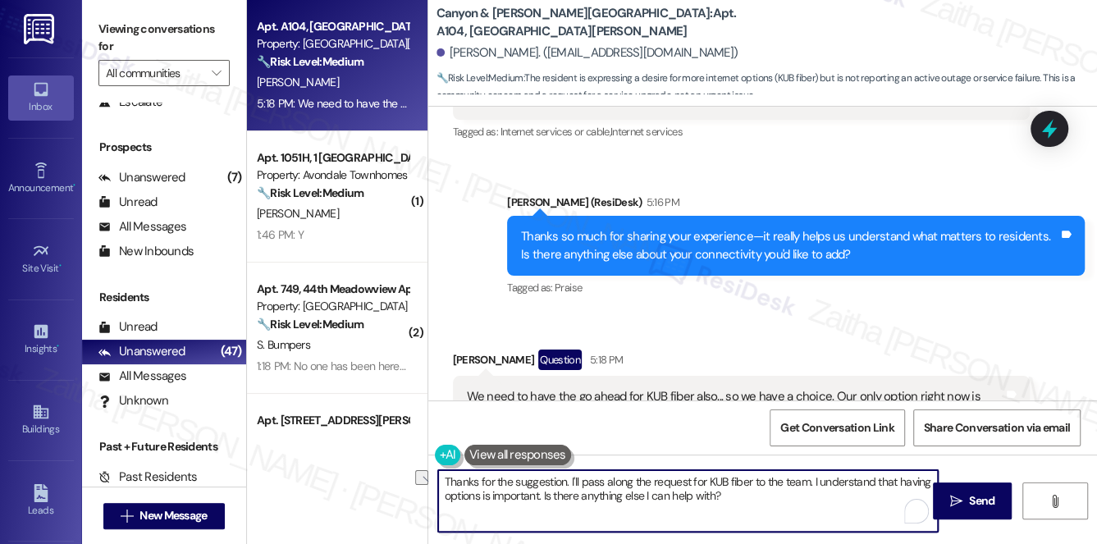
drag, startPoint x: 569, startPoint y: 479, endPoint x: 819, endPoint y: 458, distance: 251.1
click at [809, 468] on div "Thanks for the suggestion. I'll pass along the request for KUB fiber to the tea…" at bounding box center [762, 516] width 669 height 123
paste textarea "I’ll make a note of this"
click at [601, 497] on textarea "Thanks for the suggestion. I’ll make a note of this. I understand that having o…" at bounding box center [688, 501] width 500 height 62
type textarea "Thanks for the suggestion. I’ll make a note of this. I understand that having o…"
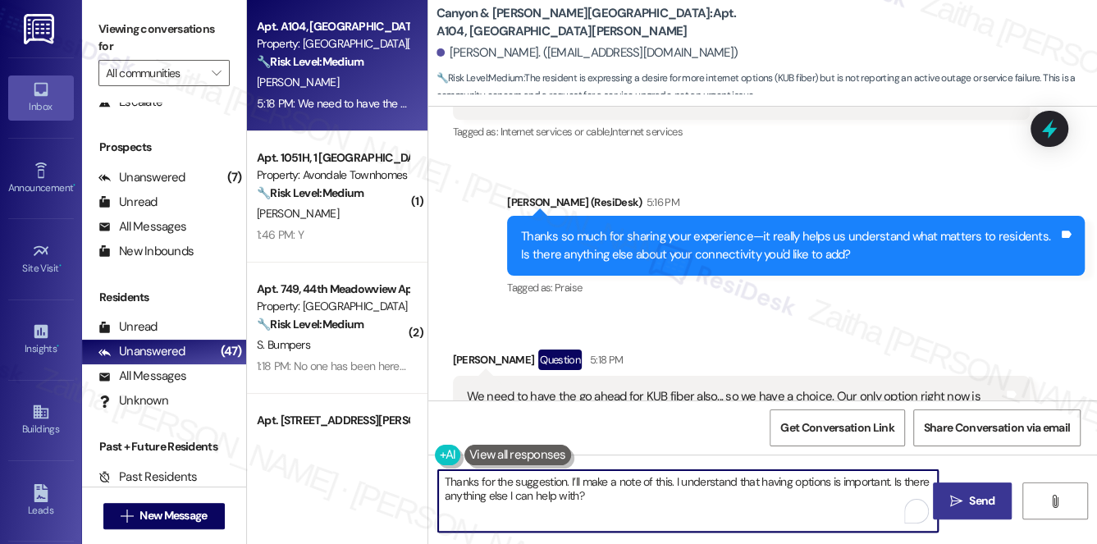
click at [981, 497] on span "Send" at bounding box center [981, 500] width 25 height 17
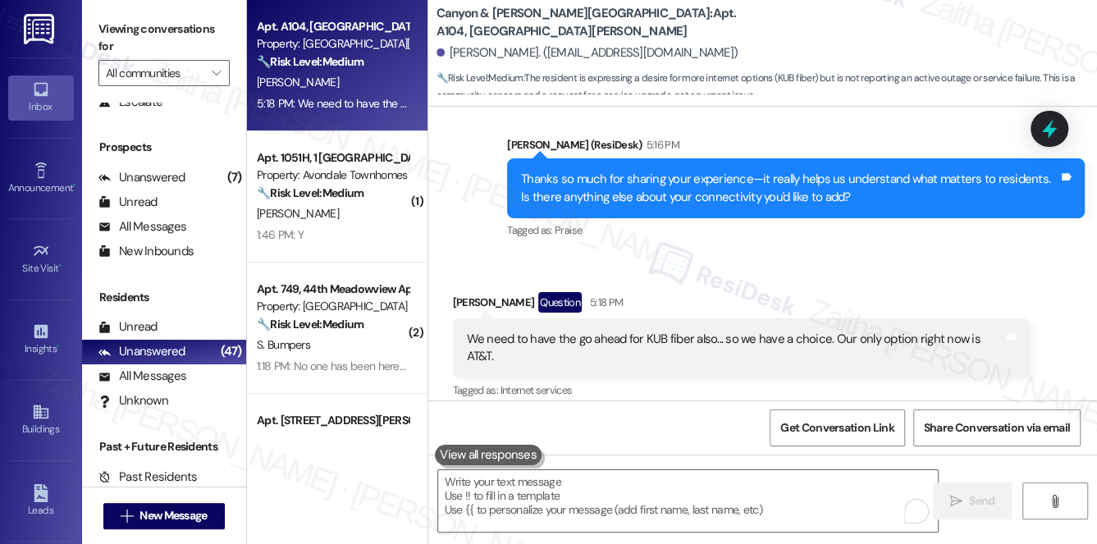
scroll to position [11938, 0]
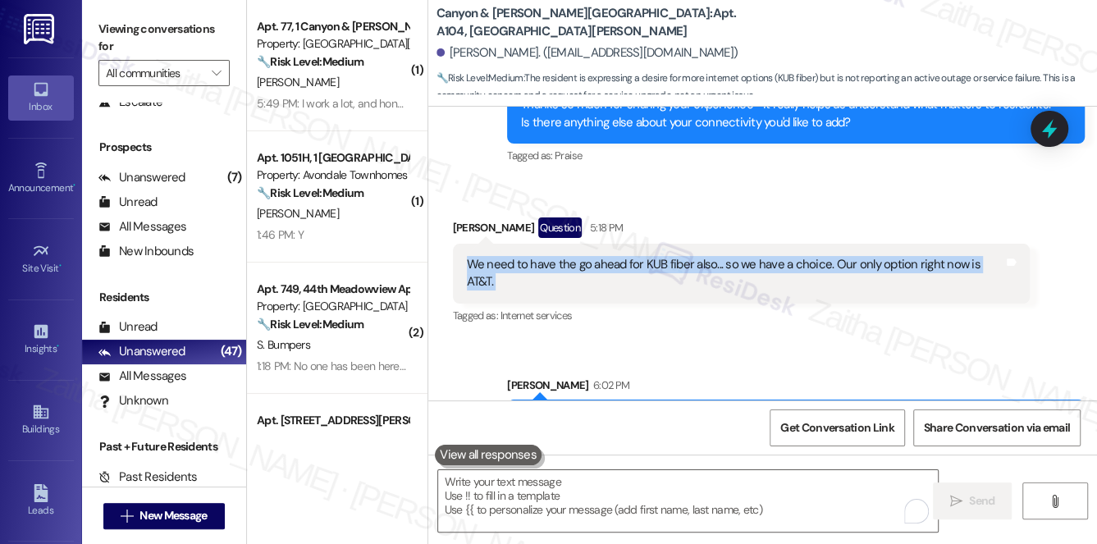
drag, startPoint x: 527, startPoint y: 217, endPoint x: 1019, endPoint y: 223, distance: 492.3
click at [1019, 223] on div "Received via SMS Sonja Jones Question 5:18 PM We need to have the go ahead for …" at bounding box center [742, 272] width 602 height 135
copy div "We need to have the go ahead for KUB fiber also... so we have a choice. Our onl…"
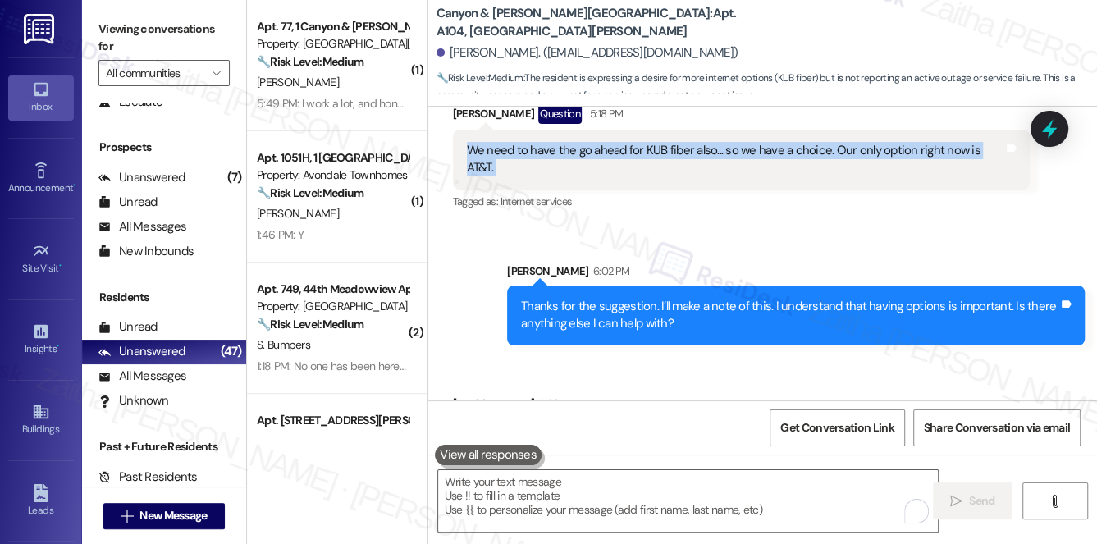
scroll to position [12052, 0]
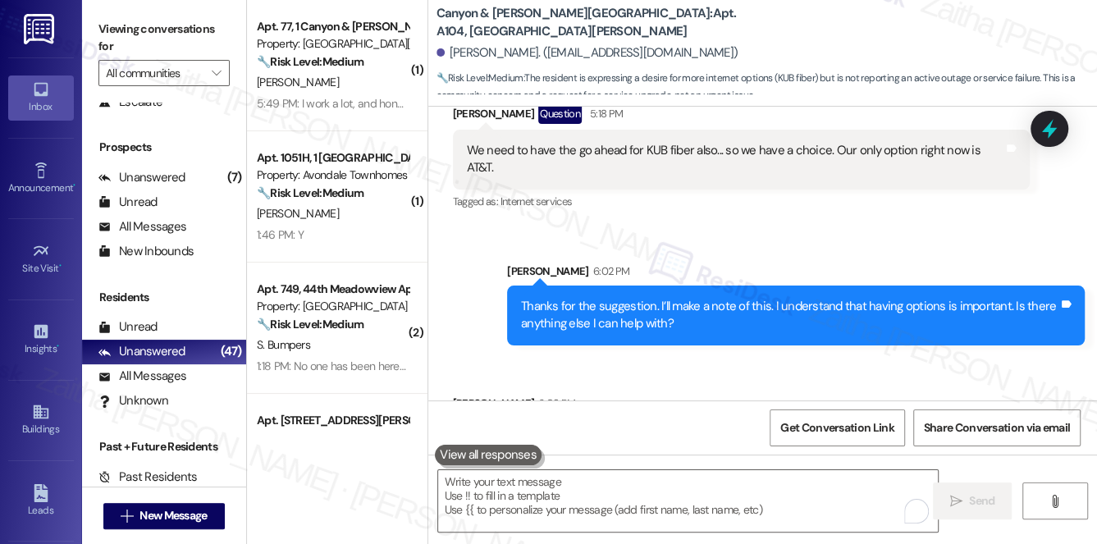
drag, startPoint x: 464, startPoint y: 363, endPoint x: 651, endPoint y: 368, distance: 187.1
click at [651, 368] on div "Received via SMS Sonja Jones 6:03 PM There's not... glad I could help Tags and …" at bounding box center [762, 415] width 669 height 114
copy div "There's not... glad I could help Tags and notes"
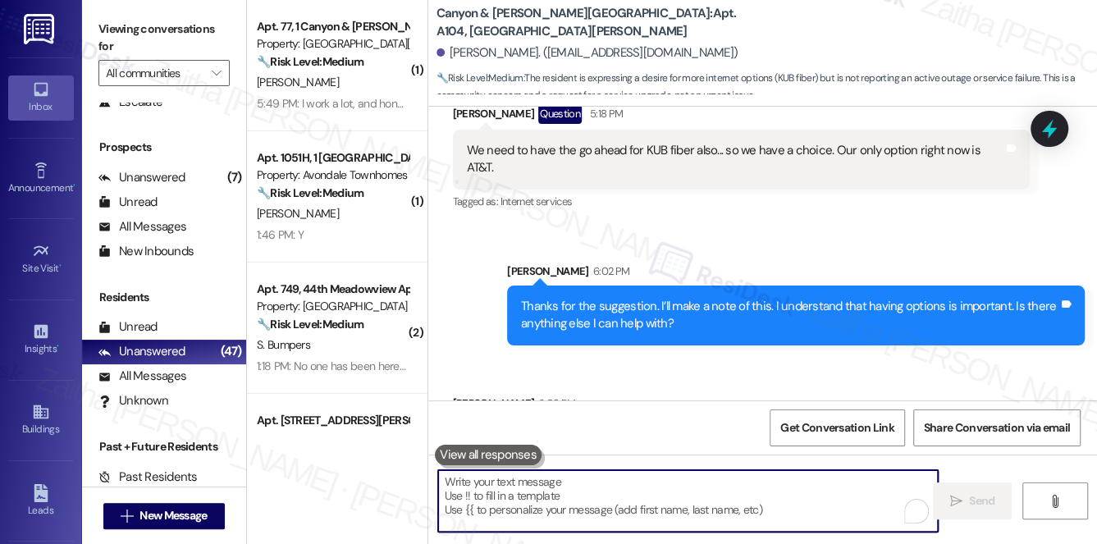
click at [570, 493] on textarea "To enrich screen reader interactions, please activate Accessibility in Grammarl…" at bounding box center [688, 501] width 500 height 62
paste textarea "Thank you so much, {{first_name}}. I really appreciate your responses and the t…"
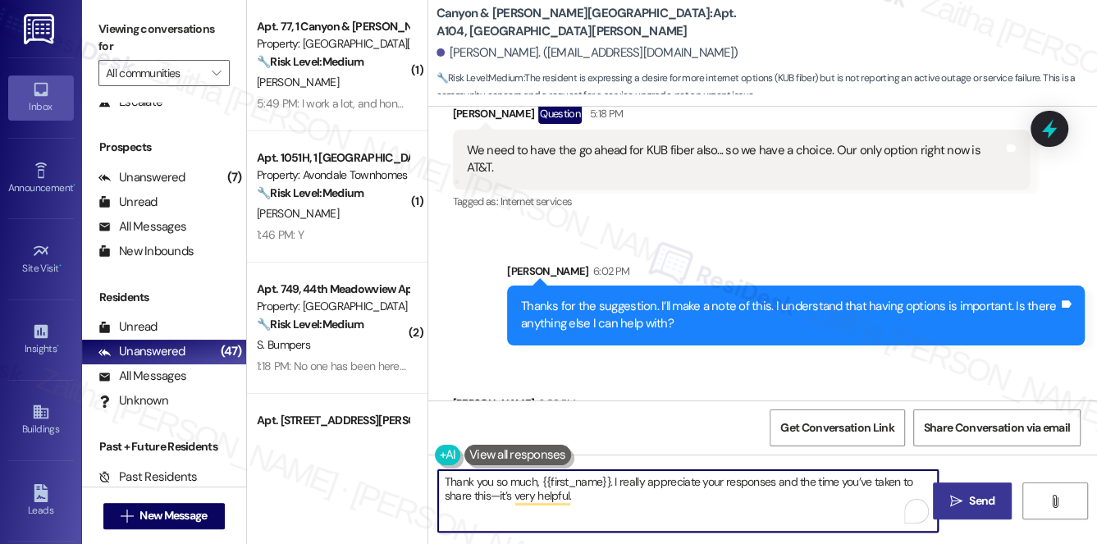
type textarea "Thank you so much, {{first_name}}. I really appreciate your responses and the t…"
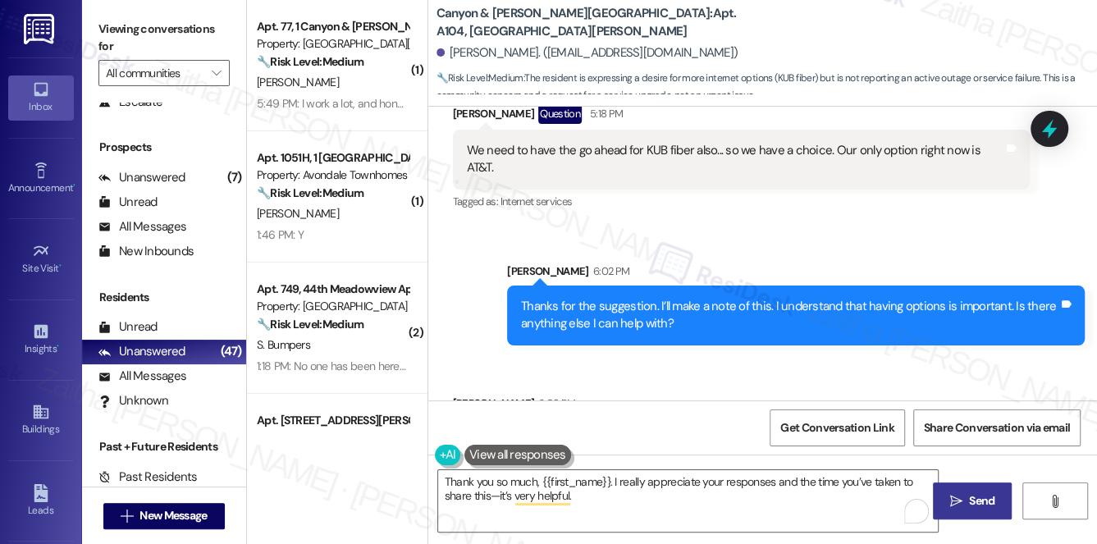
click at [953, 498] on icon "" at bounding box center [956, 501] width 12 height 13
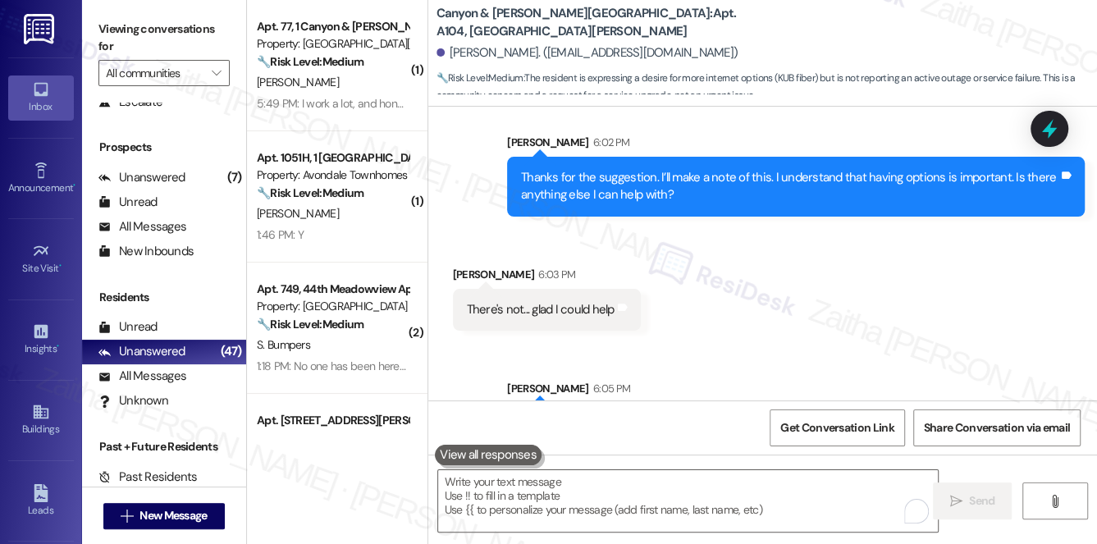
scroll to position [12184, 0]
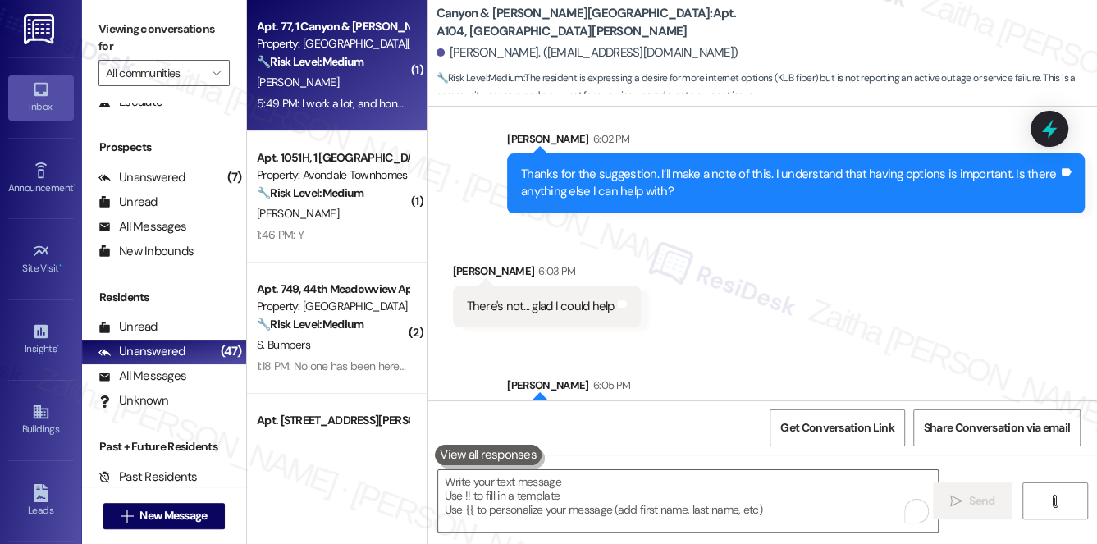
click at [333, 81] on div "A. Canfield" at bounding box center [332, 82] width 155 height 21
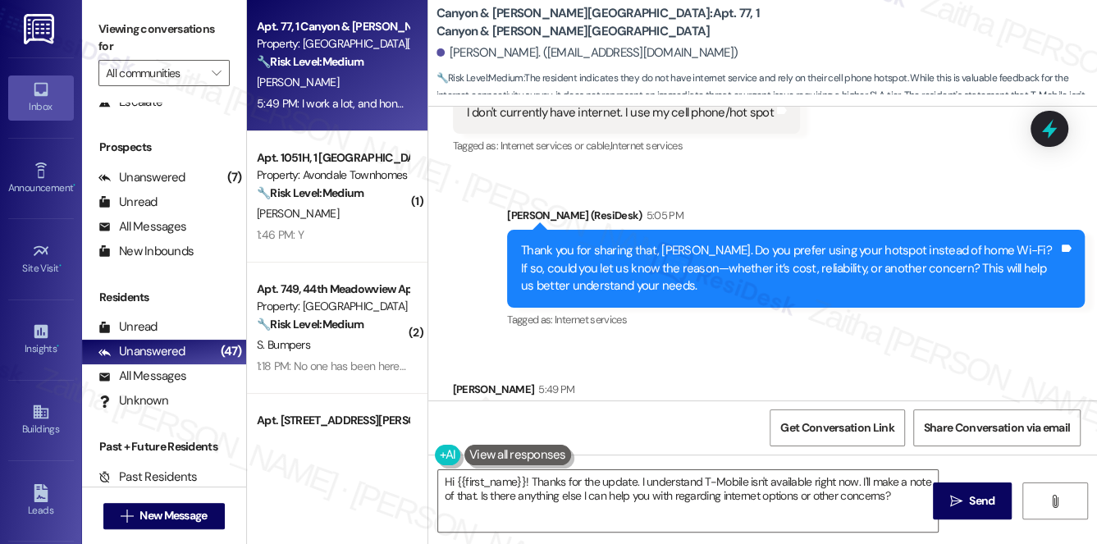
scroll to position [2745, 0]
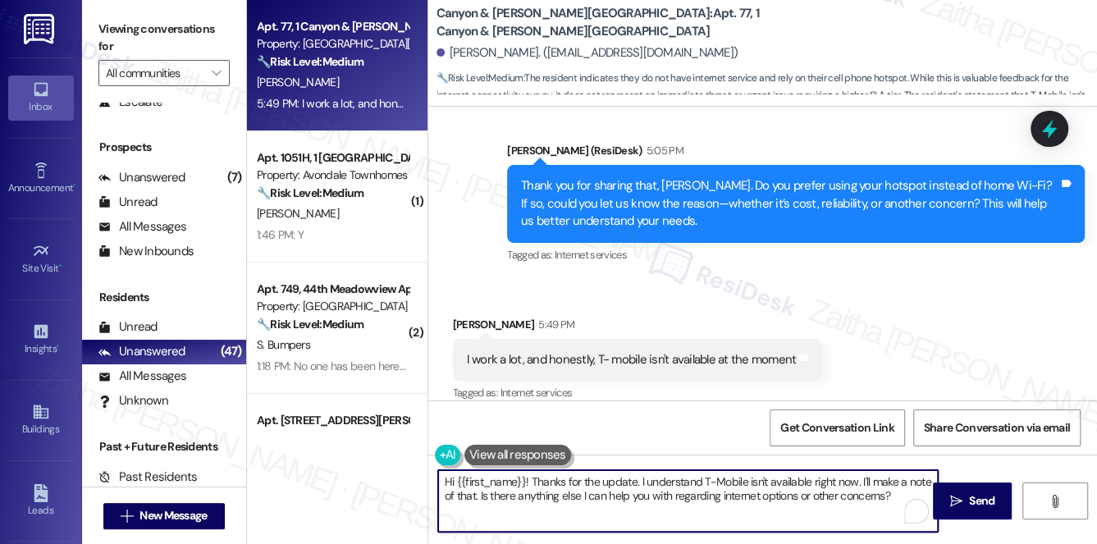
drag, startPoint x: 530, startPoint y: 480, endPoint x: 432, endPoint y: 482, distance: 97.7
click at [432, 482] on div "Hi {{first_name}}! Thanks for the update. I understand T-Mobile isn't available…" at bounding box center [680, 500] width 502 height 63
click at [523, 477] on textarea "Thanks for the update. I understand T-Mobile isn't available right now. I'll ma…" at bounding box center [688, 501] width 500 height 62
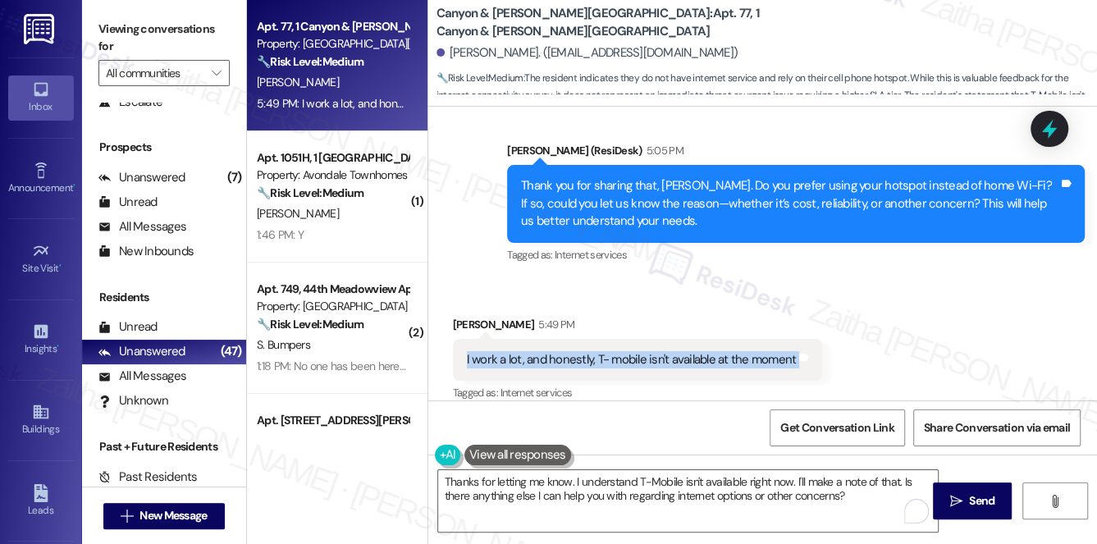
drag, startPoint x: 457, startPoint y: 345, endPoint x: 812, endPoint y: 344, distance: 355.2
click at [812, 344] on div "I work a lot, and honestly, T- mobile isn't available at the moment Tags and no…" at bounding box center [638, 360] width 370 height 42
copy div "I work a lot, and honestly, T- mobile isn't available at the moment Tags and no…"
click at [691, 304] on div "Received via SMS Amanda Canfield 5:49 PM I work a lot, and honestly, T- mobile …" at bounding box center [638, 361] width 395 height 114
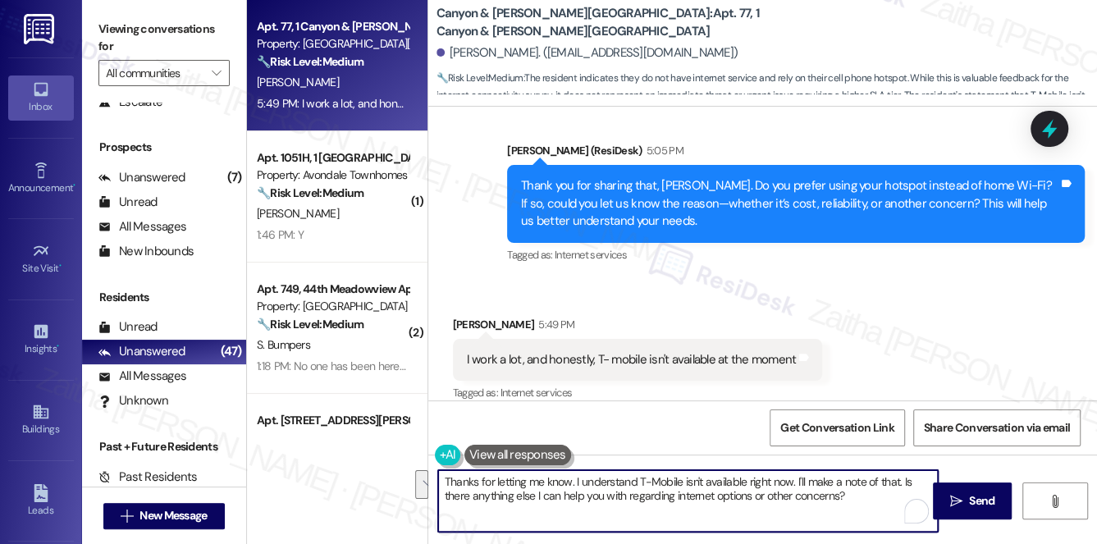
drag, startPoint x: 901, startPoint y: 483, endPoint x: 901, endPoint y: 500, distance: 17.2
click at [901, 500] on textarea "Thanks for letting me know. I understand T-Mobile isn't available right now. I'…" at bounding box center [688, 501] width 500 height 62
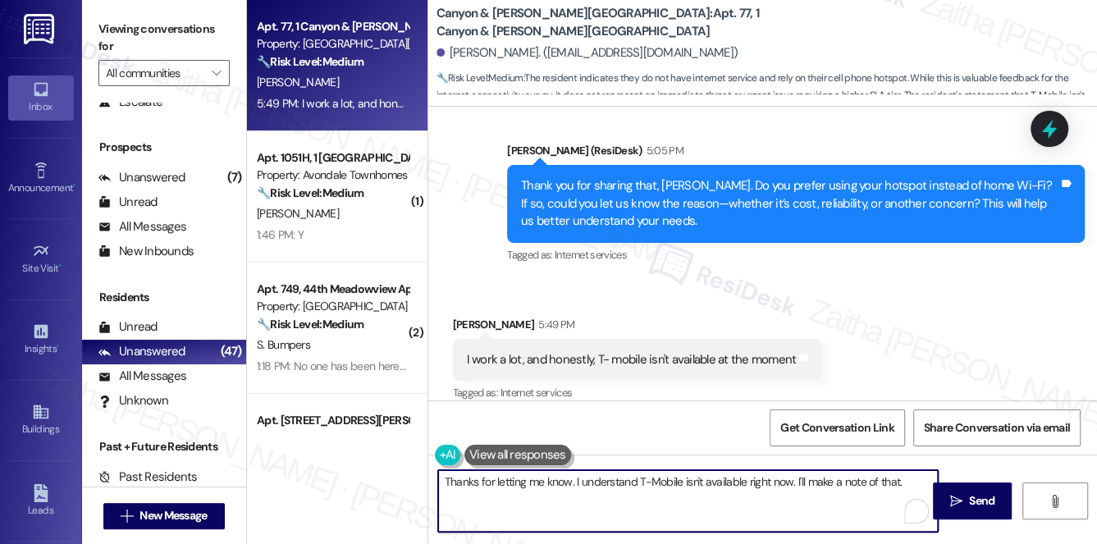
paste textarea "If you don’t mind me asking, are you looking for a different internet option th…"
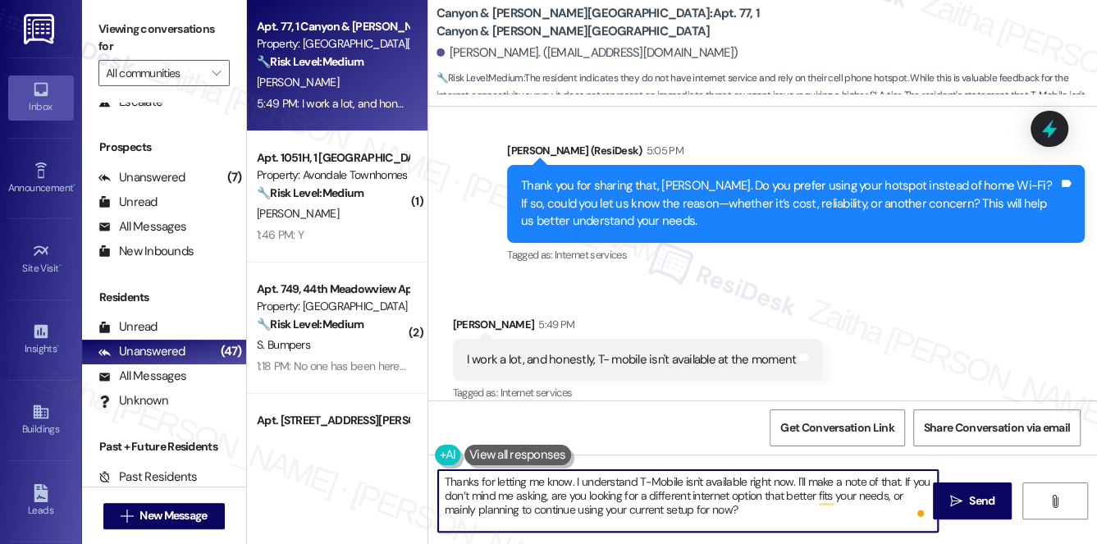
type textarea "Thanks for letting me know. I understand T-Mobile isn't available right now. I'…"
click at [975, 504] on span "Send" at bounding box center [981, 500] width 25 height 17
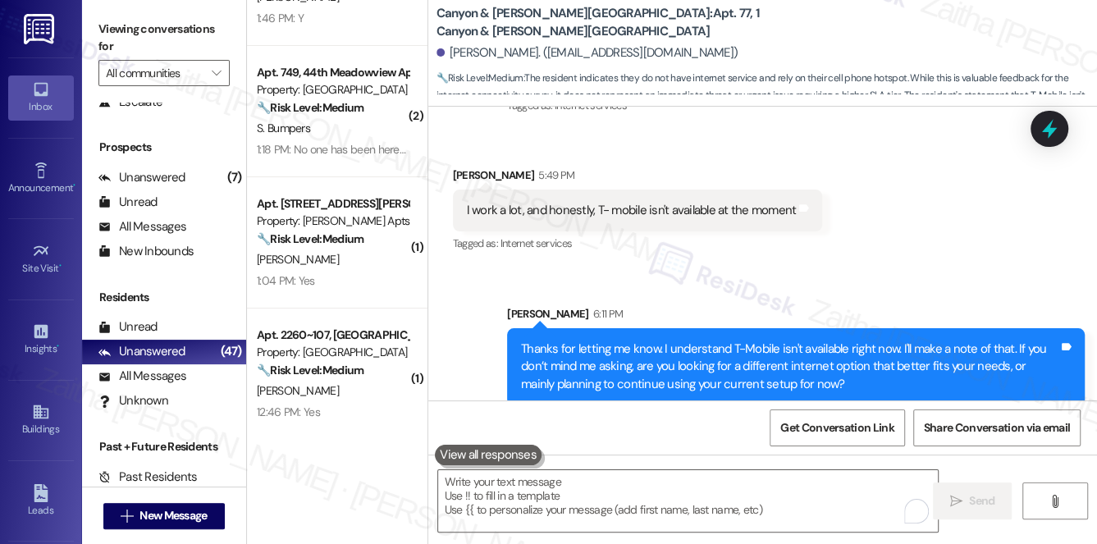
scroll to position [0, 0]
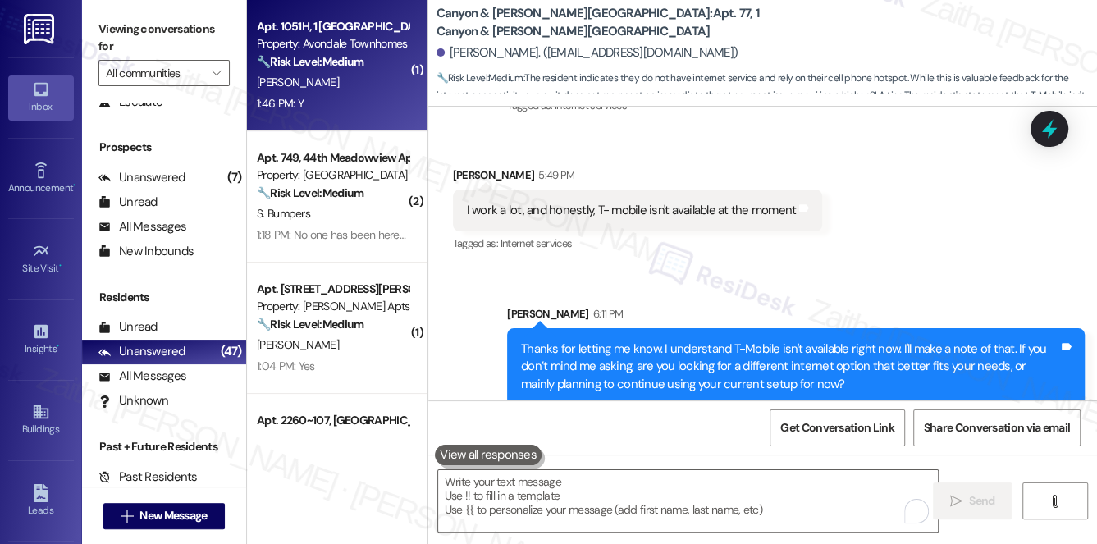
click at [341, 105] on div "1:46 PM: Y 1:46 PM: Y" at bounding box center [332, 104] width 155 height 21
type textarea "Fetching suggested responses. Please feel free to read through the conversation…"
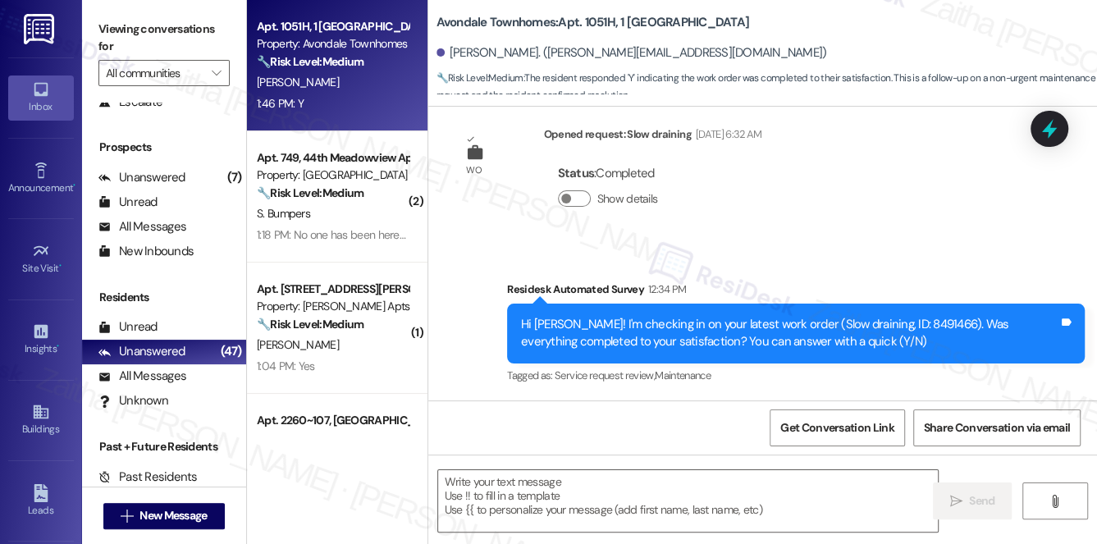
scroll to position [1822, 0]
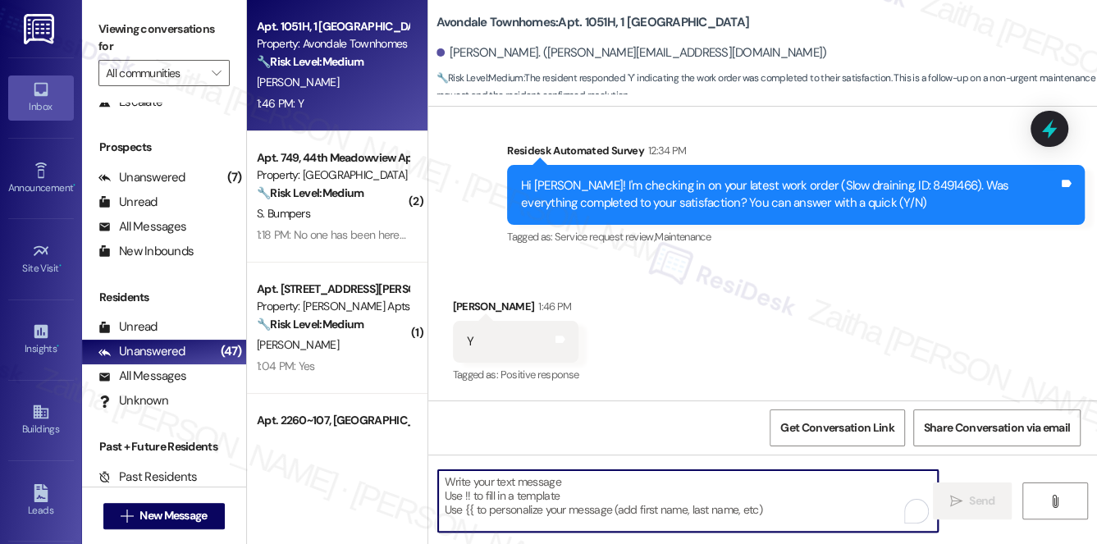
click at [601, 482] on textarea "To enrich screen reader interactions, please activate Accessibility in Grammarl…" at bounding box center [688, 501] width 500 height 62
paste textarea "We'd also love to hear your thoughts. Has {{property}} lived up to your expecta…"
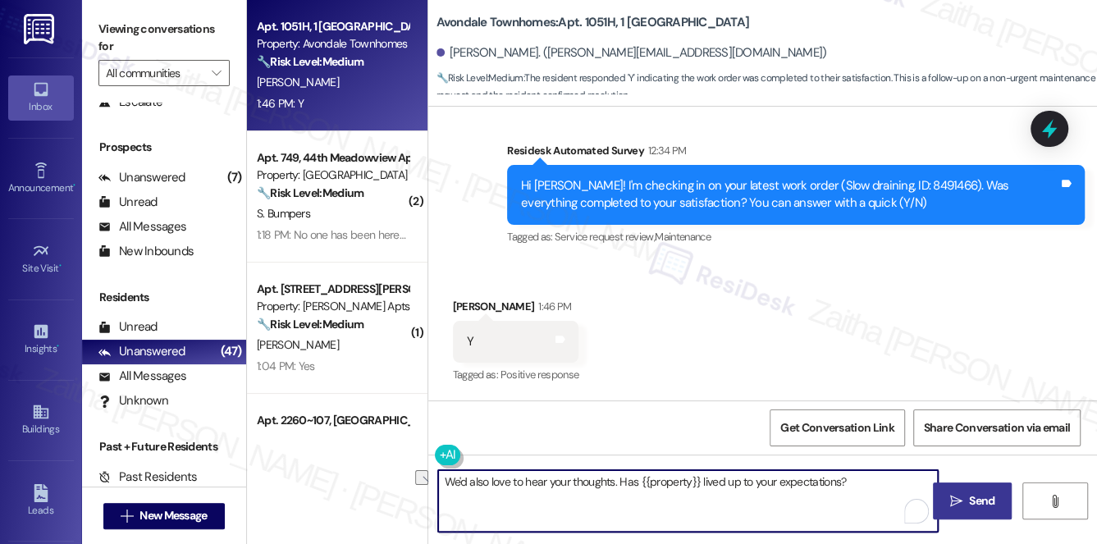
drag, startPoint x: 448, startPoint y: 482, endPoint x: 852, endPoint y: 491, distance: 403.7
click at [852, 491] on textarea "We'd also love to hear your thoughts. Has {{property}} lived up to your expecta…" at bounding box center [688, 501] width 500 height 62
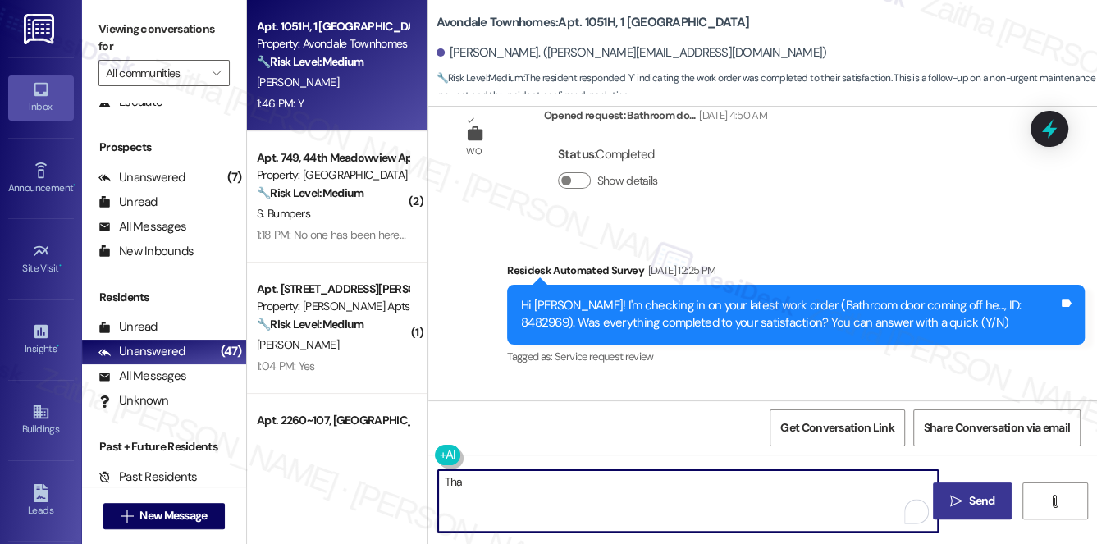
scroll to position [1524, 0]
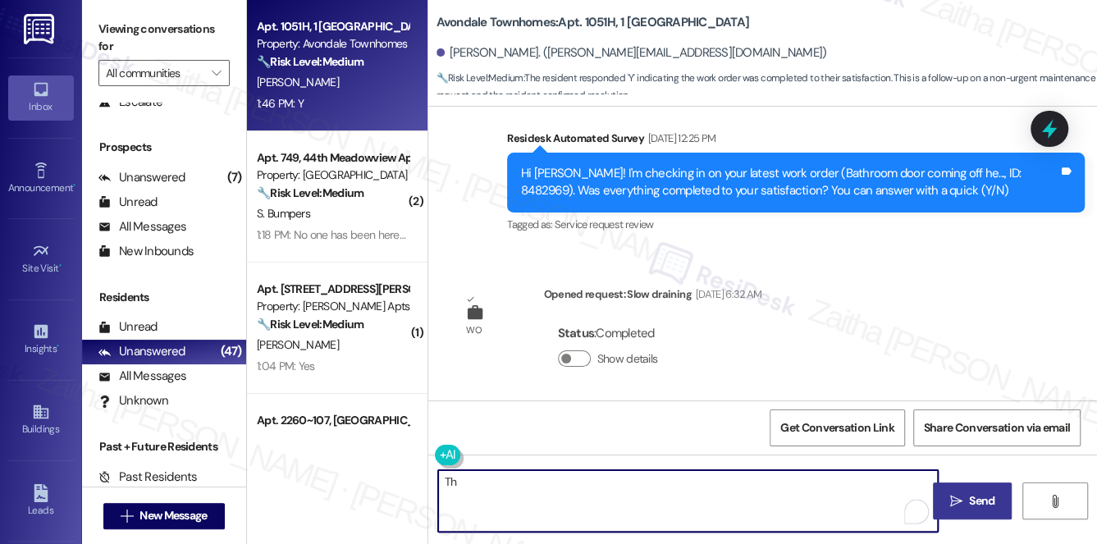
type textarea "T"
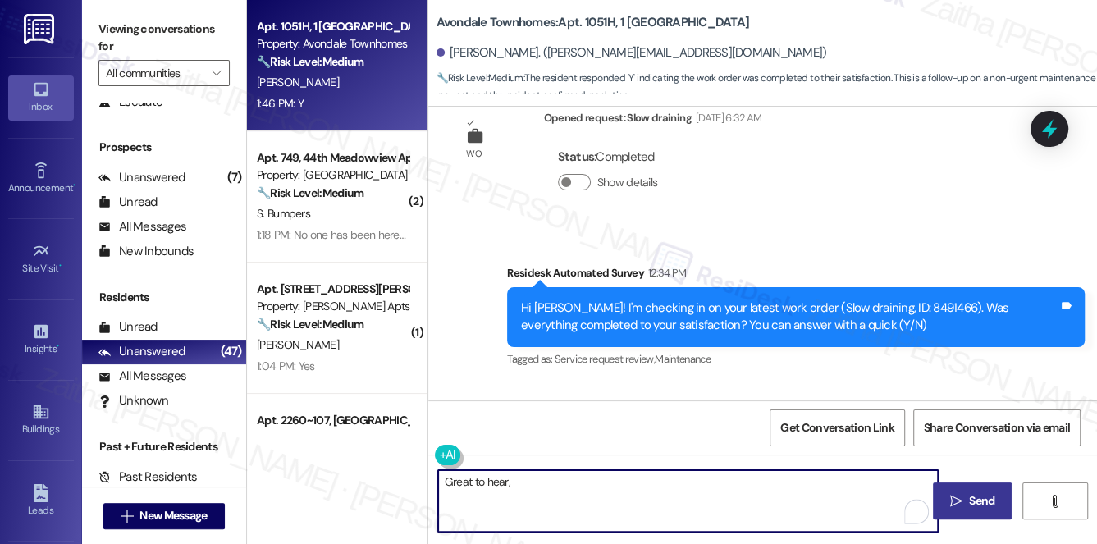
scroll to position [1822, 0]
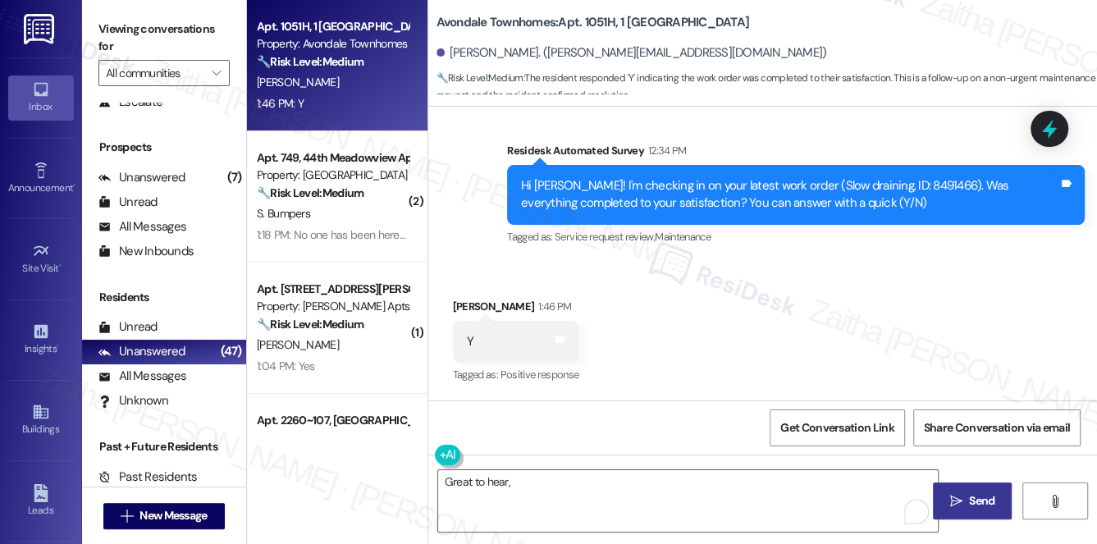
click at [461, 311] on div "Dennis Francis 1:46 PM" at bounding box center [516, 309] width 126 height 23
copy div "Dennis"
click at [542, 477] on textarea "Great to hear," at bounding box center [688, 501] width 500 height 62
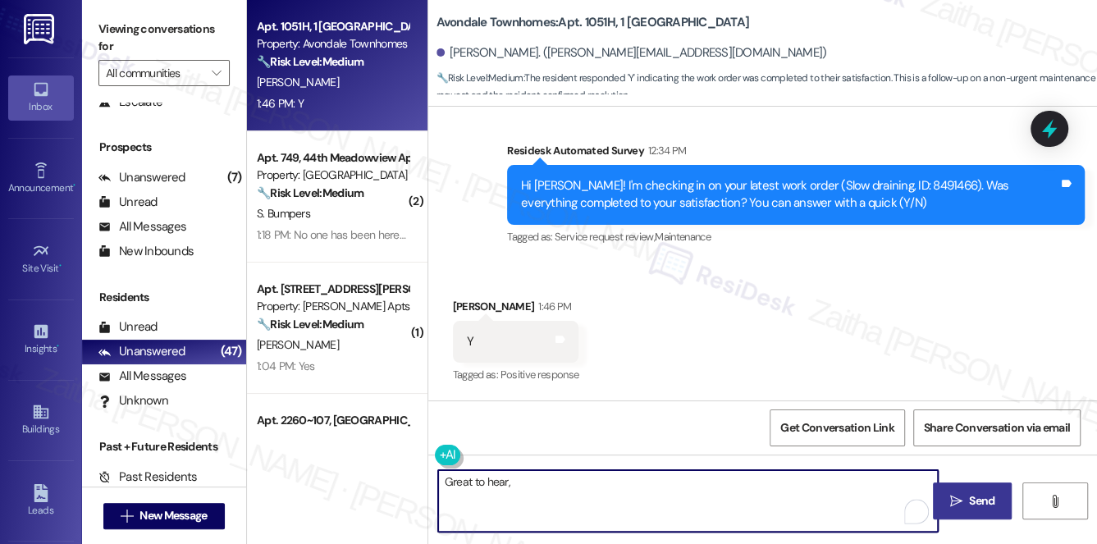
paste textarea "Dennis"
drag, startPoint x: 549, startPoint y: 481, endPoint x: 657, endPoint y: 477, distance: 108.3
click at [657, 477] on textarea "Great to hear, Dennis! I'm glad to" at bounding box center [688, 501] width 500 height 62
paste textarea "I'm happy the work order was completed to your satisfaction!"
paste textarea "If you need anything else, please don't hesitate to reach out!"
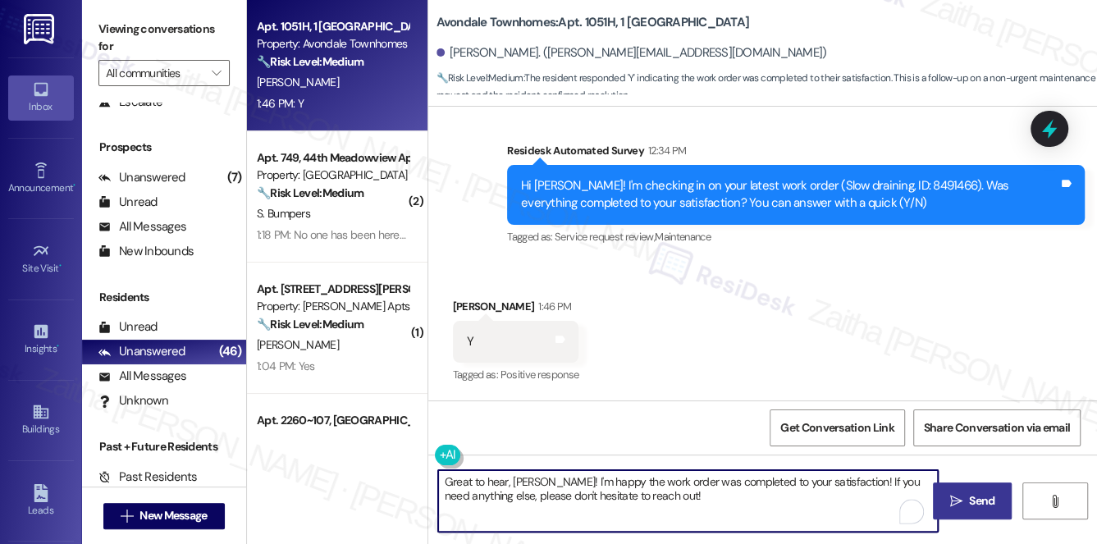
paste textarea "We truly value your opinion and would appreciate your honest feedback. Has {{pr…"
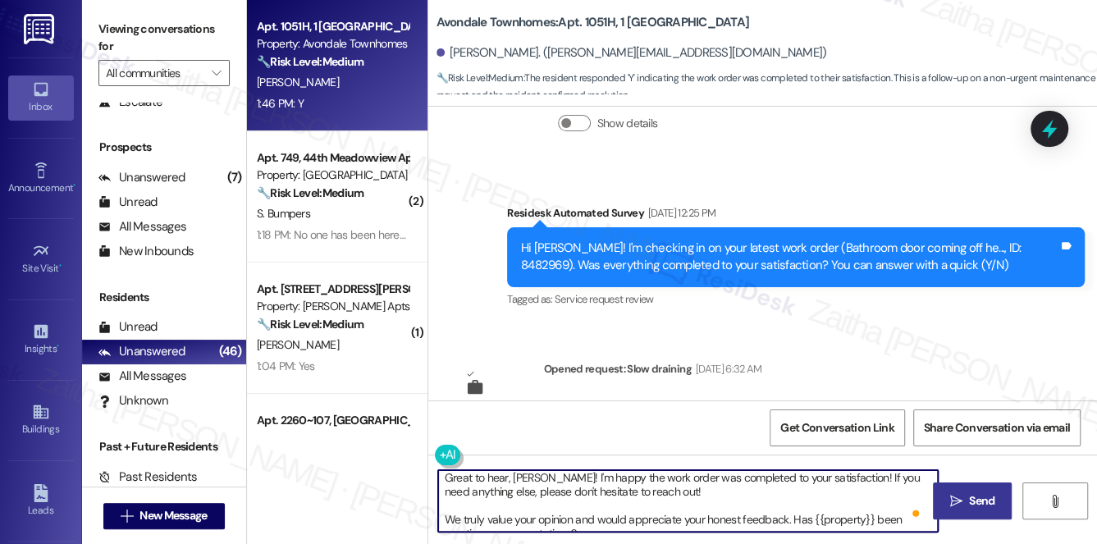
scroll to position [13, 0]
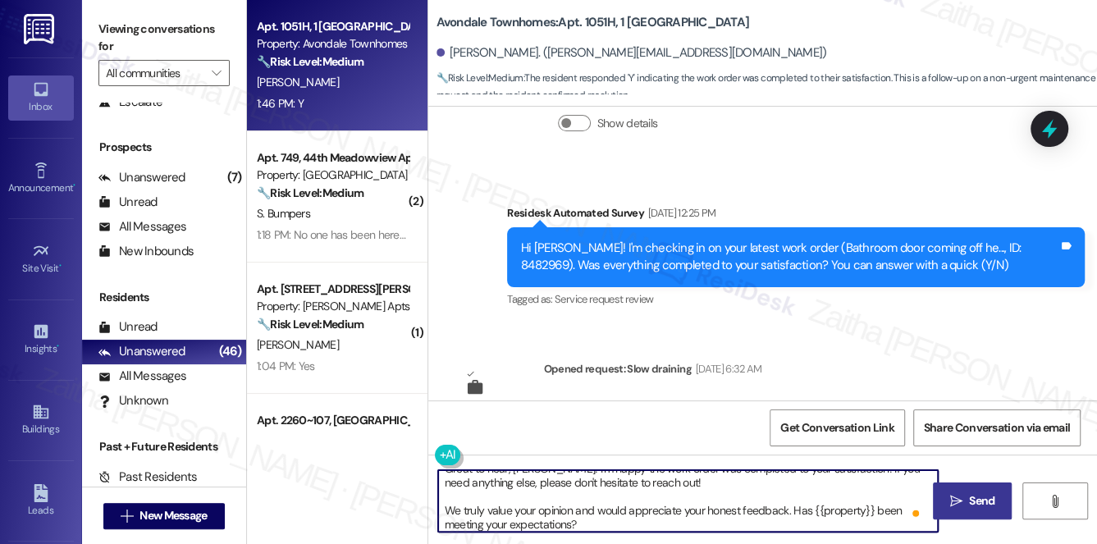
type textarea "Great to hear, Dennis! I'm happy the work order was completed to your satisfact…"
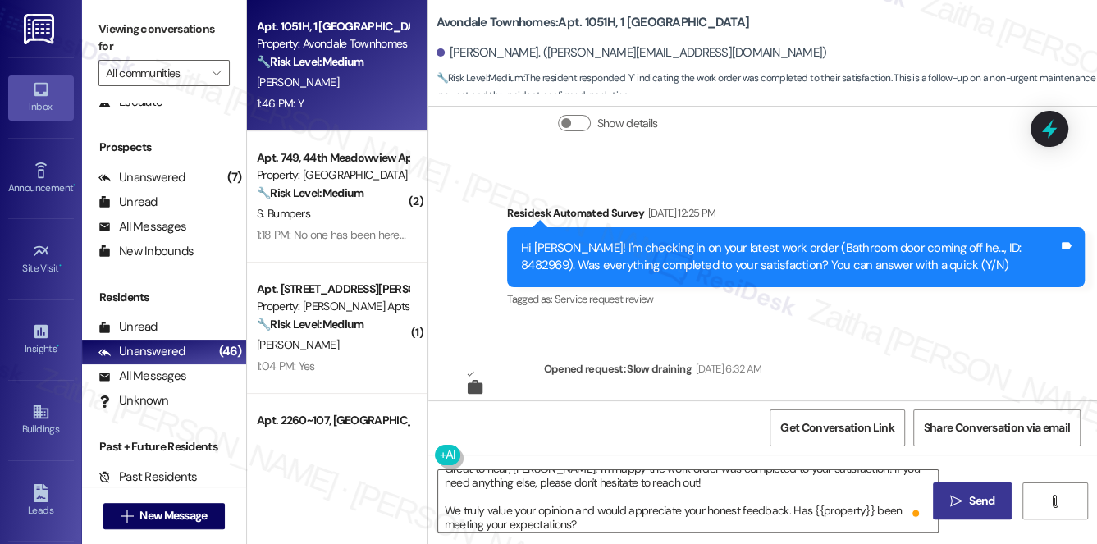
click at [975, 503] on span "Send" at bounding box center [981, 500] width 25 height 17
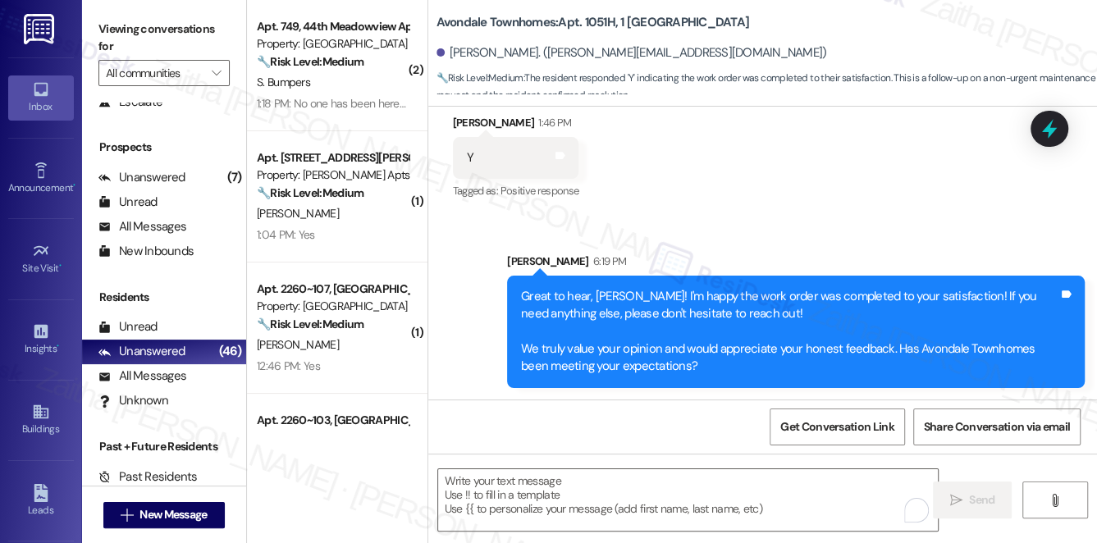
scroll to position [2008, 0]
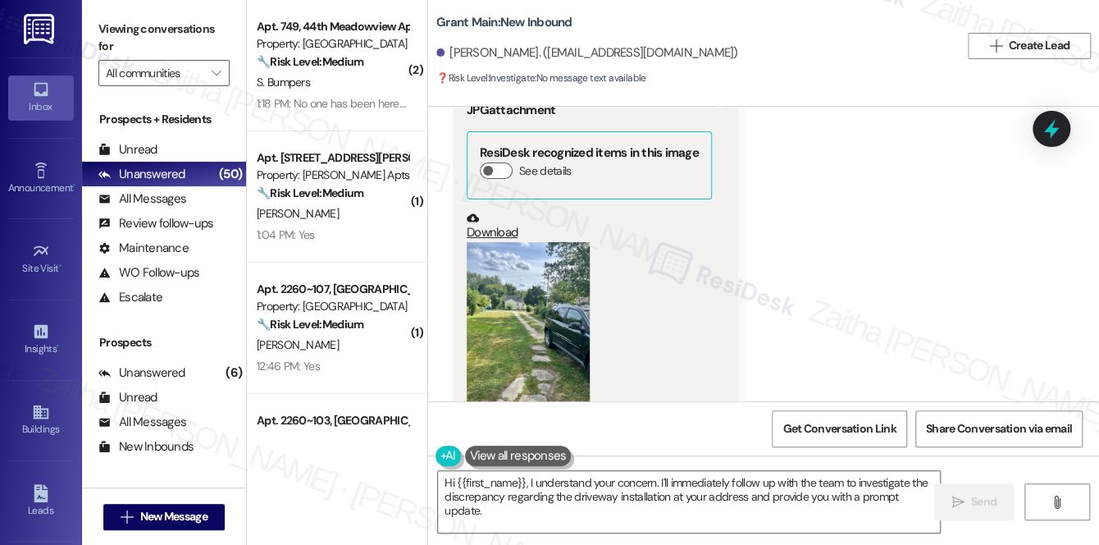
scroll to position [2284, 0]
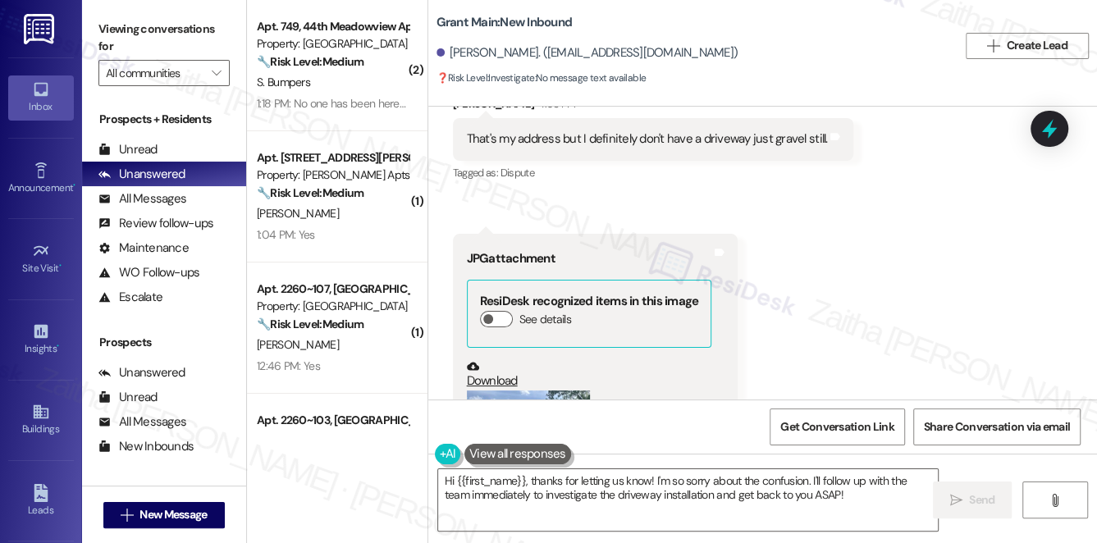
scroll to position [2286, 0]
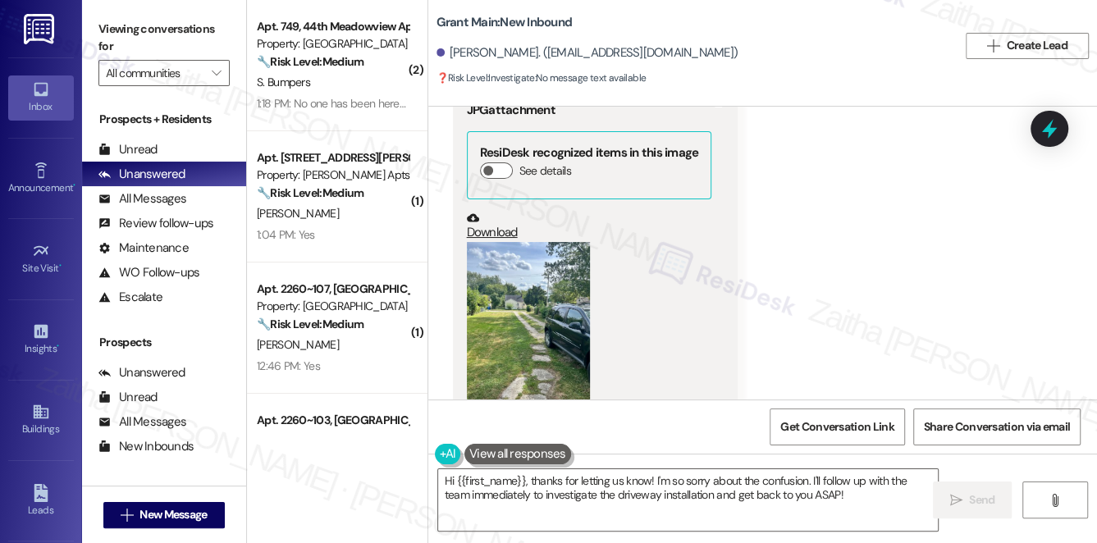
click at [532, 295] on button "Zoom image" at bounding box center [528, 324] width 123 height 164
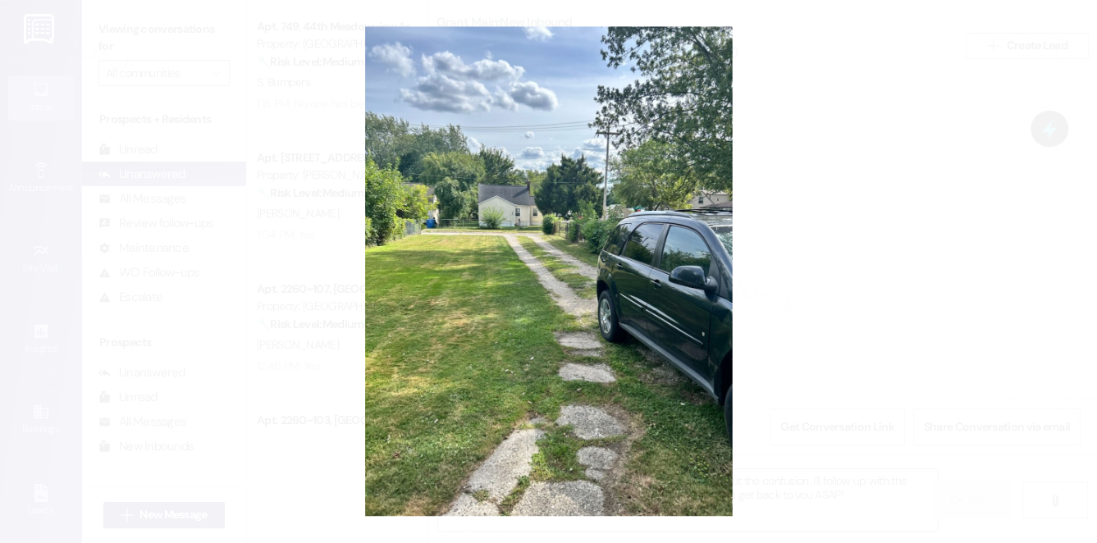
click at [852, 226] on button "Unzoom image" at bounding box center [548, 271] width 1097 height 543
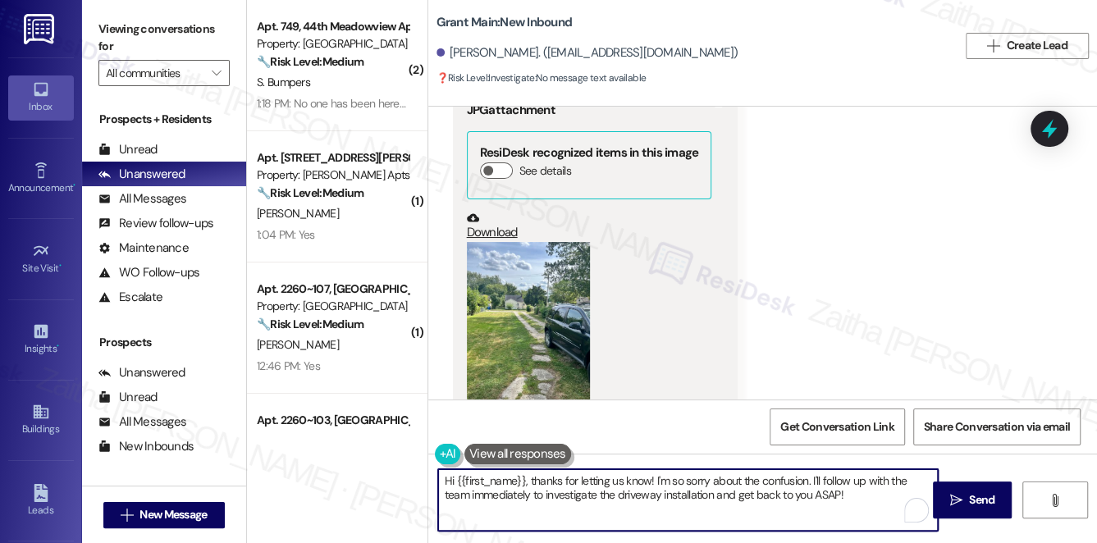
drag, startPoint x: 532, startPoint y: 482, endPoint x: 444, endPoint y: 482, distance: 87.8
click at [444, 482] on textarea "Hi {{first_name}}, thanks for letting us know! I'm so sorry about the confusion…" at bounding box center [688, 500] width 500 height 62
drag, startPoint x: 728, startPoint y: 476, endPoint x: 758, endPoint y: 498, distance: 37.6
click at [758, 499] on textarea "Thanks for letting us know! I'm so sorry about the confusion. I'll follow up wi…" at bounding box center [688, 500] width 500 height 62
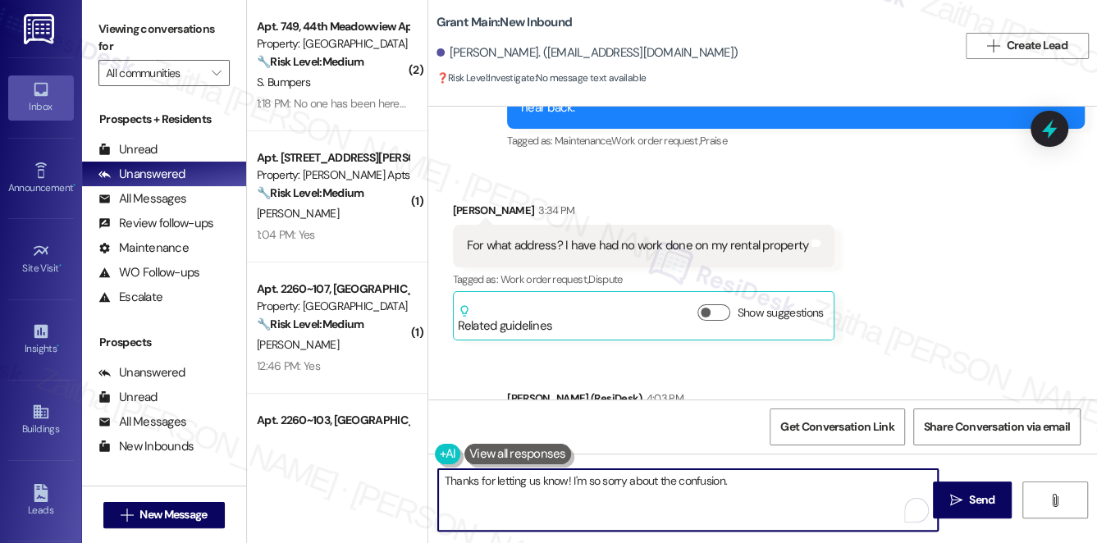
scroll to position [1465, 0]
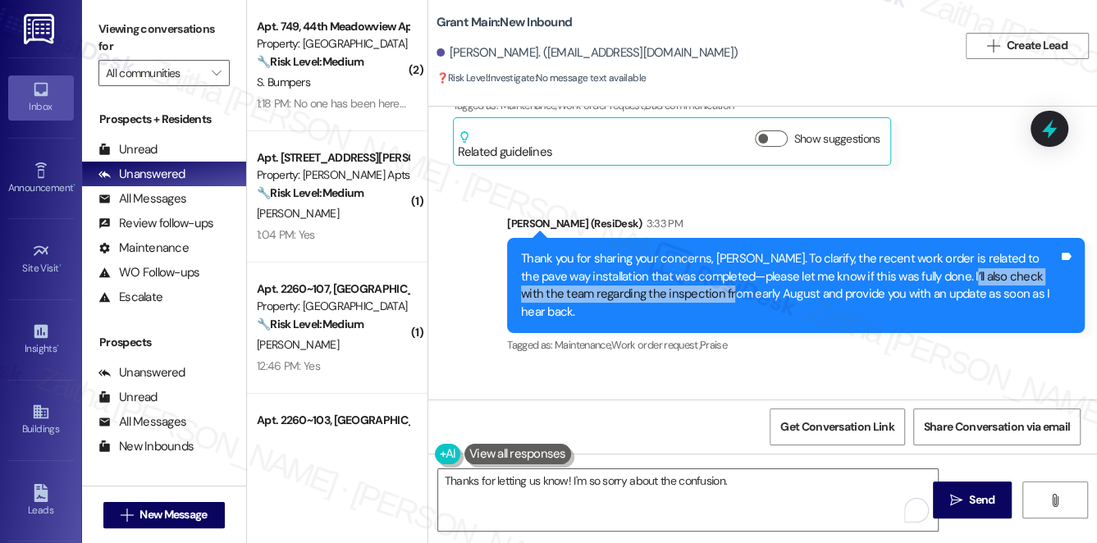
drag, startPoint x: 933, startPoint y: 243, endPoint x: 702, endPoint y: 258, distance: 231.1
click at [702, 258] on div "Thank you for sharing your concerns, Ryan. To clarify, the recent work order is…" at bounding box center [789, 285] width 537 height 71
copy div "check with the team regarding the inspection from early"
drag, startPoint x: 777, startPoint y: 464, endPoint x: 775, endPoint y: 481, distance: 16.5
click at [777, 465] on div "Thanks for letting us know! I'm so sorry about the confusion.  Send " at bounding box center [762, 515] width 669 height 123
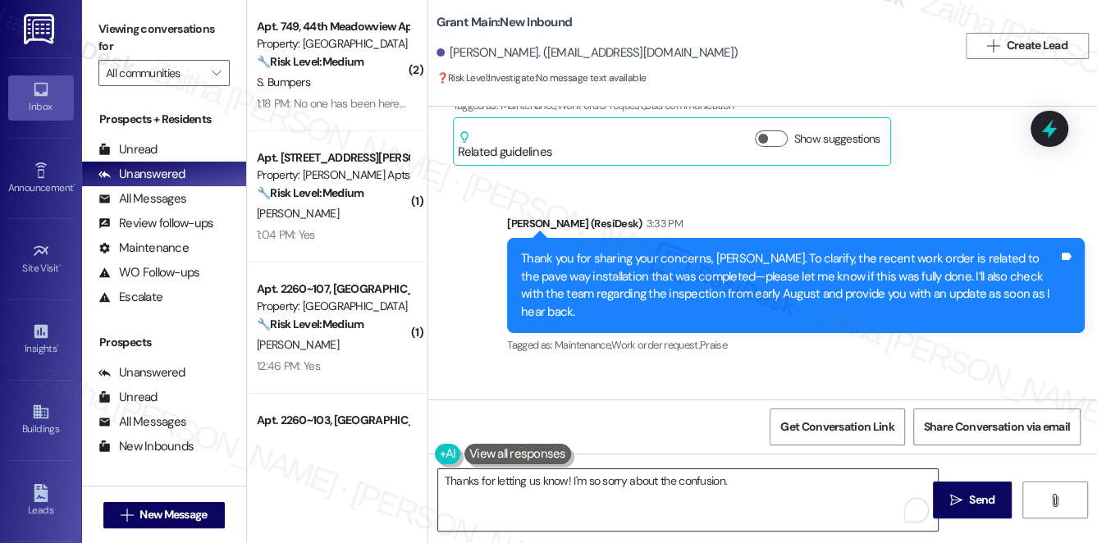
click at [775, 482] on textarea "Thanks for letting us know! I'm so sorry about the confusion." at bounding box center [688, 500] width 500 height 62
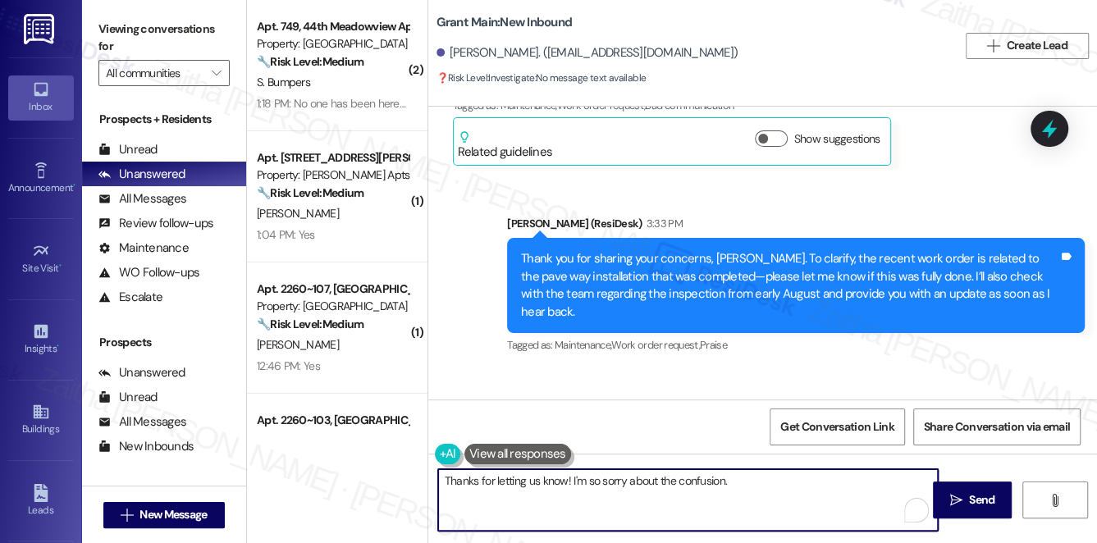
paste textarea "check with the team regarding the inspection from early"
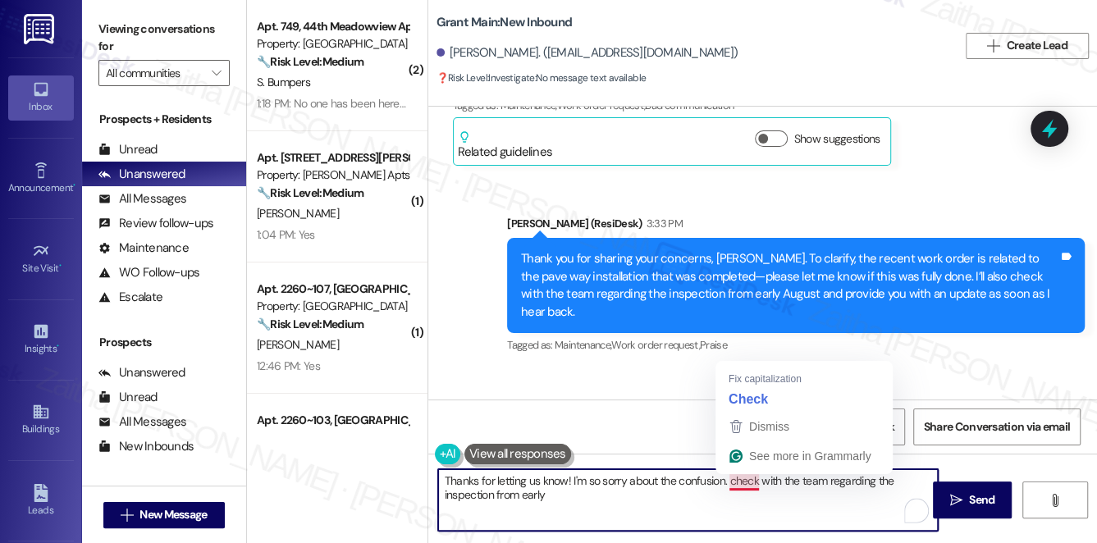
click at [730, 482] on textarea "Thanks for letting us know! I'm so sorry about the confusion. check with the te…" at bounding box center [688, 500] width 500 height 62
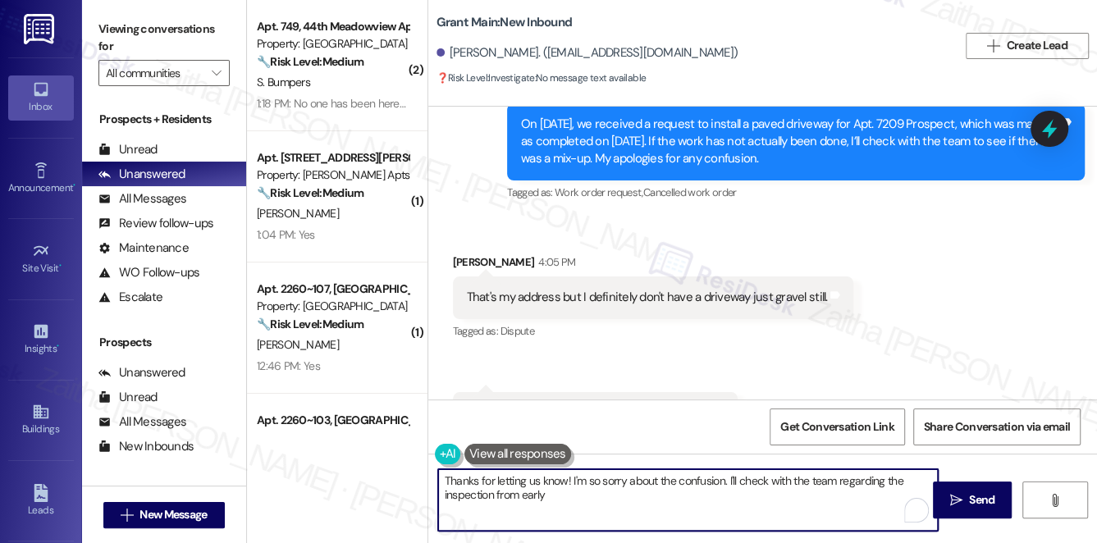
scroll to position [2063, 0]
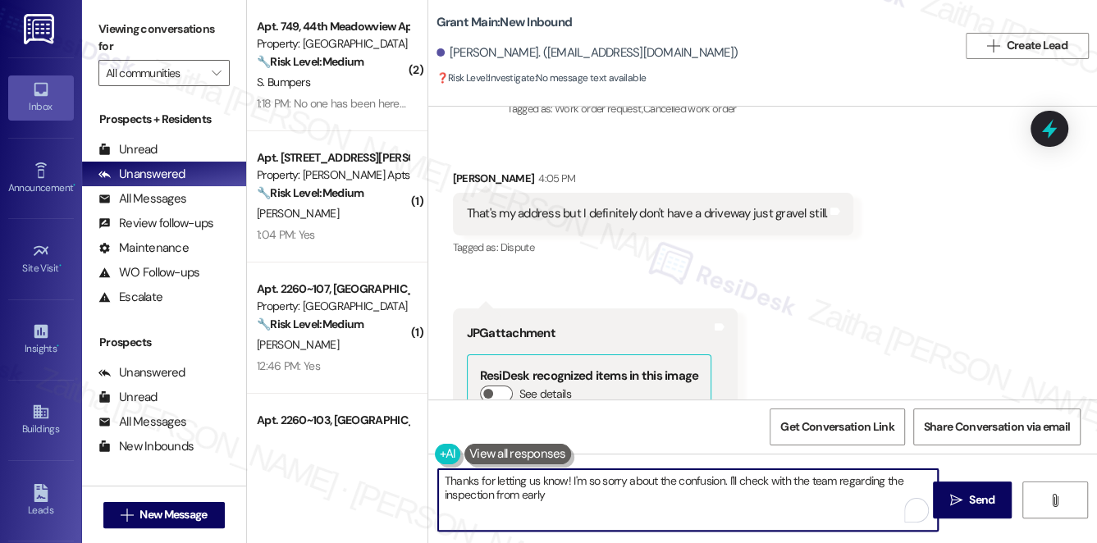
click at [564, 495] on textarea "Thanks for letting us know! I'm so sorry about the confusion. I'll check with t…" at bounding box center [688, 500] width 500 height 62
drag, startPoint x: 441, startPoint y: 482, endPoint x: 815, endPoint y: 493, distance: 374.3
click at [815, 493] on textarea "Thanks for letting us know! I'm so sorry about the confusion. I'll check with t…" at bounding box center [688, 500] width 500 height 62
type textarea "Thanks for letting us know! I'm so sorry about the confusion. I'll check with t…"
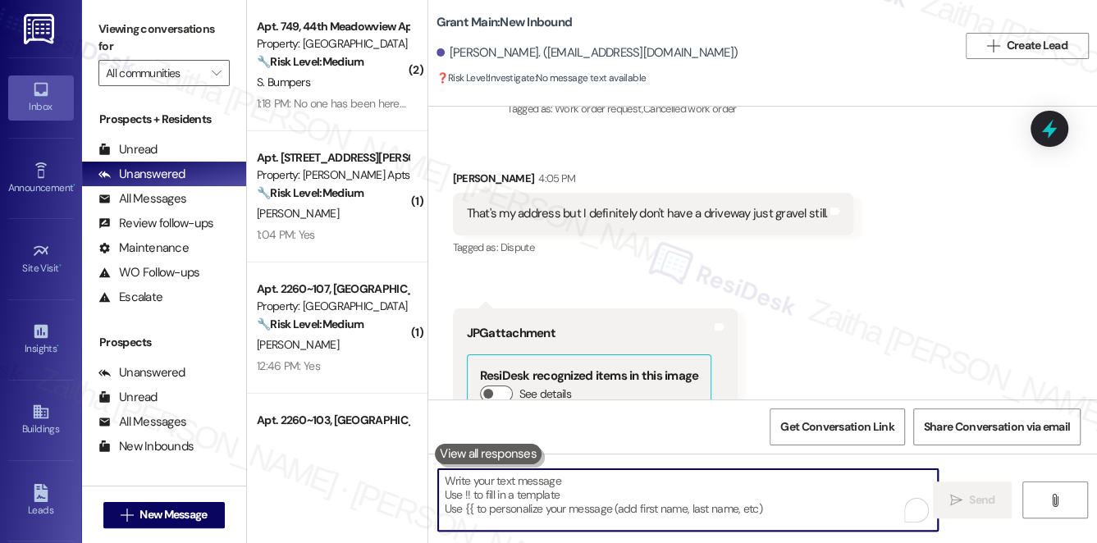
paste textarea "Thanks for letting us know! I’m so sorry for the confusion. I’ll check with the…"
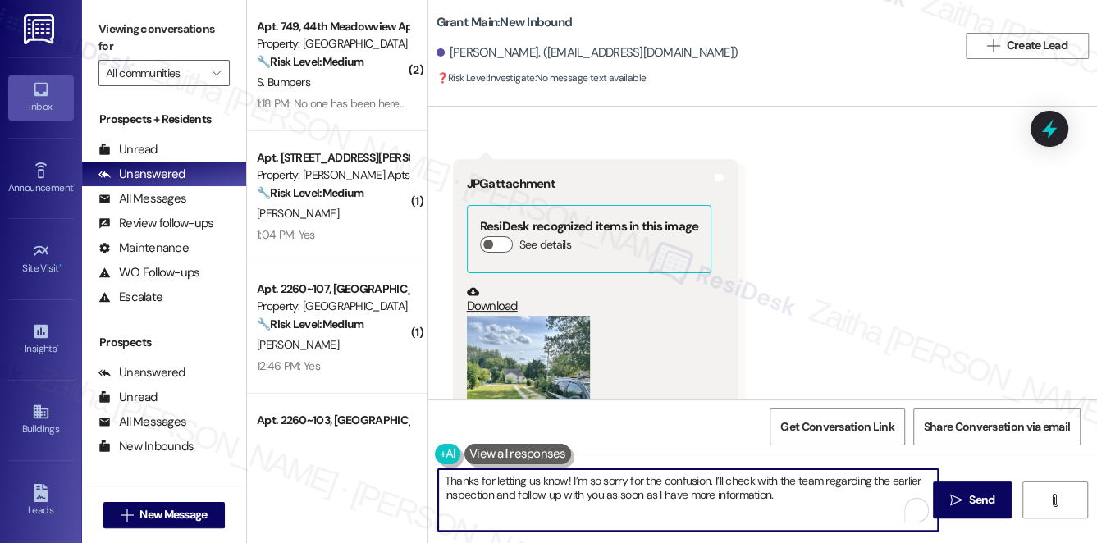
scroll to position [2286, 0]
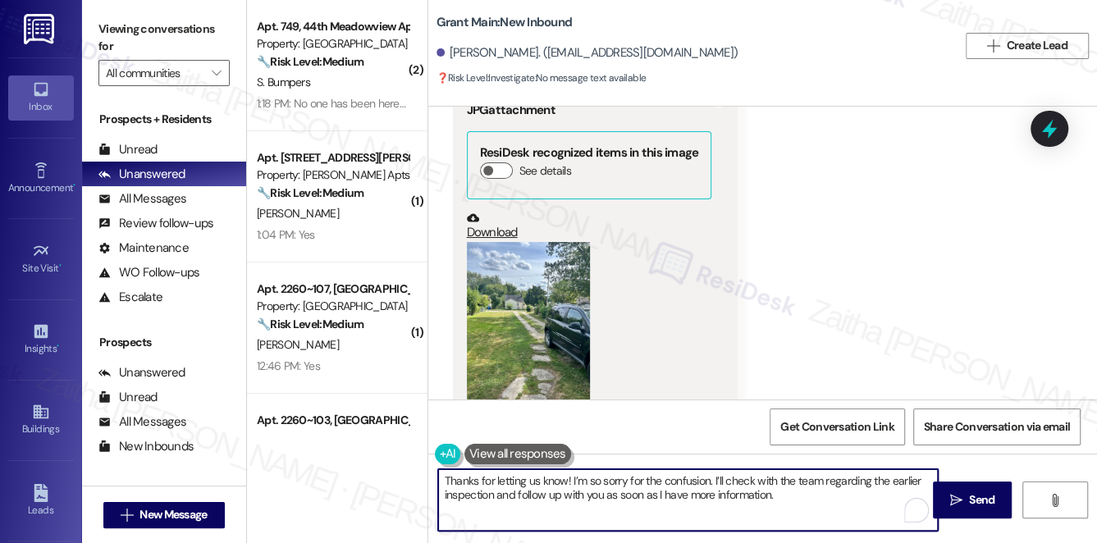
click at [551, 477] on textarea "Thanks for letting us know! I’m so sorry for the confusion. I’ll check with the…" at bounding box center [688, 500] width 500 height 62
type textarea "Thanks for sending the photo! I’m so sorry for the confusion. I’ll check with t…"
click at [962, 497] on span " Send" at bounding box center [973, 499] width 52 height 17
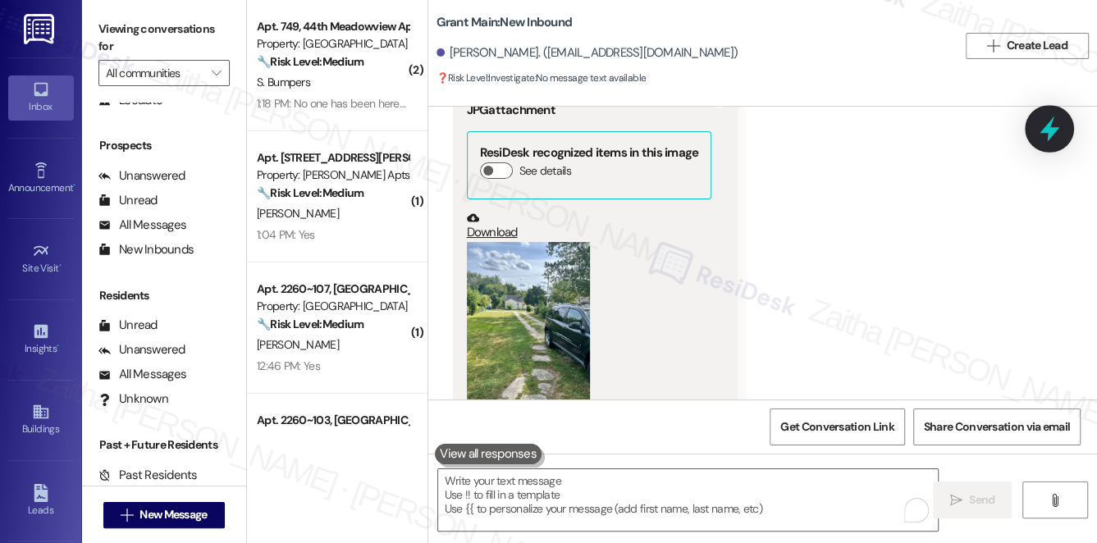
click at [1059, 131] on icon at bounding box center [1049, 129] width 28 height 28
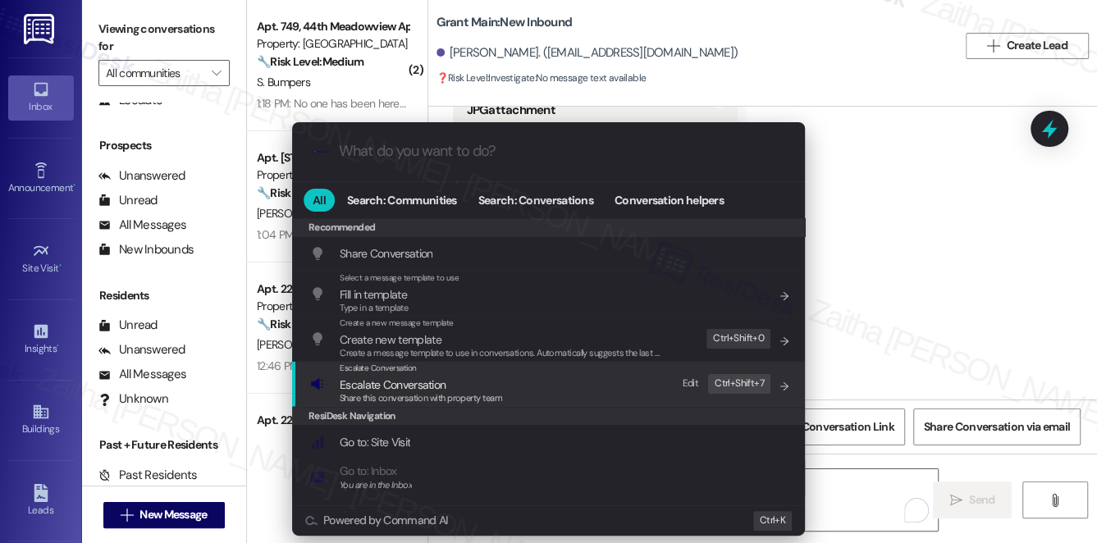
click at [445, 381] on span "Escalate Conversation" at bounding box center [421, 385] width 162 height 18
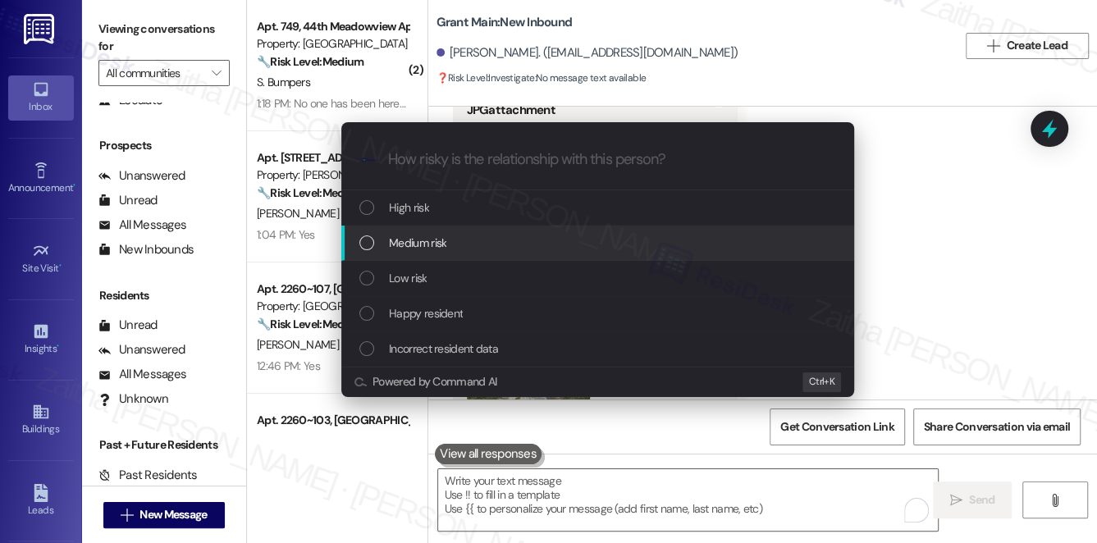
click at [468, 248] on div "Medium risk" at bounding box center [599, 243] width 480 height 18
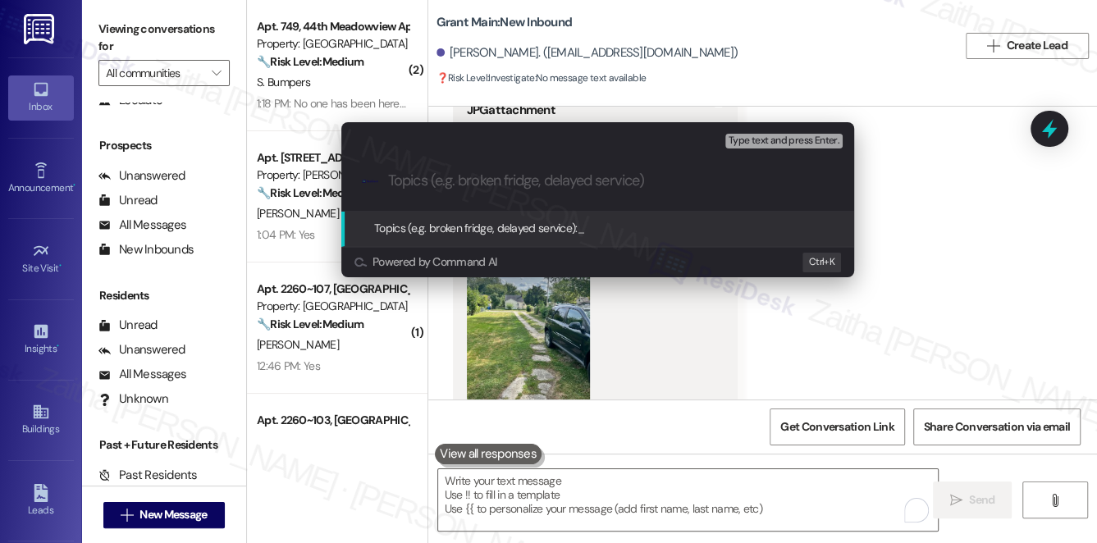
paste input "Follow-Up on Inspection Status"
type input "Follow-Up on Inspection Status"
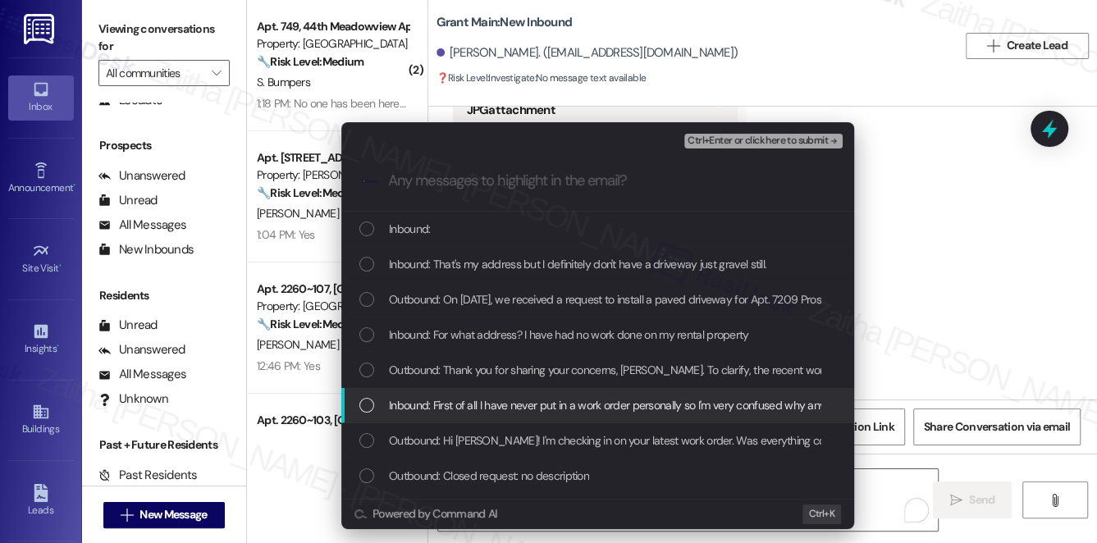
click at [504, 407] on span "Inbound: First of all I have never put in a work order personally so I'm very c…" at bounding box center [1107, 405] width 1436 height 18
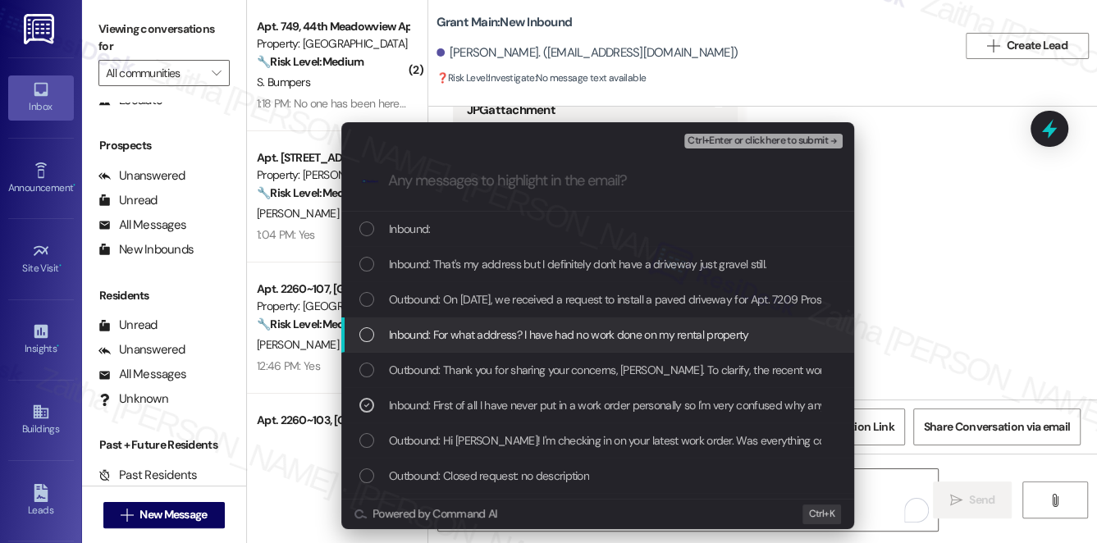
click at [500, 331] on span "Inbound: For what address? I have had no work done on my rental property" at bounding box center [569, 335] width 360 height 18
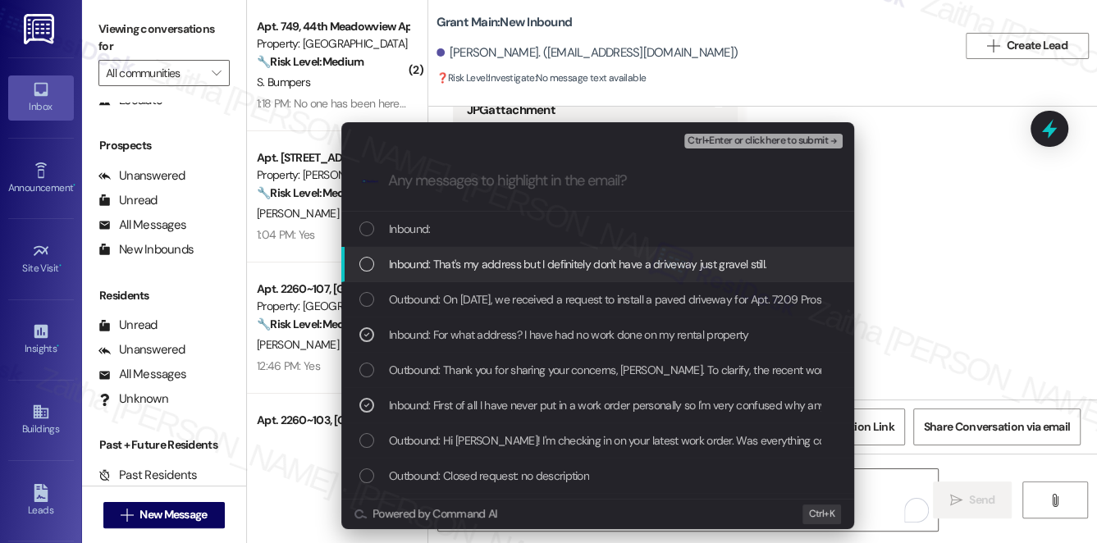
click at [503, 258] on span "Inbound: That's my address but I definitely don't have a driveway just gravel s…" at bounding box center [577, 264] width 377 height 18
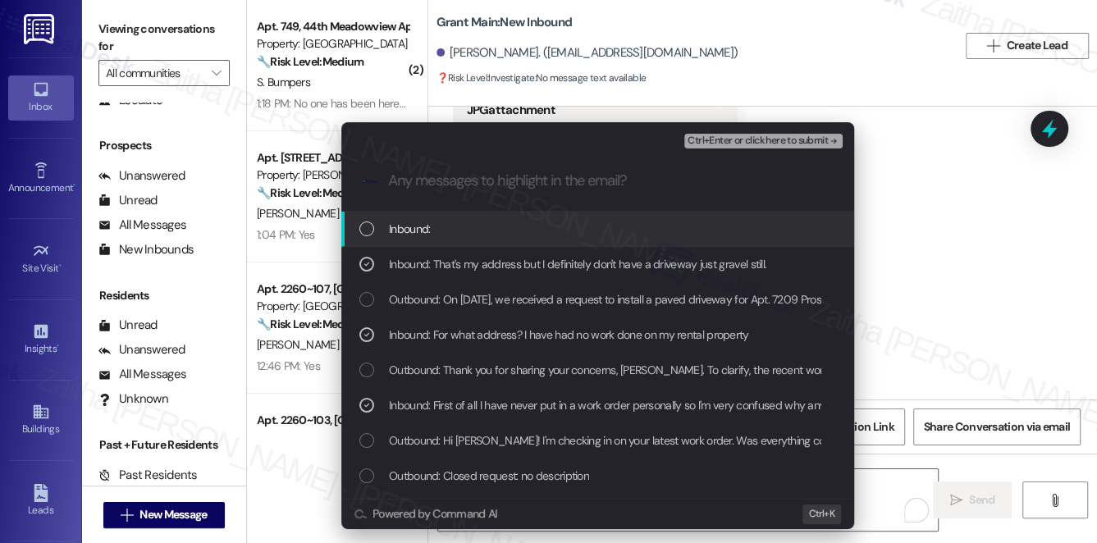
click at [729, 141] on span "Ctrl+Enter or click here to submit" at bounding box center [758, 140] width 140 height 11
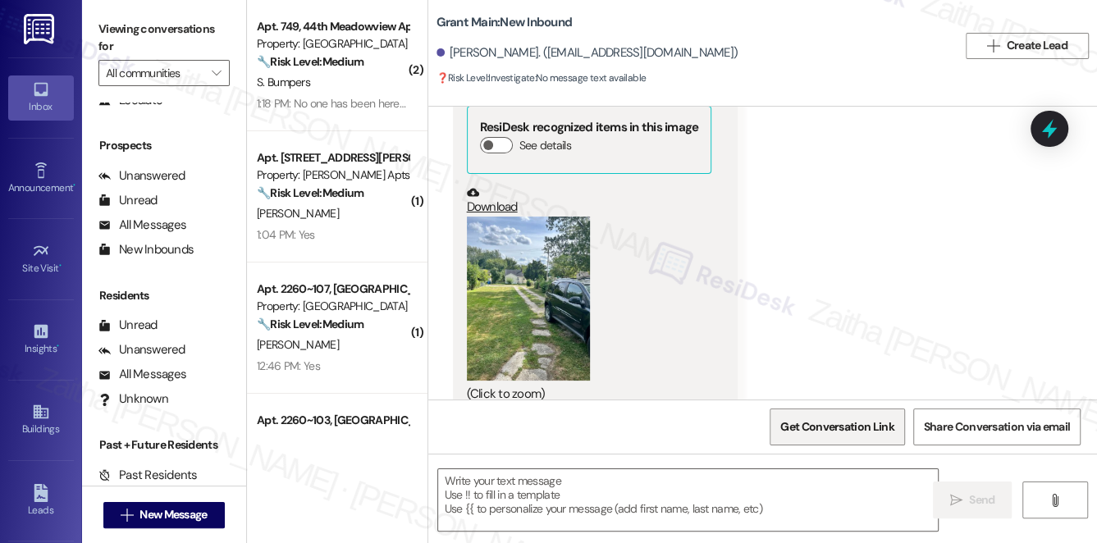
scroll to position [2309, 0]
type textarea "Fetching suggested responses. Please feel free to read through the conversation…"
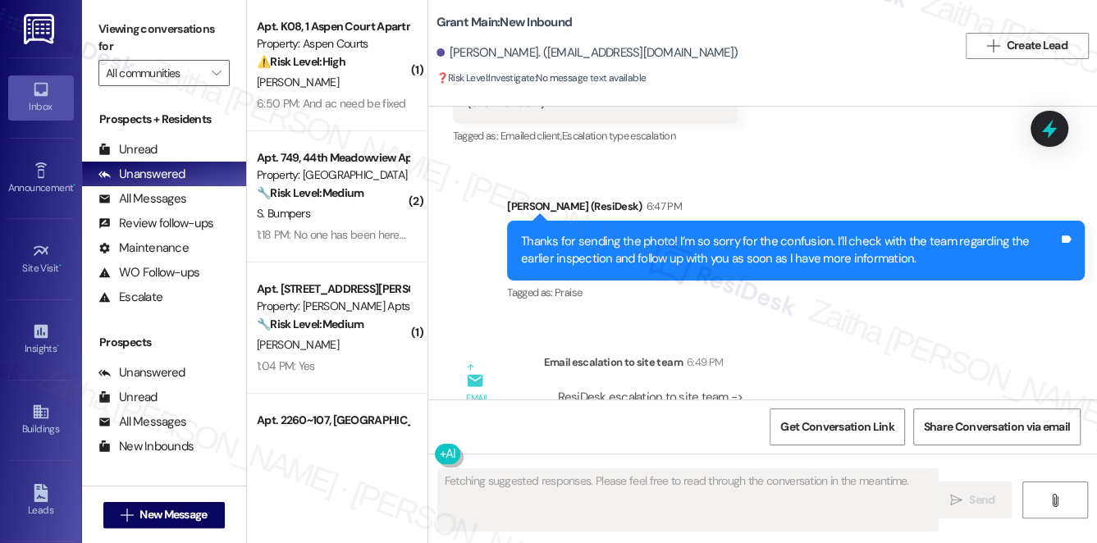
scroll to position [2669, 0]
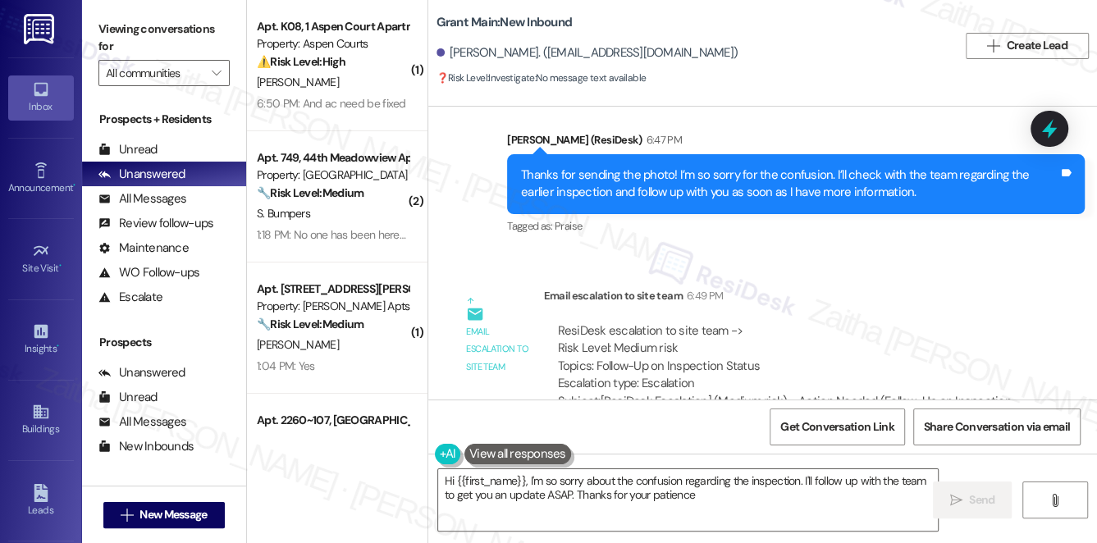
type textarea "Hi {{first_name}}, I'm so sorry about the confusion regarding the inspection. I…"
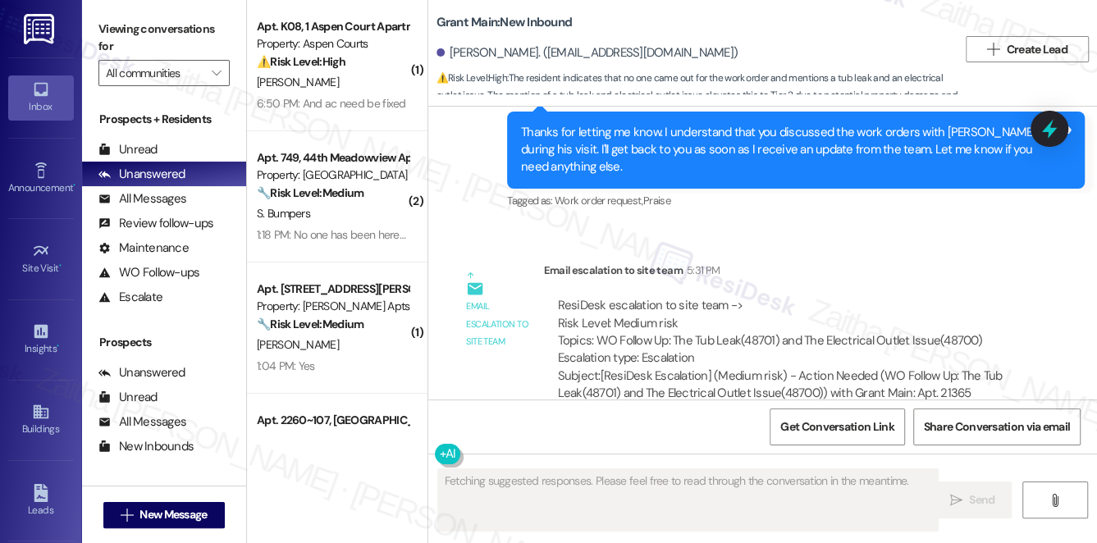
scroll to position [4021, 0]
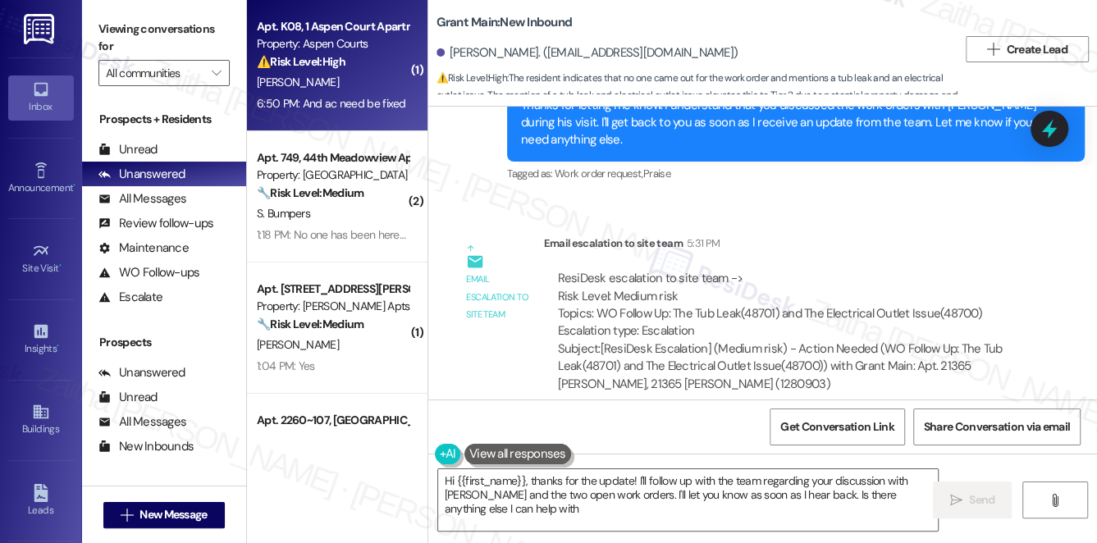
type textarea "Hi {{first_name}}, thanks for the update! I'll follow up with the team regardin…"
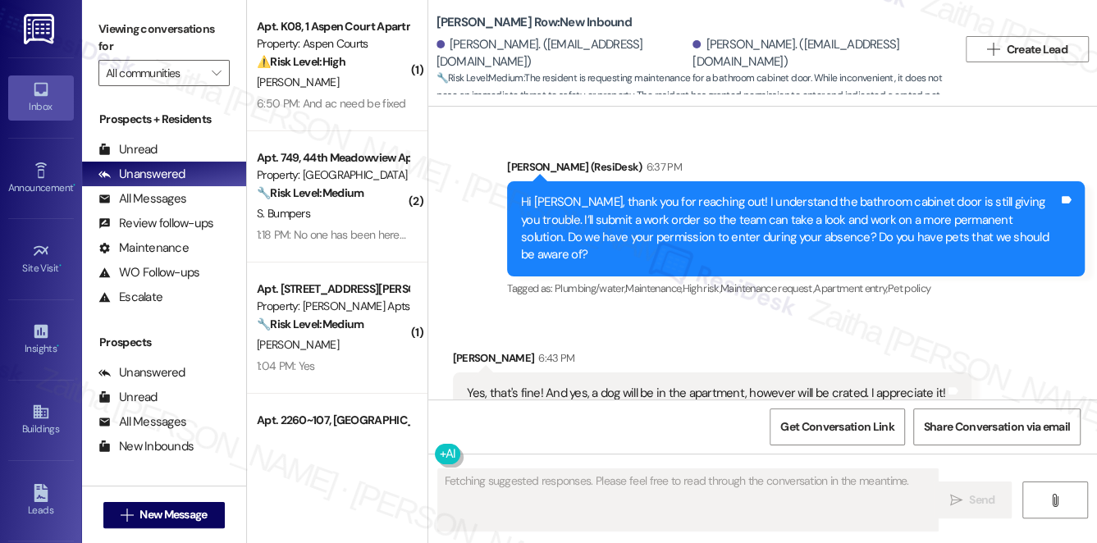
scroll to position [3984, 0]
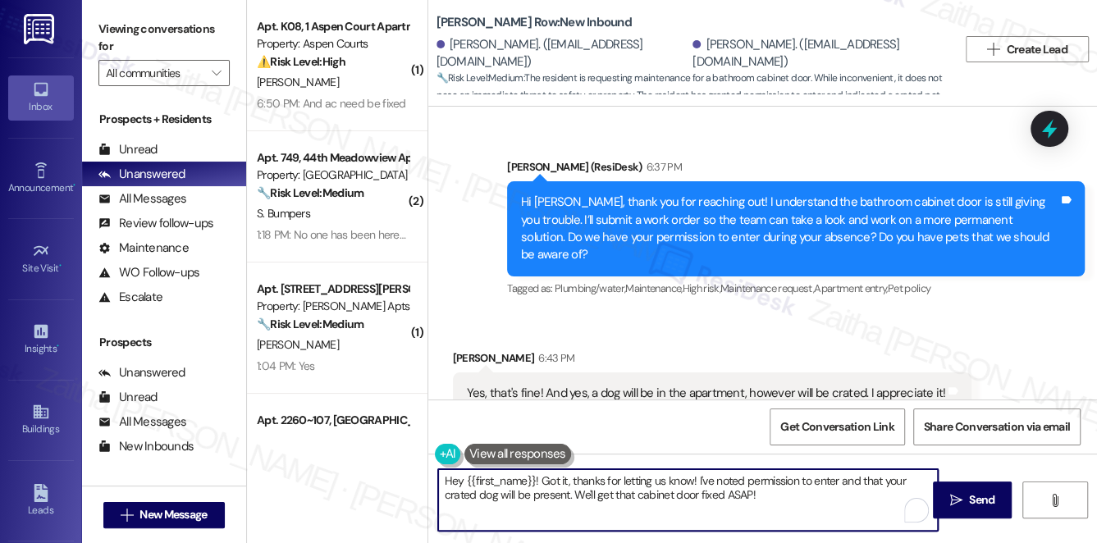
drag, startPoint x: 531, startPoint y: 479, endPoint x: 417, endPoint y: 484, distance: 114.1
click at [417, 484] on div "( 1 ) Apt. K08, 1 Aspen Court Apartments Property: Aspen Courts ⚠️ Risk Level: …" at bounding box center [672, 271] width 850 height 543
drag, startPoint x: 452, startPoint y: 496, endPoint x: 654, endPoint y: 495, distance: 201.8
click at [654, 495] on textarea "Got it, thanks for letting us know! I've noted permission to enter and that you…" at bounding box center [688, 500] width 500 height 62
type textarea "Got it, thanks for letting us know! I've noted permission to enter and that you…"
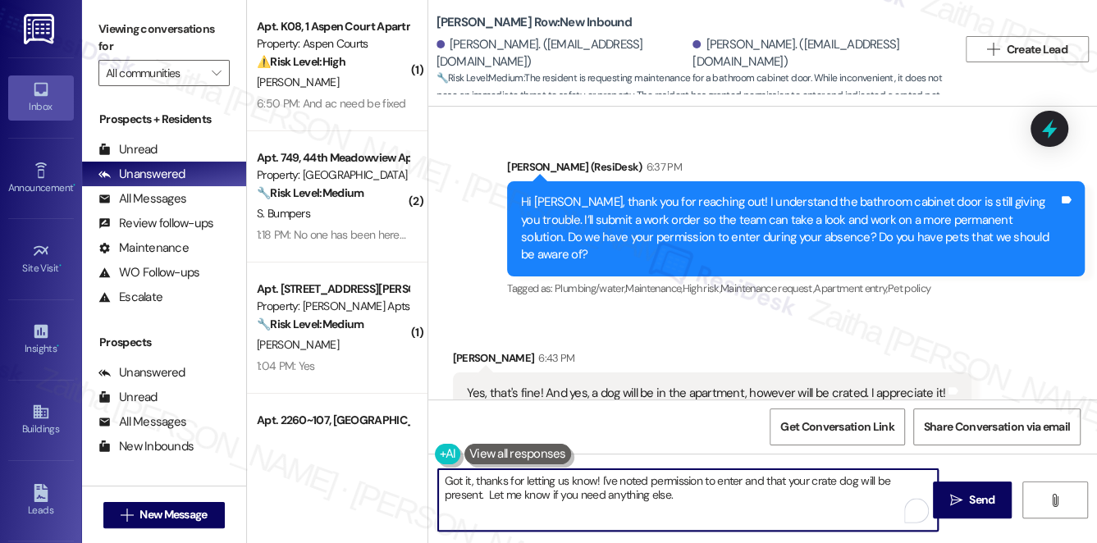
drag, startPoint x: 439, startPoint y: 477, endPoint x: 638, endPoint y: 505, distance: 201.3
click at [638, 505] on textarea "Got it, thanks for letting us know! I've noted permission to enter and that you…" at bounding box center [688, 500] width 500 height 62
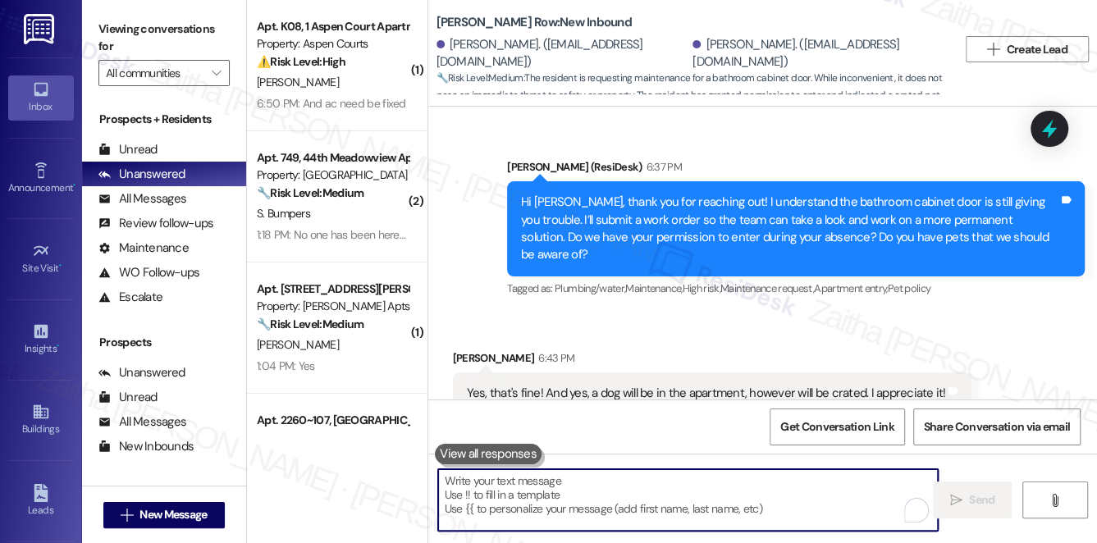
click at [538, 492] on textarea "To enrich screen reader interactions, please activate Accessibility in Grammarl…" at bounding box center [688, 500] width 500 height 62
paste textarea "Got it, thank you for letting us know! I’ve noted permission to enter and that …"
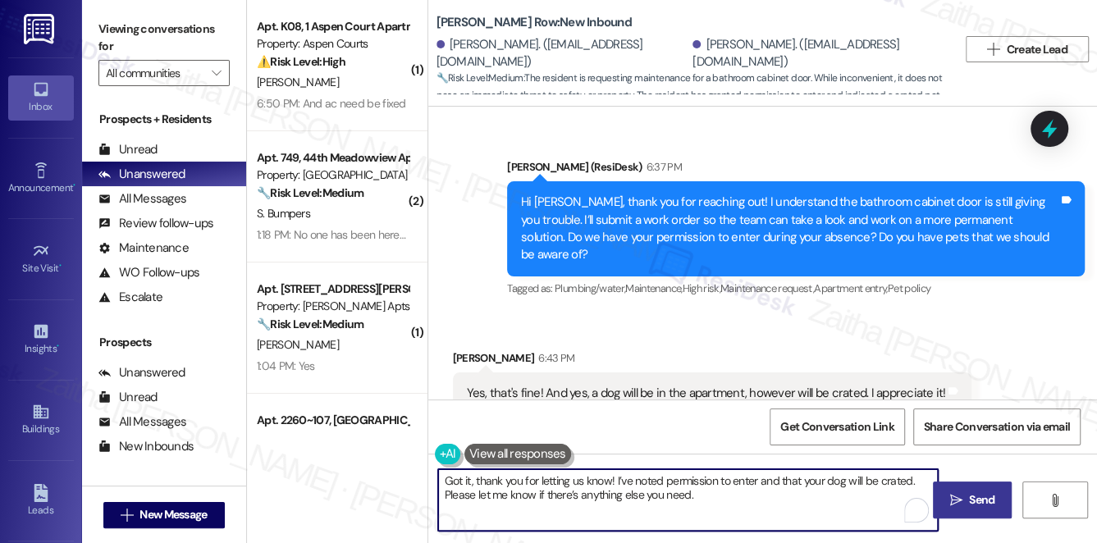
type textarea "Got it, thank you for letting us know! I’ve noted permission to enter and that …"
click at [974, 497] on span "Send" at bounding box center [981, 499] width 25 height 17
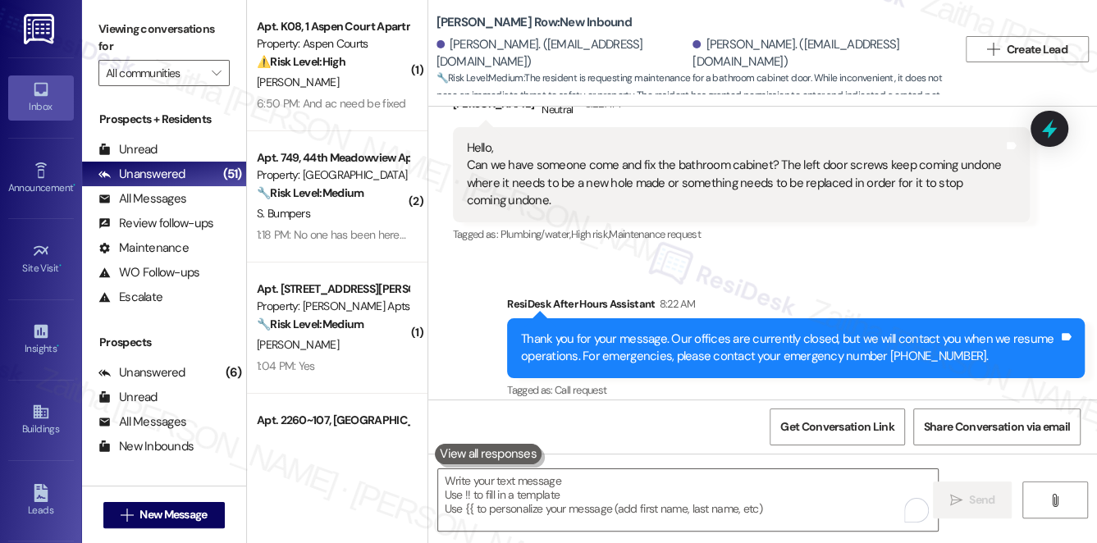
scroll to position [3761, 0]
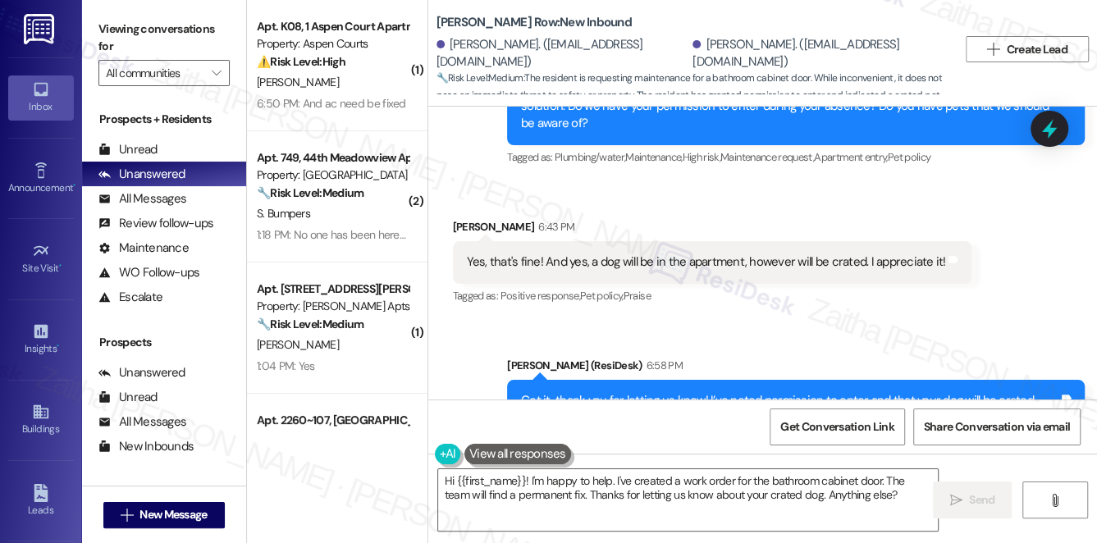
scroll to position [4141, 0]
